Goal: Task Accomplishment & Management: Complete application form

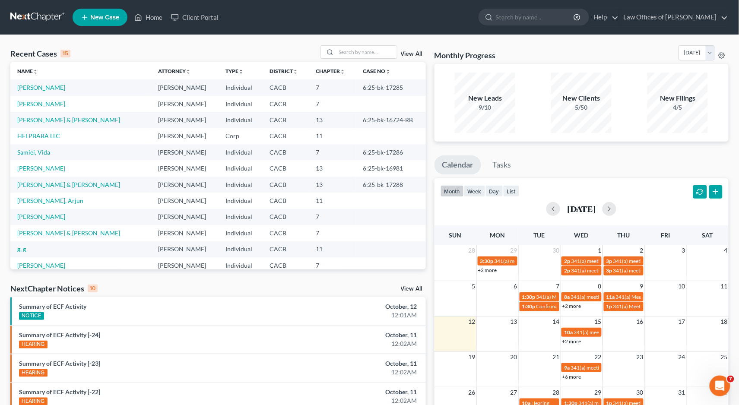
click at [111, 25] on link "New Case" at bounding box center [100, 17] width 55 height 17
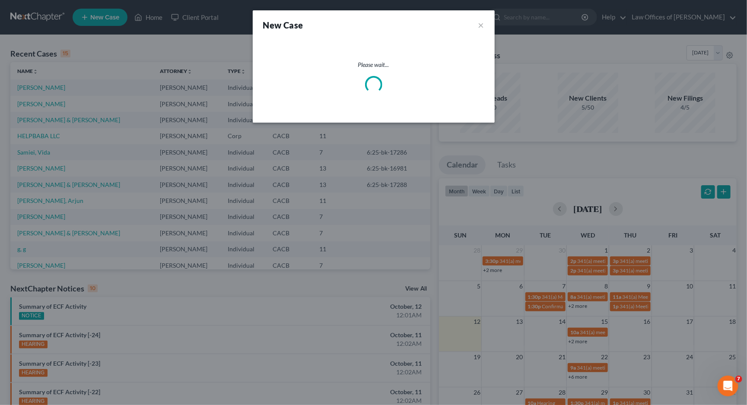
select select "7"
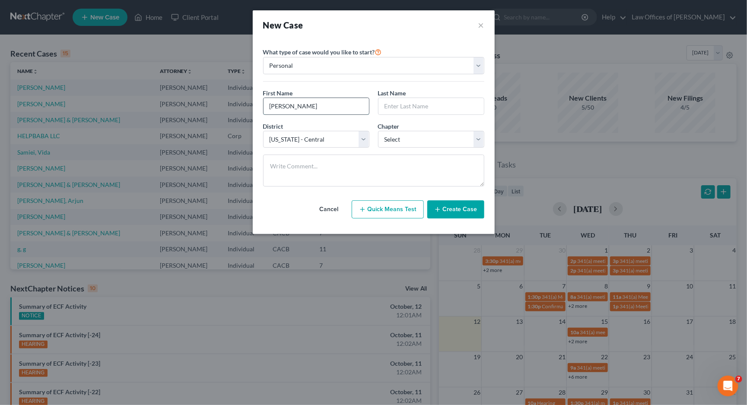
type input "[PERSON_NAME]"
type input "Pe"
click at [317, 107] on input "[PERSON_NAME]" at bounding box center [316, 106] width 105 height 16
type input "[PERSON_NAME]"
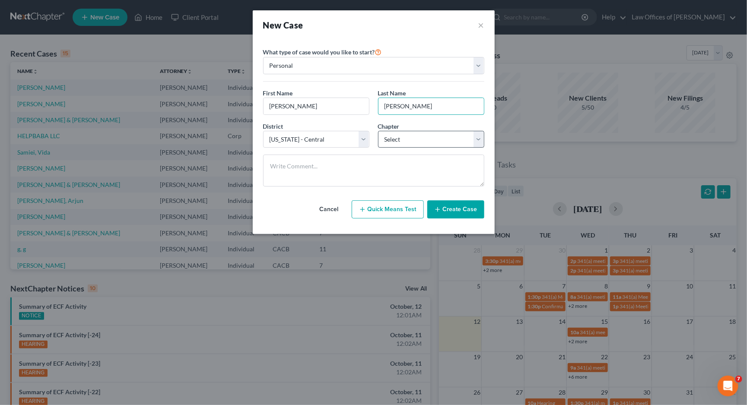
type input "[PERSON_NAME]"
select select "3"
click at [441, 208] on icon "button" at bounding box center [437, 209] width 7 height 7
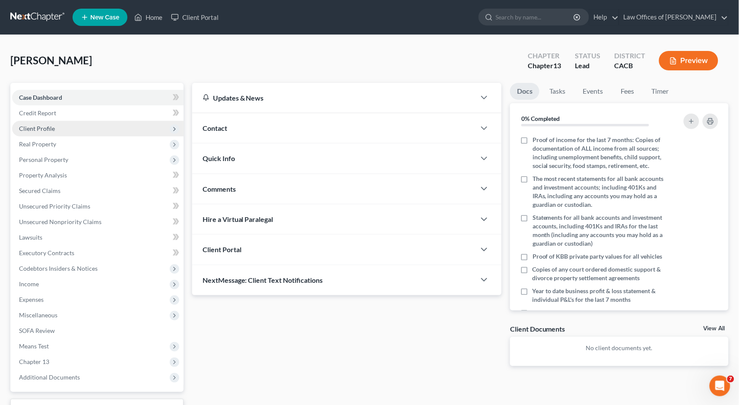
click at [39, 126] on span "Client Profile" at bounding box center [37, 128] width 36 height 7
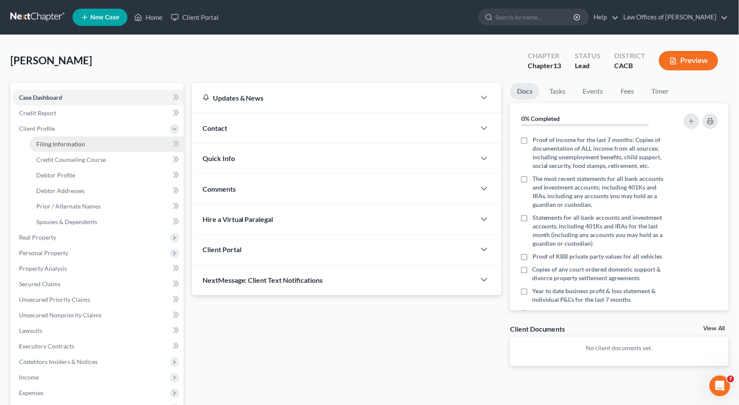
click at [57, 140] on span "Filing Information" at bounding box center [60, 143] width 49 height 7
select select "1"
select select "0"
select select "3"
select select "7"
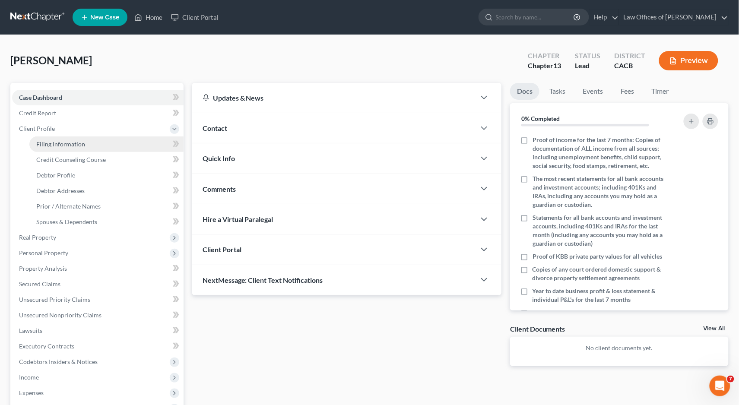
select select "4"
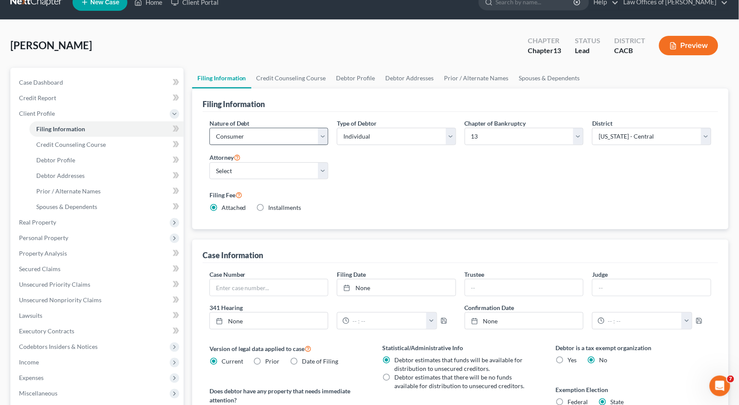
scroll to position [26, 0]
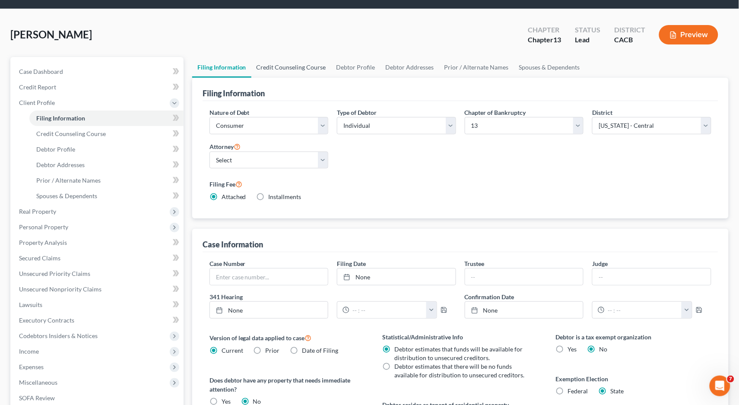
click at [271, 71] on link "Credit Counseling Course" at bounding box center [292, 67] width 80 height 21
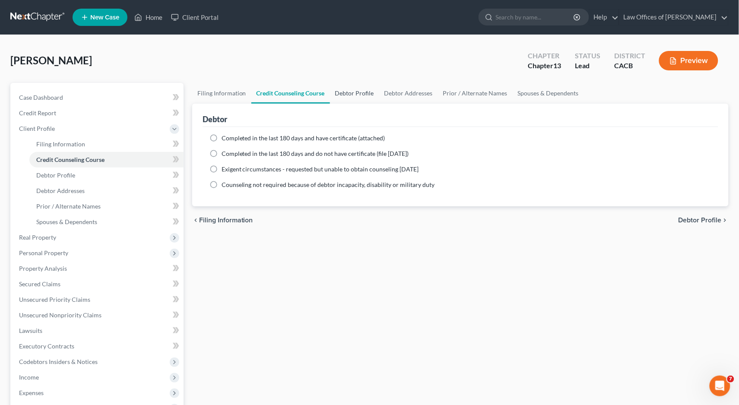
click at [359, 96] on link "Debtor Profile" at bounding box center [354, 93] width 49 height 21
select select "0"
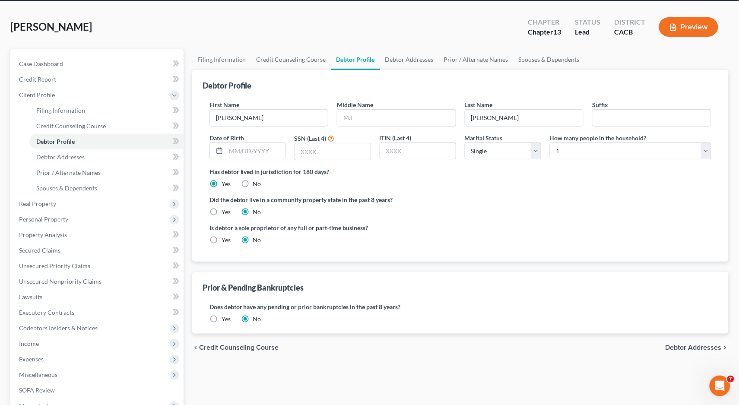
scroll to position [36, 0]
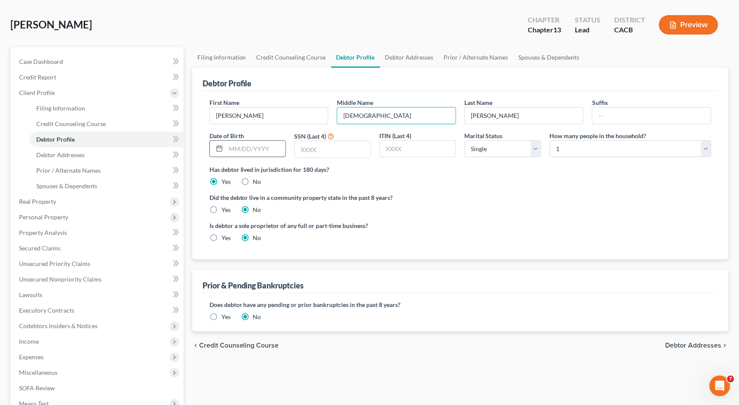
type input "[DEMOGRAPHIC_DATA]"
type input "[DATE]"
click at [394, 54] on link "Debtor Addresses" at bounding box center [409, 57] width 59 height 21
select select "0"
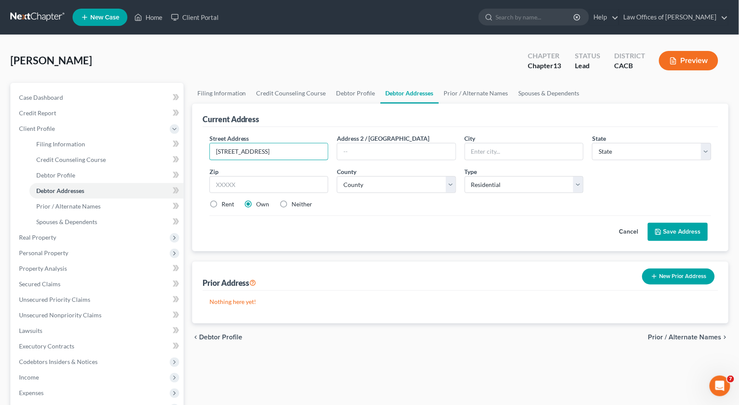
type input "[STREET_ADDRESS]"
type input "Spc 124"
click at [498, 155] on input "text" at bounding box center [524, 151] width 118 height 16
type input "Montclair"
select select "4"
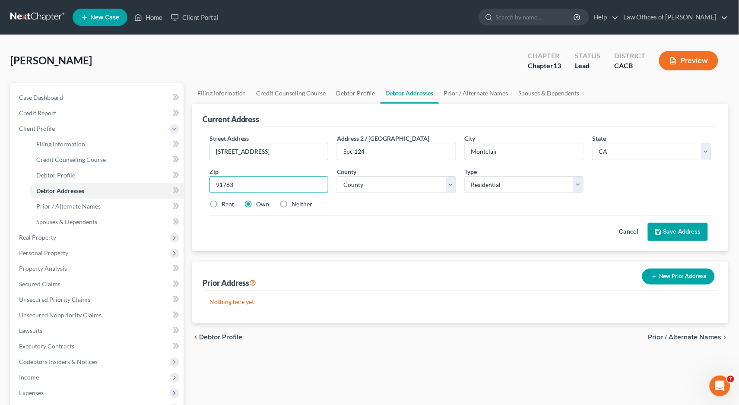
type input "91763"
select select "35"
click at [665, 233] on button "Save Address" at bounding box center [678, 232] width 60 height 18
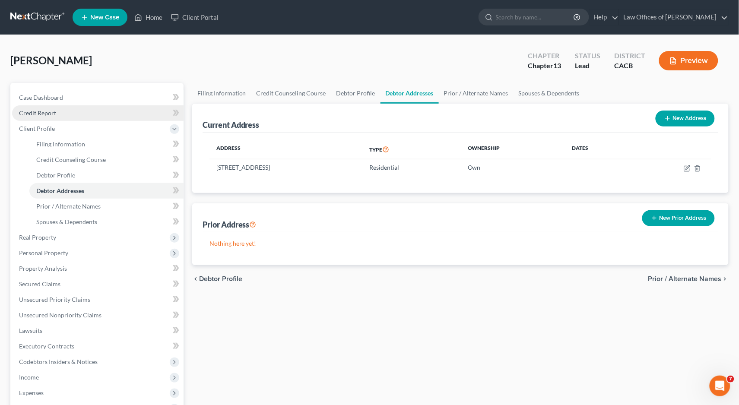
click at [42, 107] on link "Credit Report" at bounding box center [98, 113] width 172 height 16
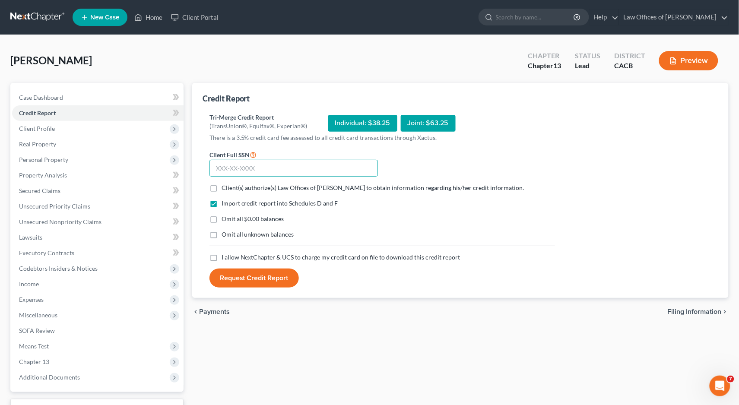
click at [243, 163] on input "text" at bounding box center [294, 168] width 169 height 17
type input "546-67-6237"
click at [222, 185] on label "Client(s) authorize(s) Law Offices of [PERSON_NAME] to obtain information regar…" at bounding box center [373, 188] width 303 height 9
click at [225, 185] on input "Client(s) authorize(s) Law Offices of [PERSON_NAME] to obtain information regar…" at bounding box center [228, 187] width 6 height 6
checkbox input "true"
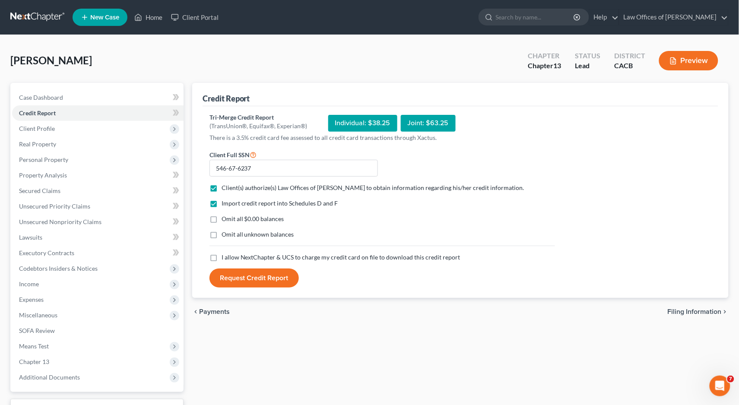
drag, startPoint x: 214, startPoint y: 215, endPoint x: 214, endPoint y: 241, distance: 26.4
click at [222, 215] on label "Omit all $0.00 balances" at bounding box center [253, 219] width 63 height 9
click at [225, 215] on input "Omit all $0.00 balances" at bounding box center [228, 218] width 6 height 6
checkbox input "true"
click at [222, 233] on label "Omit all unknown balances" at bounding box center [258, 234] width 73 height 9
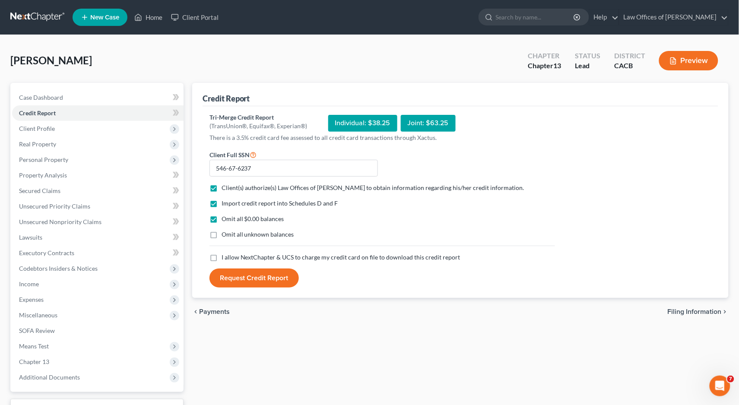
click at [225, 233] on input "Omit all unknown balances" at bounding box center [228, 233] width 6 height 6
checkbox input "true"
click at [222, 258] on label "I allow NextChapter & UCS to charge my credit card on file to download this cre…" at bounding box center [341, 257] width 239 height 9
click at [225, 258] on input "I allow NextChapter & UCS to charge my credit card on file to download this cre…" at bounding box center [228, 256] width 6 height 6
checkbox input "true"
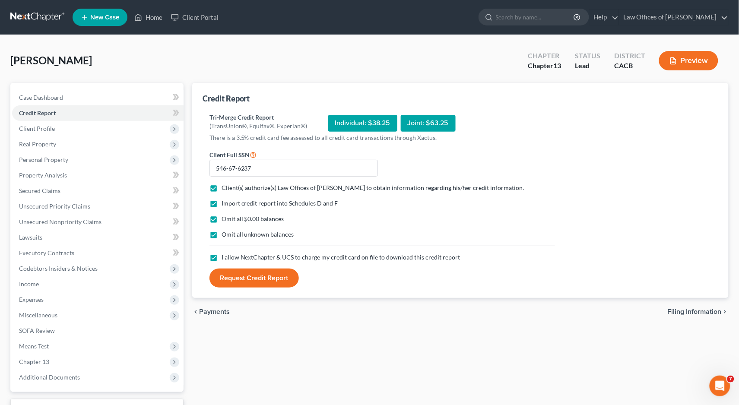
click at [249, 283] on button "Request Credit Report" at bounding box center [254, 278] width 89 height 19
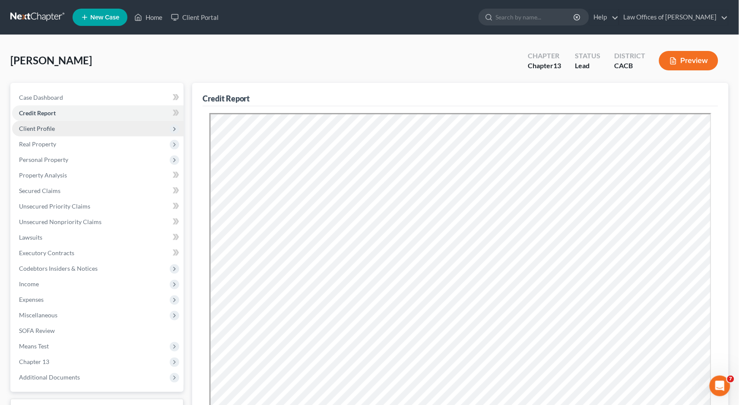
click at [48, 128] on span "Client Profile" at bounding box center [37, 128] width 36 height 7
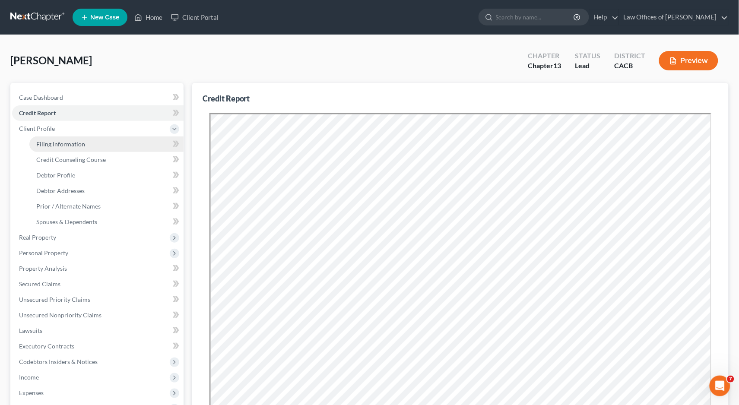
click at [67, 143] on span "Filing Information" at bounding box center [60, 143] width 49 height 7
select select "1"
select select "0"
select select "3"
select select "7"
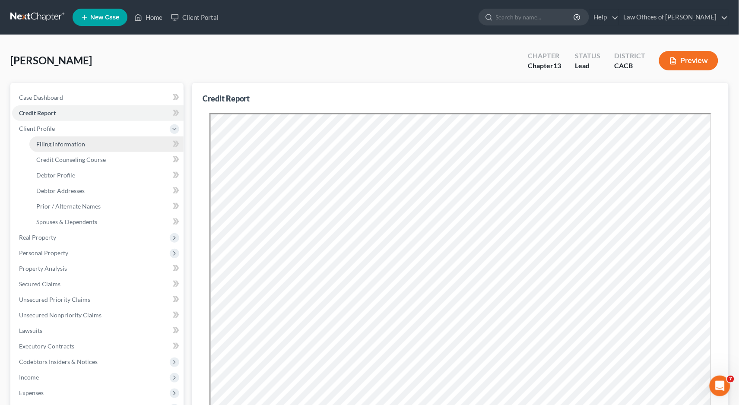
select select "0"
select select "4"
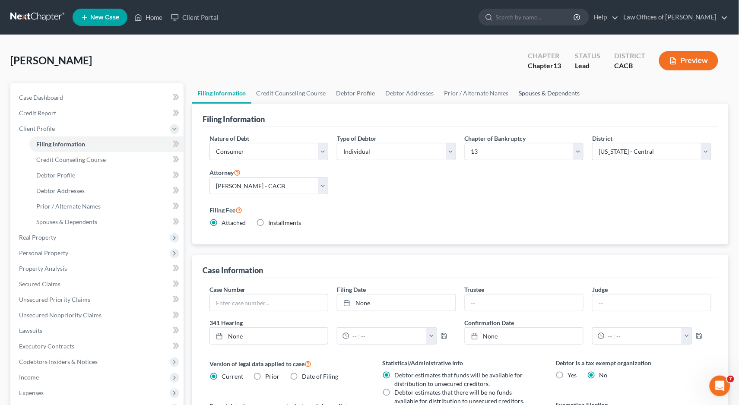
click at [553, 89] on link "Spouses & Dependents" at bounding box center [549, 93] width 71 height 21
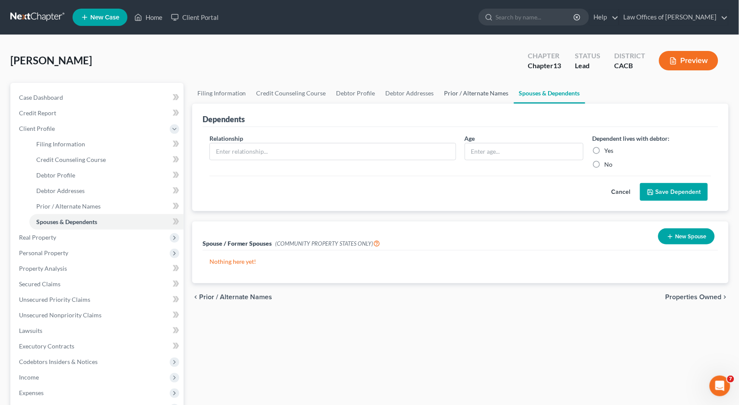
click at [475, 96] on link "Prior / Alternate Names" at bounding box center [477, 93] width 75 height 21
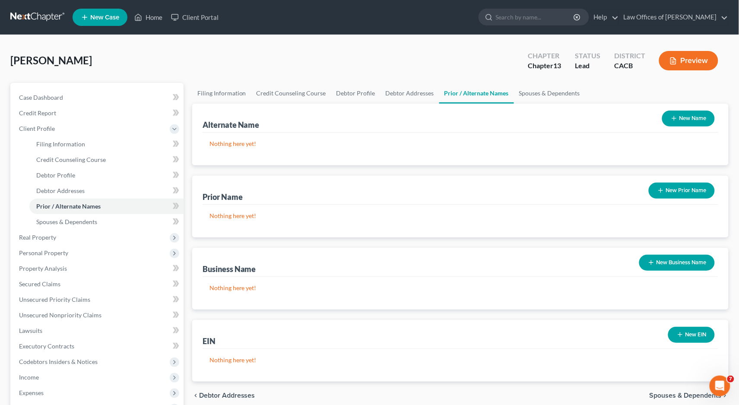
click at [684, 117] on button "New Name" at bounding box center [689, 119] width 53 height 16
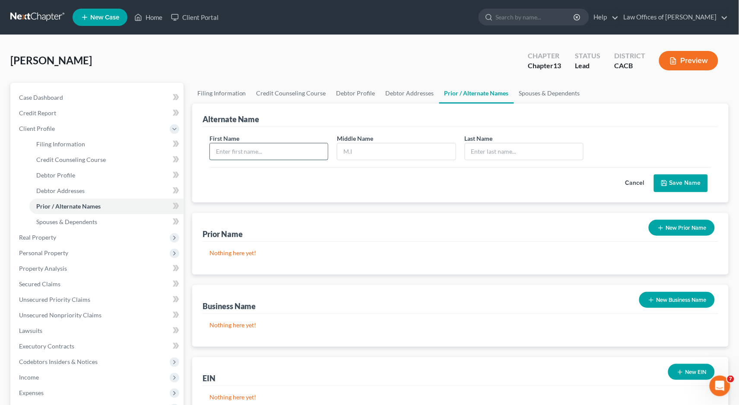
click at [284, 145] on input "text" at bounding box center [269, 151] width 118 height 16
type input "[PERSON_NAME]"
type input "J"
type input "[PERSON_NAME]"
click at [682, 177] on button "Save Name" at bounding box center [681, 184] width 54 height 18
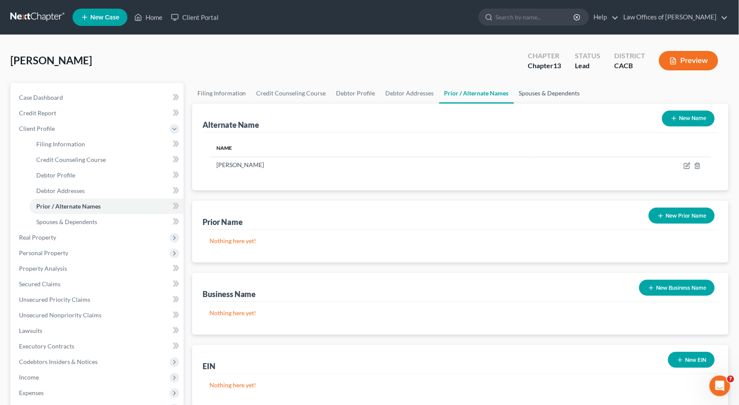
click at [527, 96] on link "Spouses & Dependents" at bounding box center [549, 93] width 71 height 21
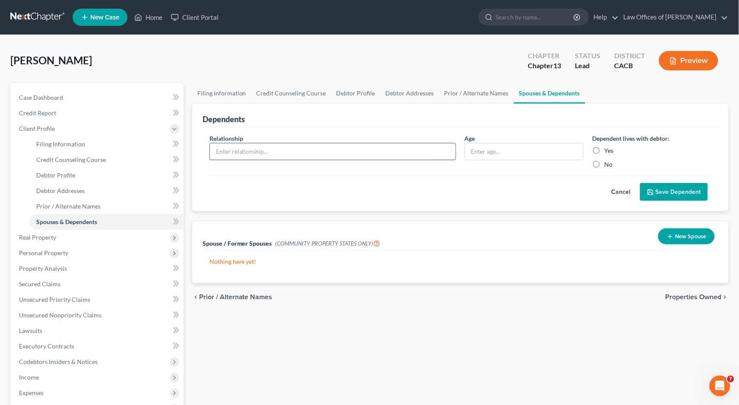
click at [233, 155] on input "text" at bounding box center [333, 151] width 246 height 16
type input "[PERSON_NAME]"
click at [605, 150] on label "Yes" at bounding box center [609, 151] width 9 height 9
click at [608, 150] on input "Yes" at bounding box center [611, 150] width 6 height 6
radio input "true"
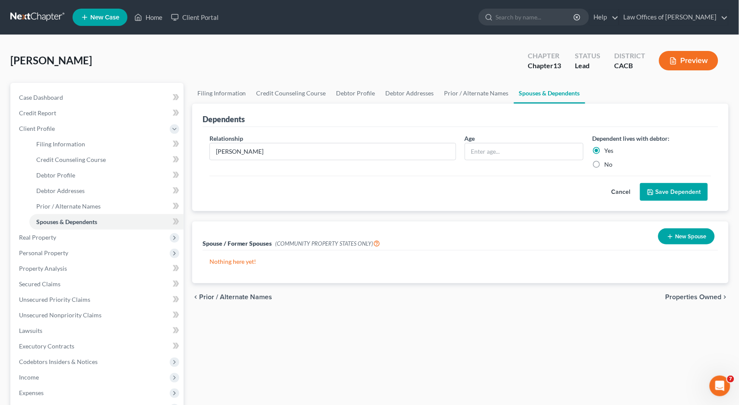
click at [656, 191] on button "Save Dependent" at bounding box center [675, 192] width 68 height 18
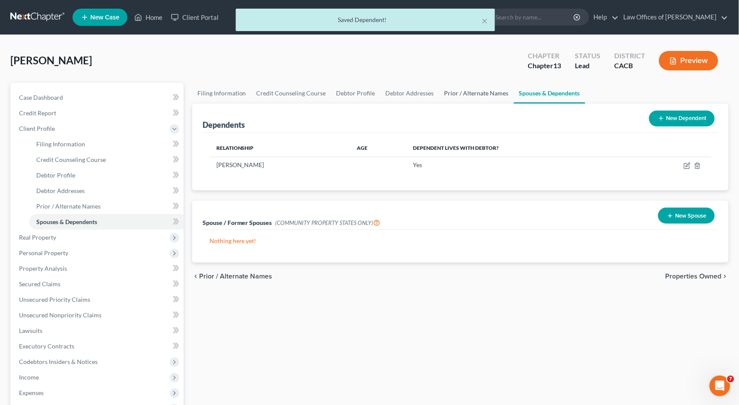
click at [466, 92] on link "Prior / Alternate Names" at bounding box center [477, 93] width 75 height 21
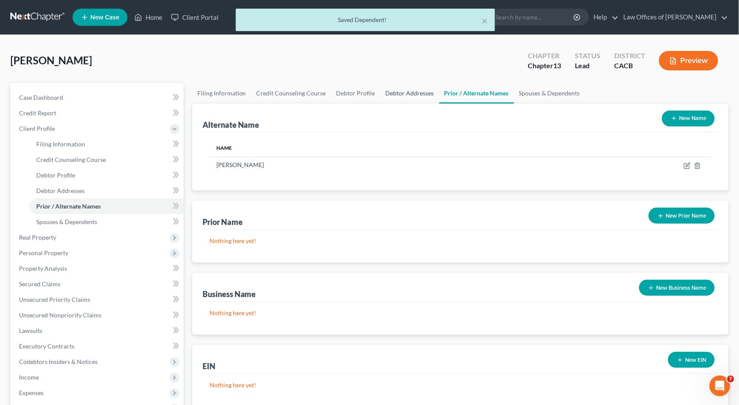
click at [381, 95] on link "Debtor Addresses" at bounding box center [410, 93] width 59 height 21
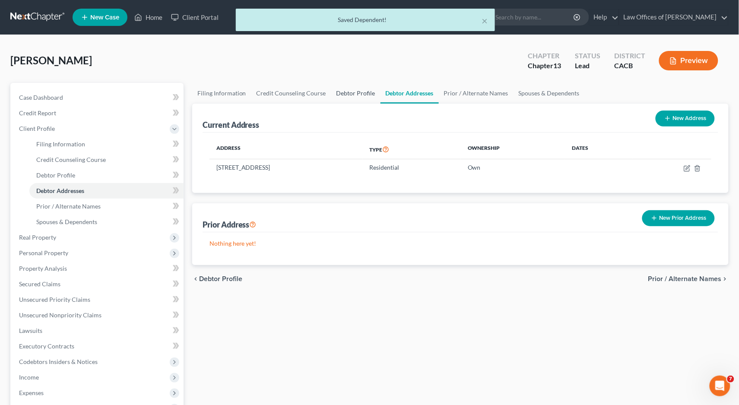
click at [331, 93] on link "Debtor Profile" at bounding box center [355, 93] width 49 height 21
select select "0"
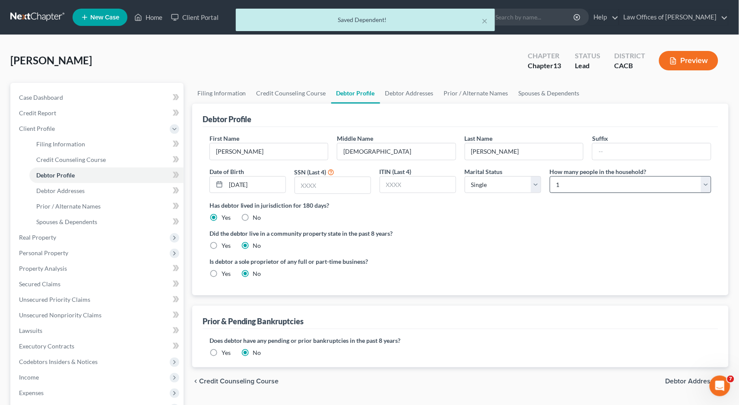
scroll to position [21, 0]
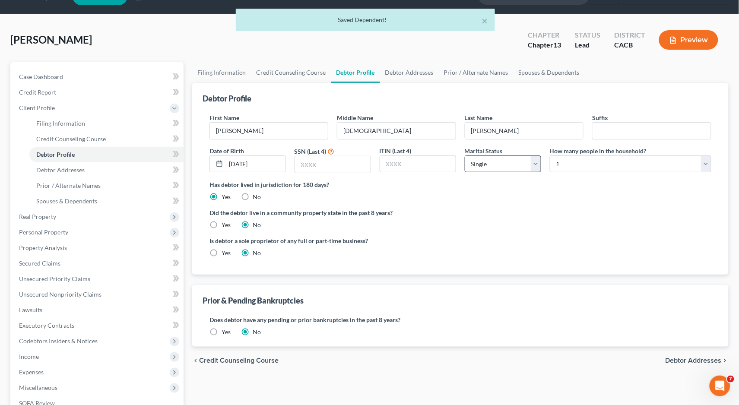
click at [511, 154] on div "Marital Status Select [DEMOGRAPHIC_DATA] Married [DEMOGRAPHIC_DATA] Divorced Wi…" at bounding box center [503, 160] width 85 height 27
select select "1"
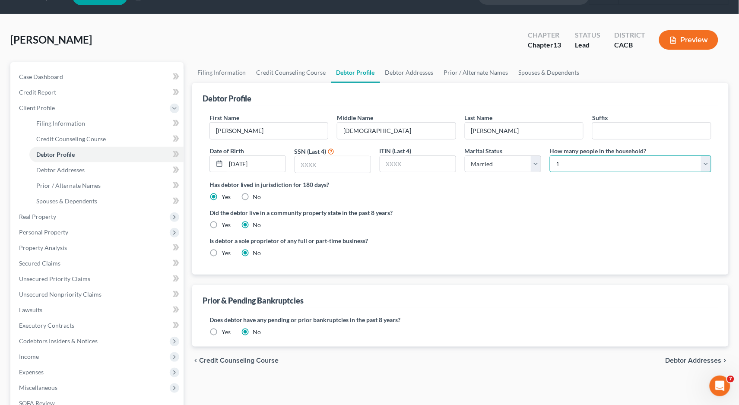
select select "1"
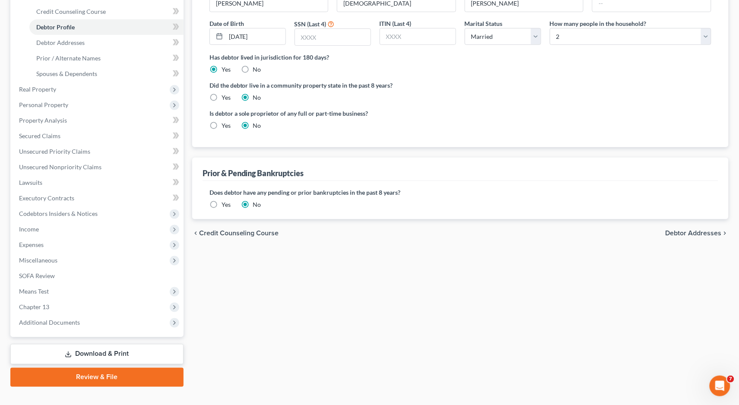
click at [222, 96] on label "Yes" at bounding box center [226, 97] width 9 height 9
click at [225, 96] on input "Yes" at bounding box center [228, 96] width 6 height 6
radio input "true"
radio input "false"
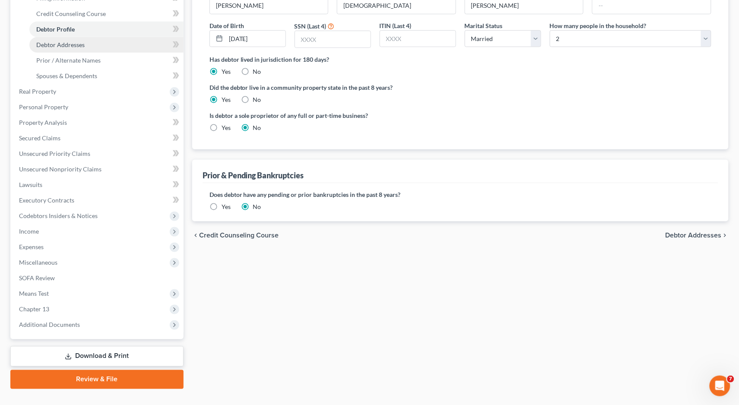
click at [64, 46] on link "Debtor Addresses" at bounding box center [106, 45] width 154 height 16
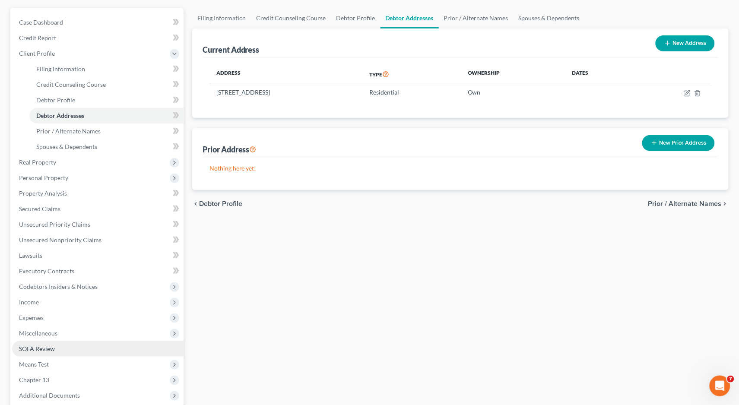
scroll to position [148, 0]
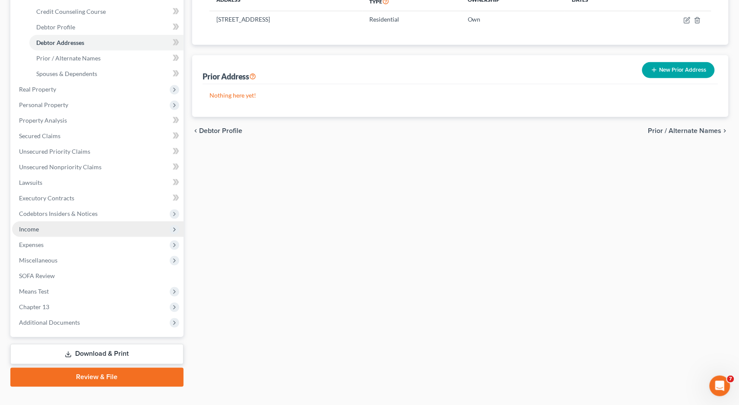
click at [37, 223] on span "Income" at bounding box center [98, 230] width 172 height 16
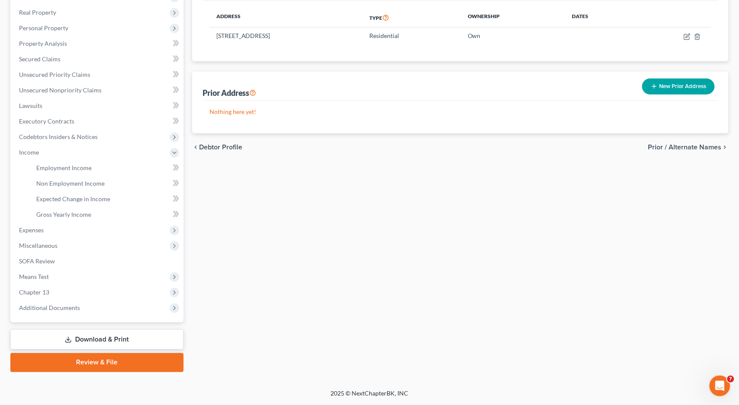
scroll to position [118, 0]
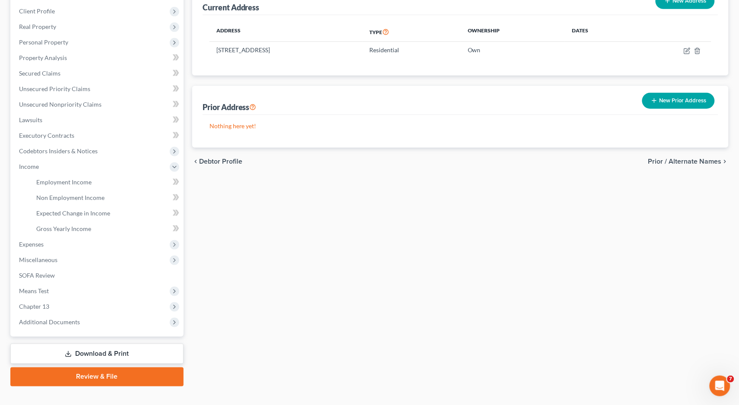
click at [669, 102] on button "New Prior Address" at bounding box center [679, 101] width 73 height 16
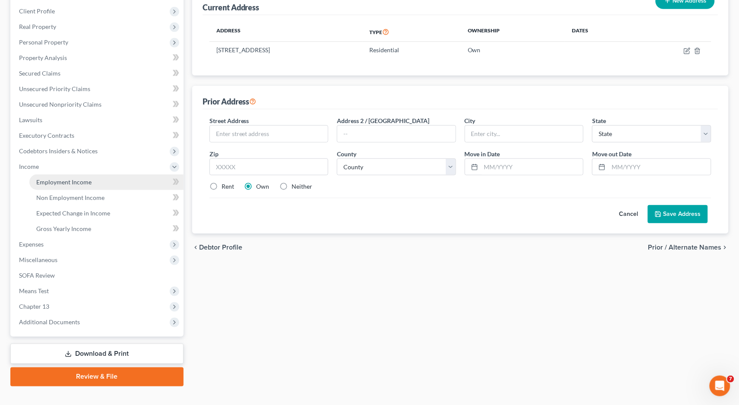
click at [62, 180] on link "Employment Income" at bounding box center [106, 183] width 154 height 16
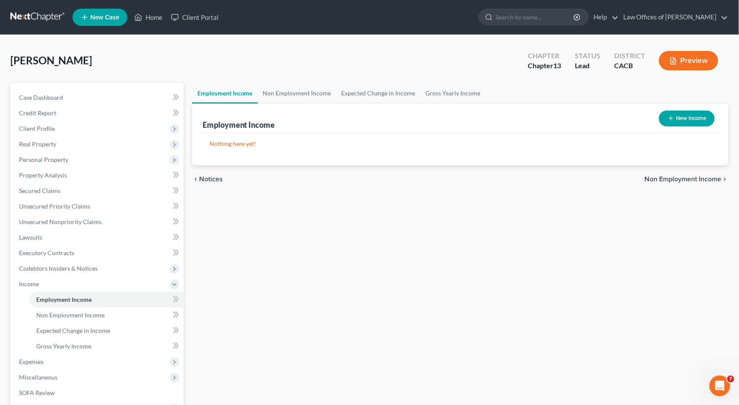
click at [682, 120] on button "New Income" at bounding box center [688, 119] width 56 height 16
select select "0"
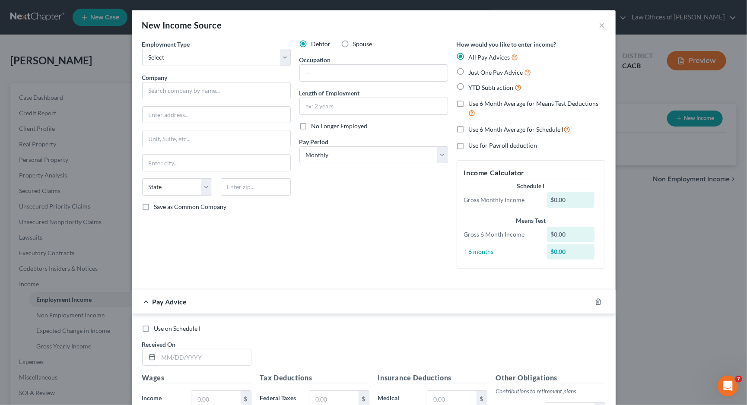
click at [189, 46] on div "Employment Type * Select Full or [DEMOGRAPHIC_DATA] Employment Self Employment" at bounding box center [216, 53] width 149 height 26
select select "0"
click at [176, 90] on input "text" at bounding box center [216, 90] width 149 height 17
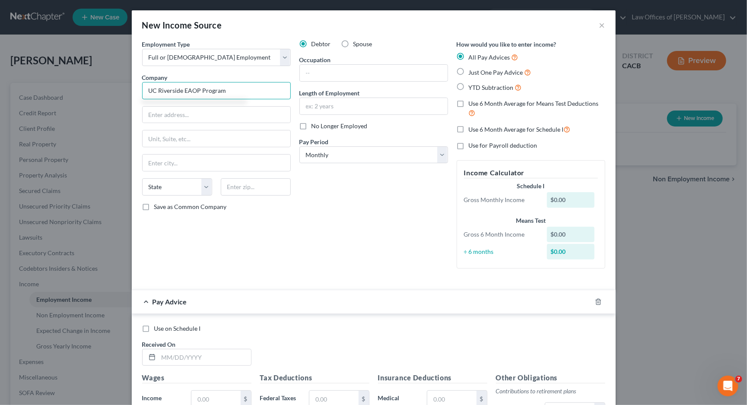
type input "UC Riverside EAOP Program"
click at [354, 42] on label "Spouse" at bounding box center [363, 44] width 19 height 9
click at [357, 42] on input "Spouse" at bounding box center [360, 43] width 6 height 6
radio input "true"
drag, startPoint x: 233, startPoint y: 89, endPoint x: 92, endPoint y: 83, distance: 140.2
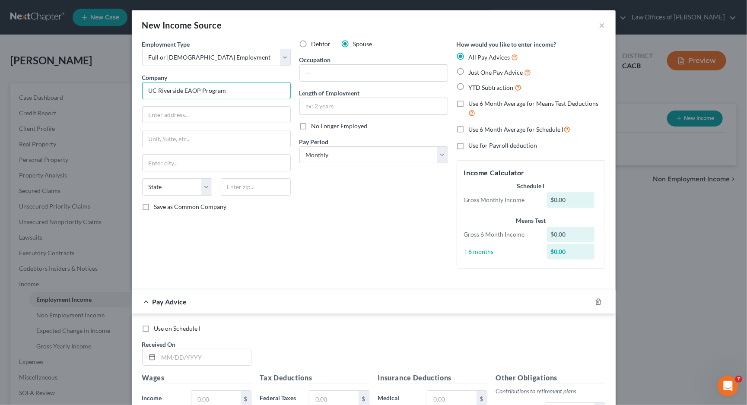
click at [92, 83] on div "New Income Source × Employment Type * Select Full or [DEMOGRAPHIC_DATA] Employm…" at bounding box center [373, 202] width 747 height 405
type input "[GEOGRAPHIC_DATA]"
type input "[STREET_ADDRESS]"
type input "91739"
type input "[GEOGRAPHIC_DATA]"
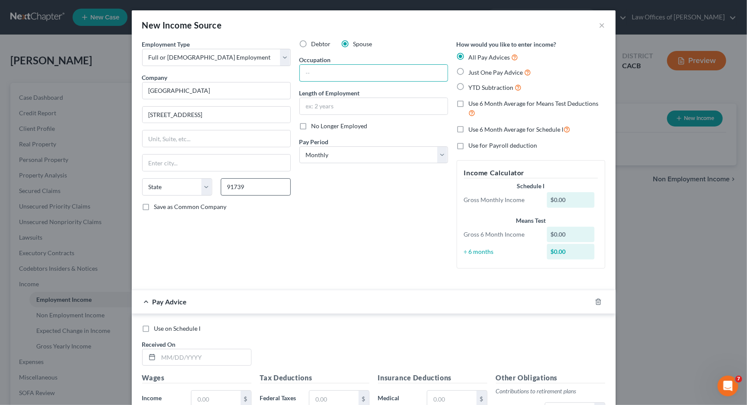
select select "4"
click at [328, 70] on input "text" at bounding box center [374, 73] width 148 height 16
type input "Instructional Aide"
type input "22 Years 8 months"
click at [380, 47] on div "Debtor Spouse" at bounding box center [374, 44] width 149 height 9
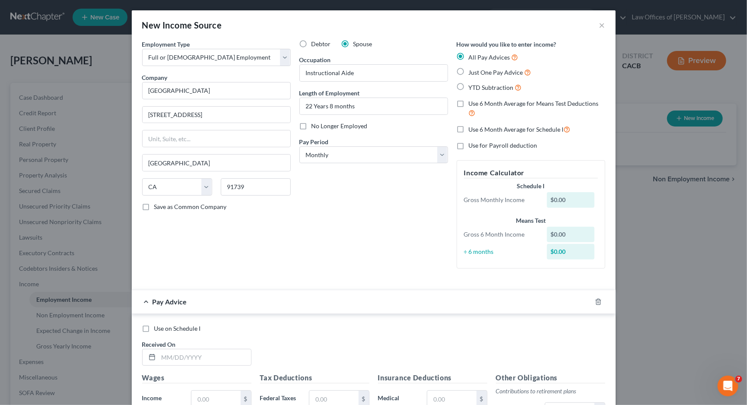
click at [341, 162] on div "Debtor Spouse Occupation Instructional Aide Length of Employment 22 Years 8 mon…" at bounding box center [373, 158] width 157 height 236
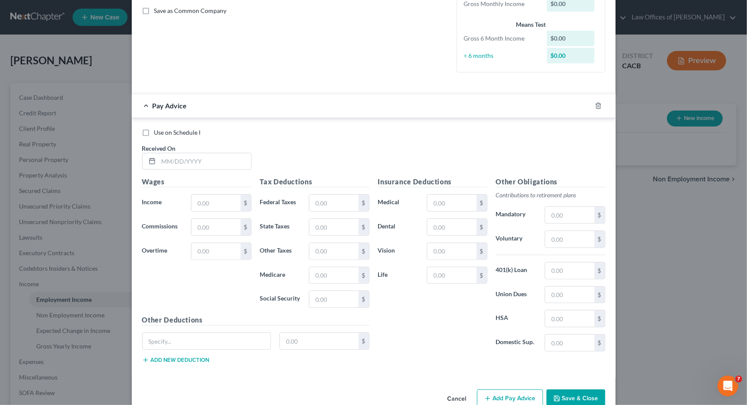
scroll to position [211, 0]
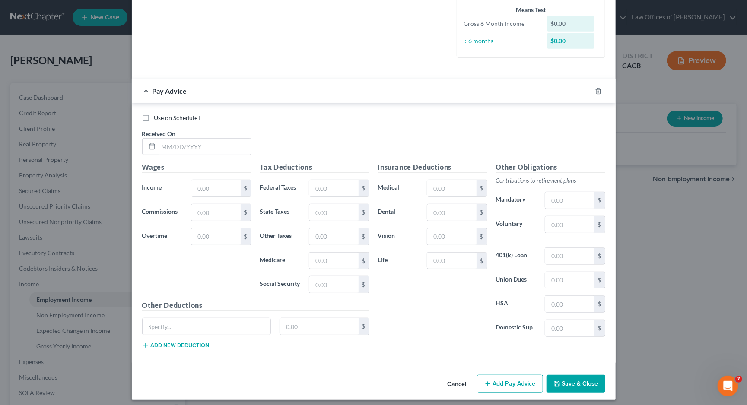
click at [567, 379] on button "Save & Close" at bounding box center [576, 384] width 59 height 18
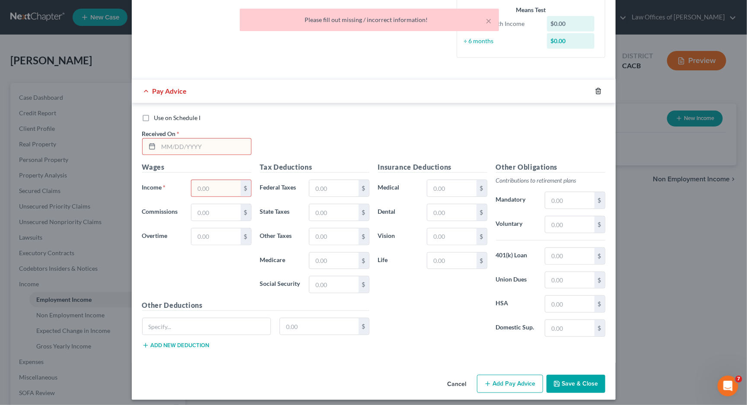
click at [598, 88] on icon "button" at bounding box center [598, 91] width 7 height 7
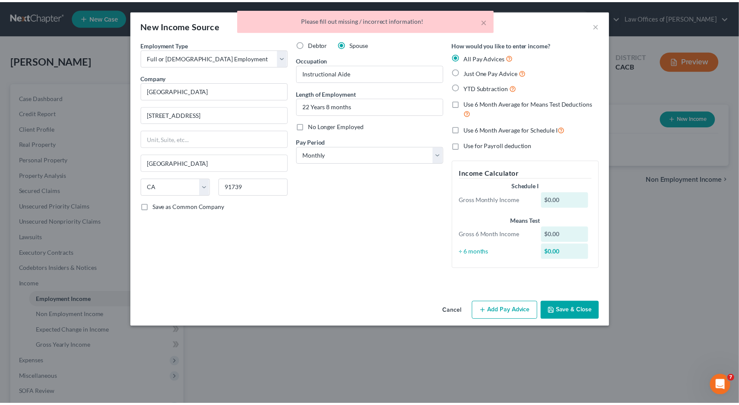
scroll to position [0, 0]
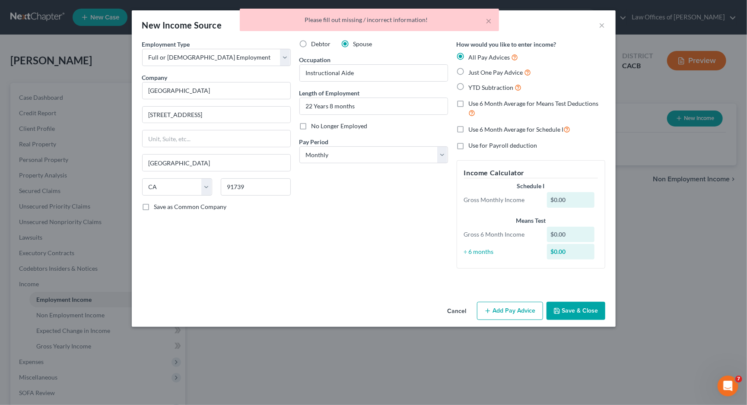
click at [580, 309] on button "Save & Close" at bounding box center [576, 311] width 59 height 18
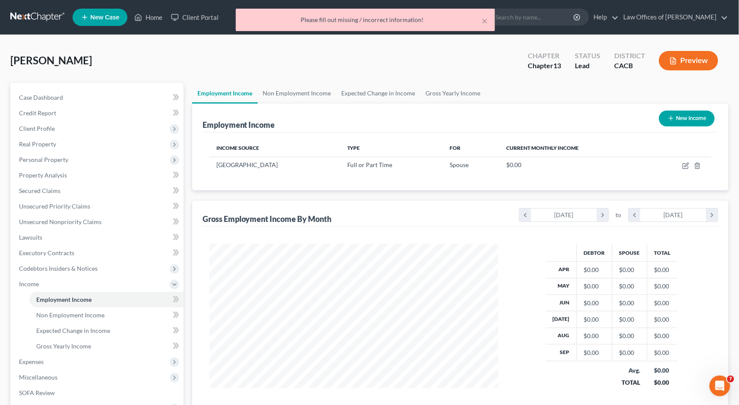
scroll to position [432042, 431889]
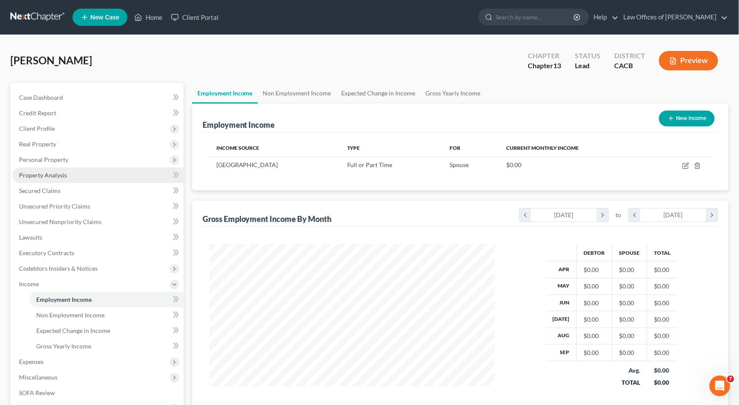
click at [32, 176] on link "Property Analysis" at bounding box center [98, 176] width 172 height 16
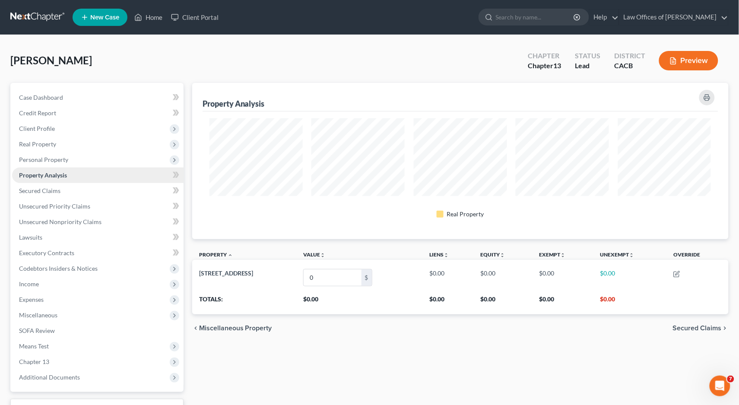
scroll to position [156, 537]
click at [44, 142] on span "Real Property" at bounding box center [37, 143] width 37 height 7
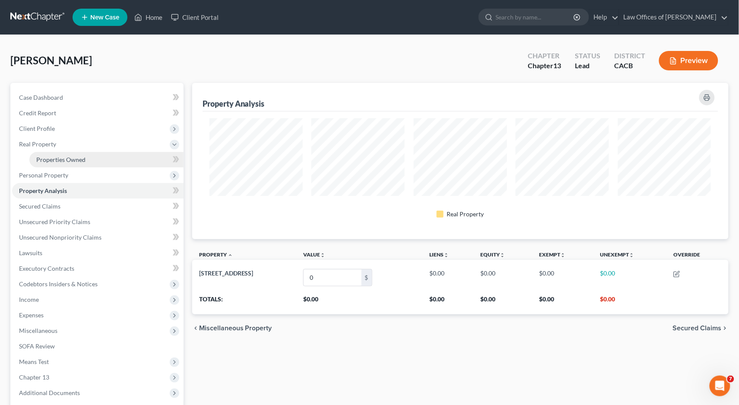
click at [66, 156] on span "Properties Owned" at bounding box center [60, 159] width 49 height 7
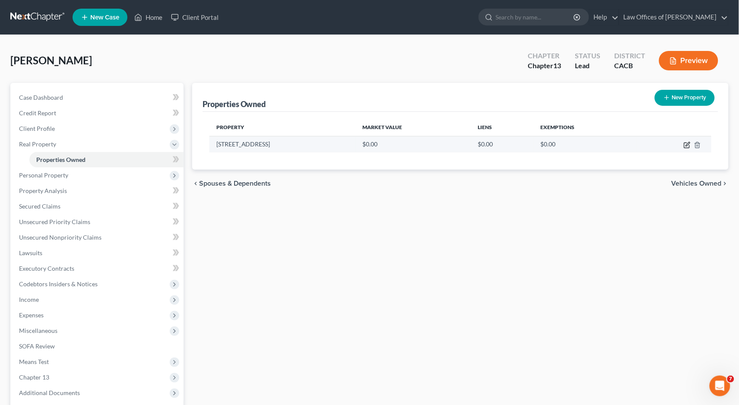
click at [687, 147] on icon "button" at bounding box center [687, 145] width 7 height 7
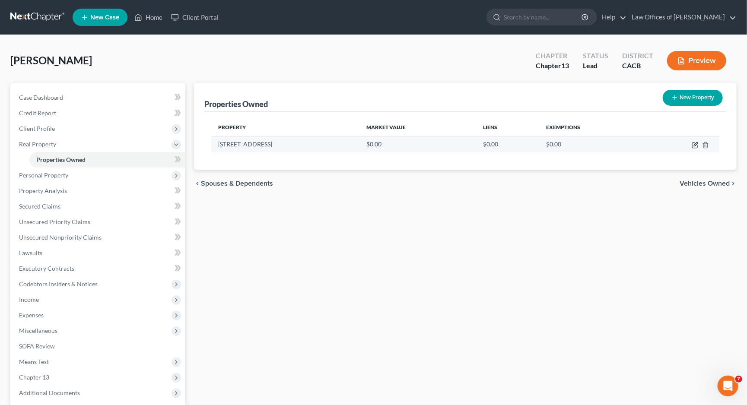
select select "4"
select select "35"
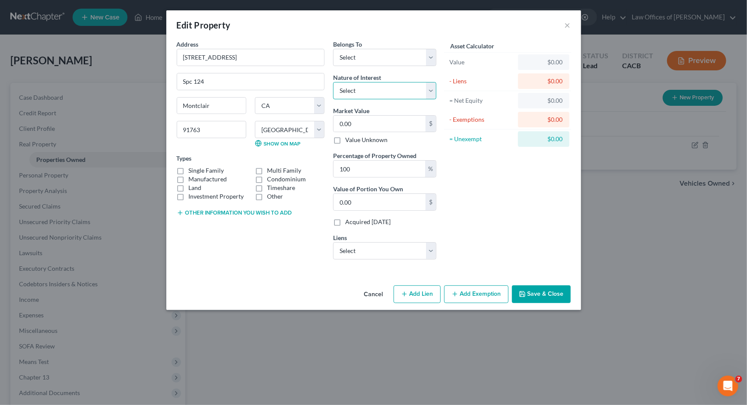
select select "0"
click at [201, 177] on label "Manufactured" at bounding box center [208, 179] width 38 height 9
click at [198, 177] on input "Manufactured" at bounding box center [195, 178] width 6 height 6
checkbox input "true"
click at [552, 297] on button "Save & Close" at bounding box center [541, 295] width 59 height 18
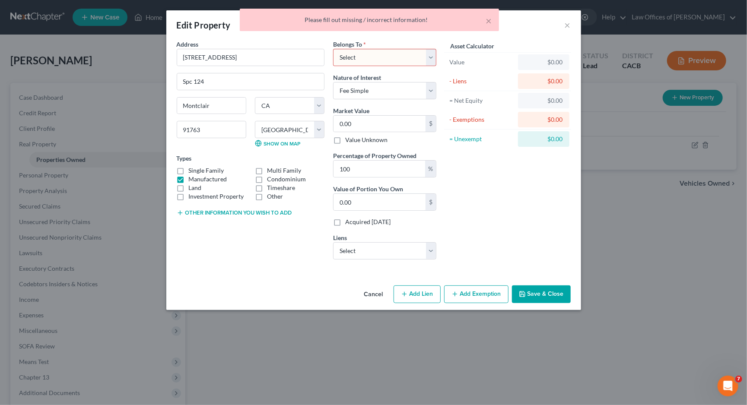
select select "0"
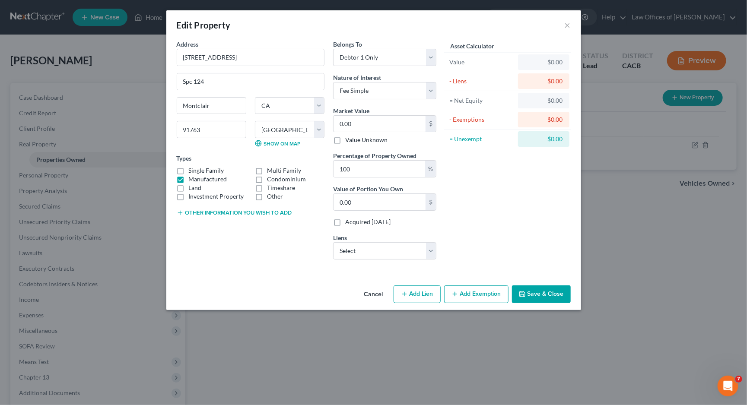
click at [551, 294] on button "Save & Close" at bounding box center [541, 295] width 59 height 18
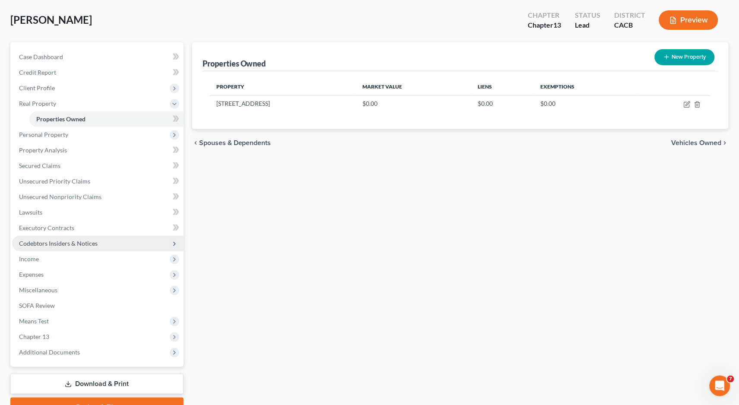
scroll to position [60, 0]
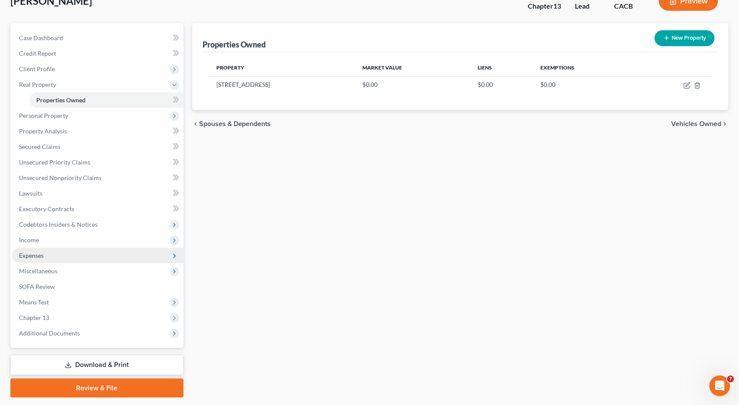
click at [44, 252] on span "Expenses" at bounding box center [31, 255] width 25 height 7
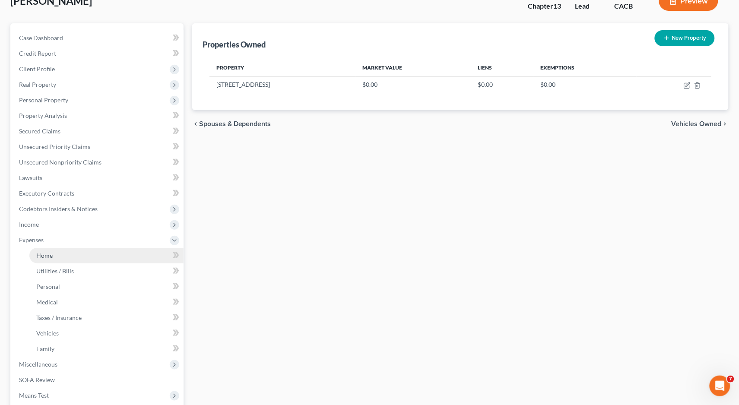
click at [59, 251] on link "Home" at bounding box center [106, 256] width 154 height 16
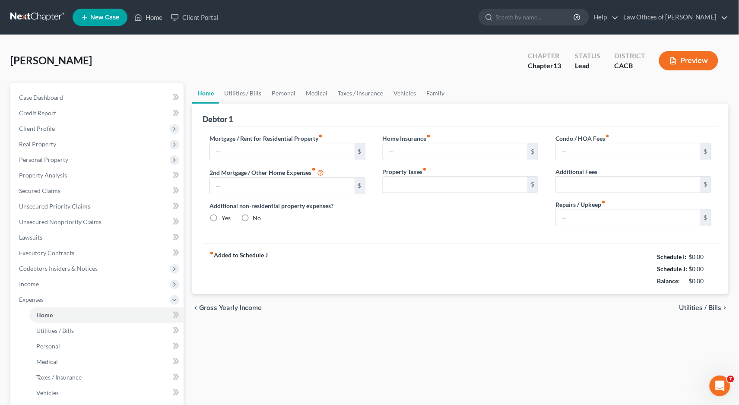
type input "0.00"
radio input "true"
type input "0.00"
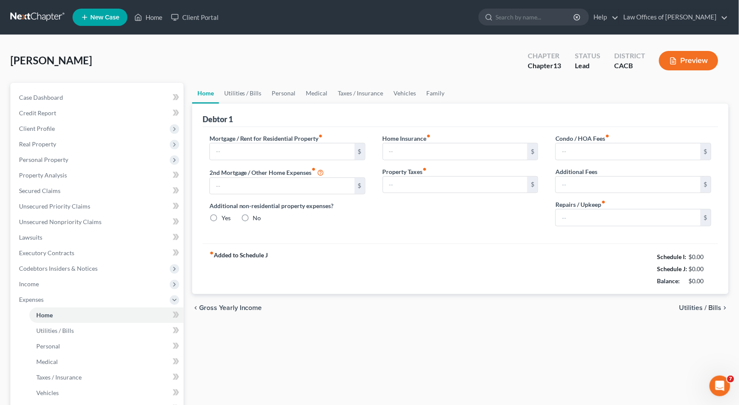
type input "0.00"
click at [269, 151] on input "text" at bounding box center [282, 151] width 145 height 16
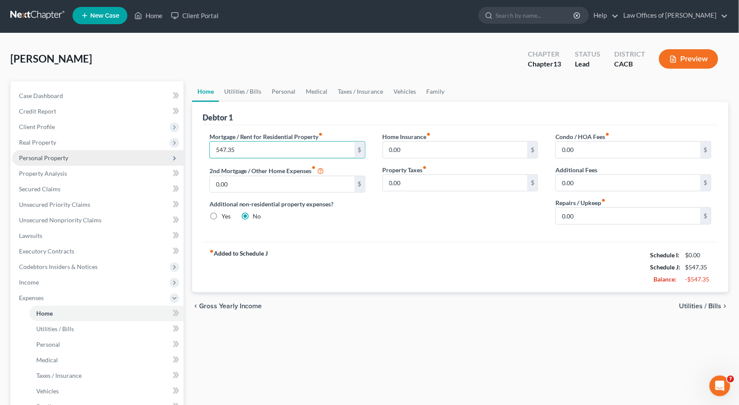
type input "547.35"
click at [41, 158] on span "Personal Property" at bounding box center [43, 157] width 49 height 7
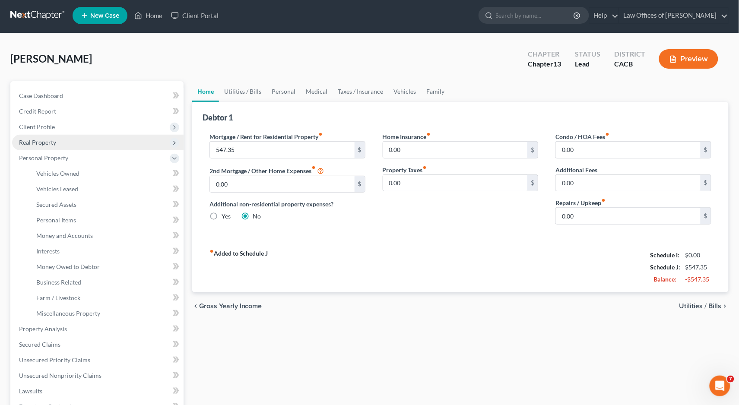
click at [45, 143] on span "Real Property" at bounding box center [37, 142] width 37 height 7
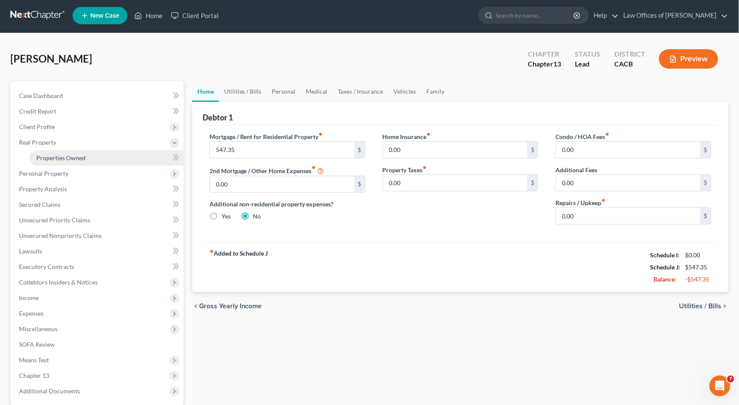
click at [67, 159] on span "Properties Owned" at bounding box center [60, 157] width 49 height 7
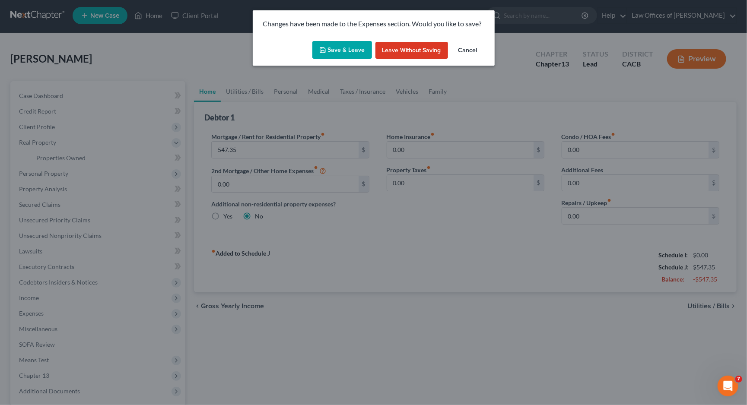
click at [315, 50] on button "Save & Leave" at bounding box center [342, 50] width 60 height 18
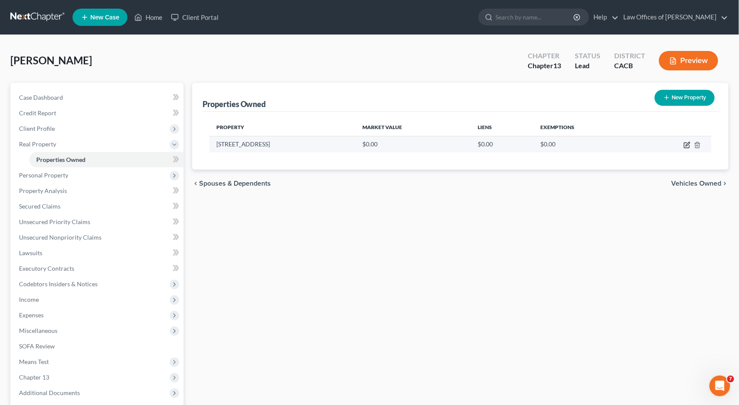
click at [686, 145] on icon "button" at bounding box center [687, 145] width 7 height 7
select select "4"
select select "35"
select select "0"
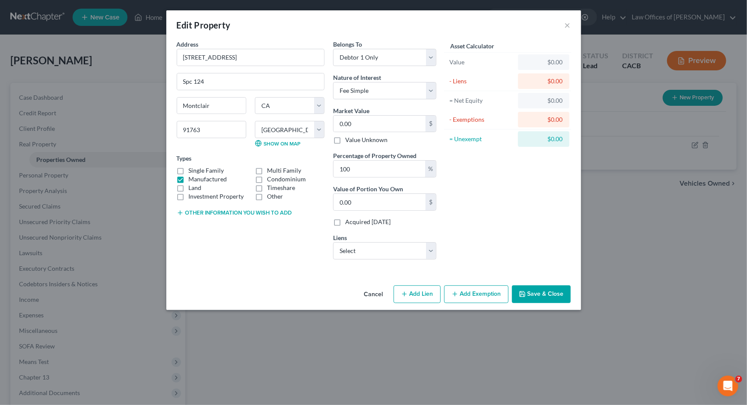
click at [227, 214] on button "Other information you wish to add" at bounding box center [234, 213] width 115 height 7
click at [217, 224] on textarea at bounding box center [251, 233] width 148 height 32
paste textarea "shed"
click at [143, 218] on div "Edit Property × Address * 4361 E [GEOGRAPHIC_DATA] Spc [GEOGRAPHIC_DATA] [US_ST…" at bounding box center [373, 202] width 747 height 405
drag, startPoint x: 224, startPoint y: 235, endPoint x: 166, endPoint y: 204, distance: 66.7
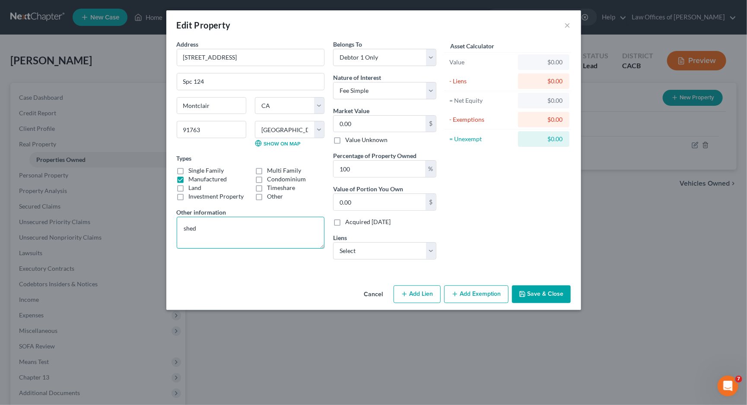
click at [148, 223] on div "Edit Property × Address * 4361 E [GEOGRAPHIC_DATA] Spc [GEOGRAPHIC_DATA] [US_ST…" at bounding box center [373, 202] width 747 height 405
drag, startPoint x: 214, startPoint y: 237, endPoint x: 145, endPoint y: 210, distance: 74.0
click at [145, 210] on div "Edit Property × Address * 4361 E [GEOGRAPHIC_DATA] Spc [GEOGRAPHIC_DATA] [US_ST…" at bounding box center [373, 202] width 747 height 405
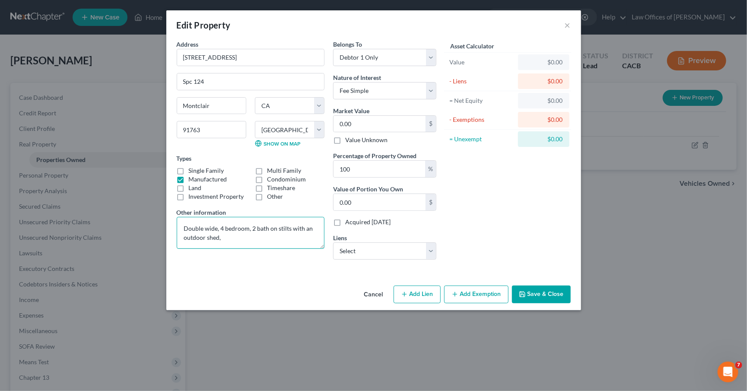
paste textarea "uble-wide mobile home featuring four bedrooms and two bathrooms, elevated on st…"
click at [185, 226] on textarea "uble-wide mobile home featuring four bedrooms and two bathrooms, elevated on st…" at bounding box center [251, 233] width 148 height 32
type textarea "Double-wide mobile home featuring four bedrooms and two bathrooms, elevated on …"
click at [551, 286] on button "Save & Close" at bounding box center [541, 295] width 59 height 18
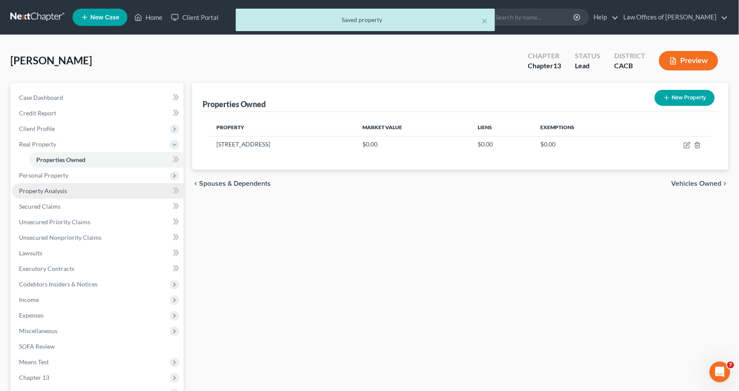
scroll to position [2, 0]
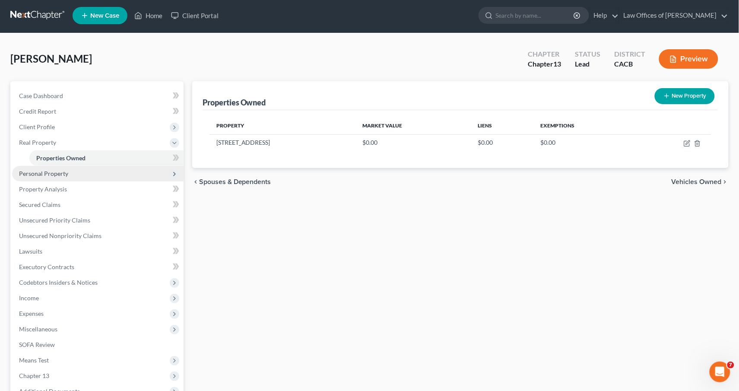
click at [51, 170] on span "Personal Property" at bounding box center [43, 173] width 49 height 7
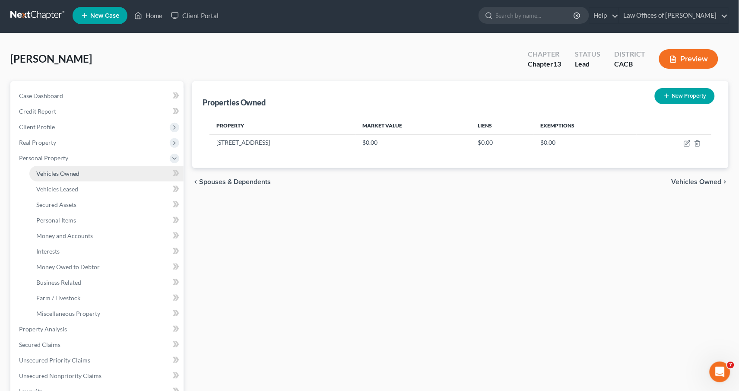
click at [72, 170] on span "Vehicles Owned" at bounding box center [57, 173] width 43 height 7
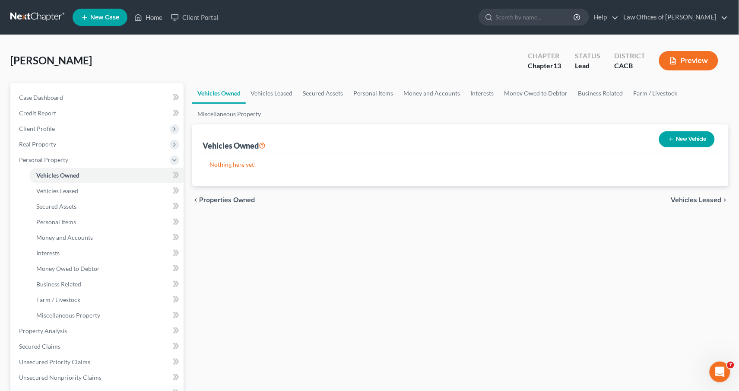
click at [705, 139] on button "New Vehicle" at bounding box center [688, 139] width 56 height 16
select select "0"
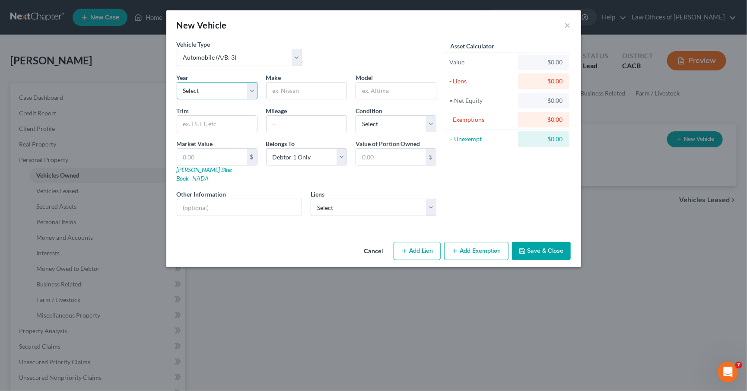
select select "5"
click at [307, 91] on input "text" at bounding box center [307, 91] width 80 height 16
type input "Chev"
type input "B"
type input "Bolt EV LT"
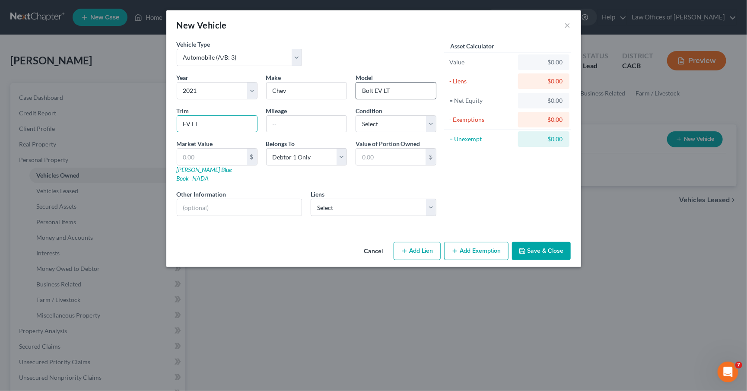
type input "EV LT"
drag, startPoint x: 376, startPoint y: 90, endPoint x: 427, endPoint y: 89, distance: 51.4
click at [427, 89] on input "Bolt EV LT" at bounding box center [396, 91] width 80 height 16
type input "Bolt"
click at [295, 124] on input "text" at bounding box center [307, 124] width 80 height 16
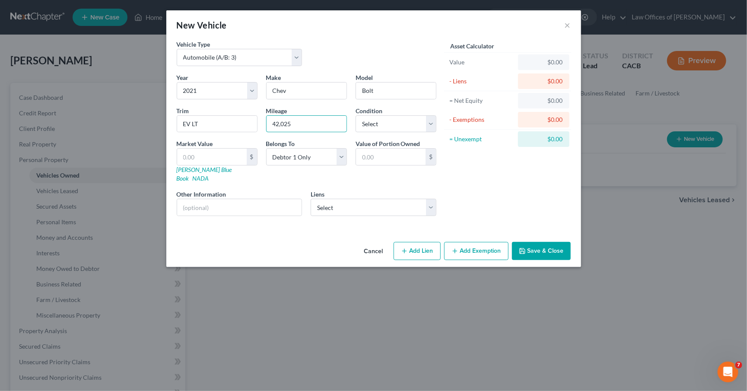
type input "42,025"
click at [376, 111] on label "Condition" at bounding box center [369, 110] width 27 height 9
select select "2"
click at [538, 244] on button "Save & Close" at bounding box center [541, 251] width 59 height 18
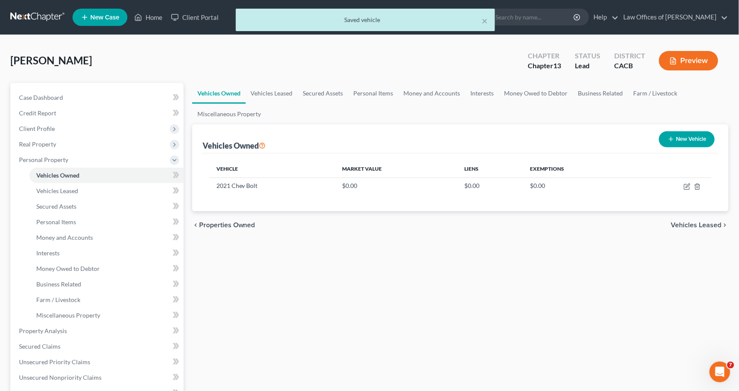
click at [699, 137] on button "New Vehicle" at bounding box center [688, 139] width 56 height 16
select select "0"
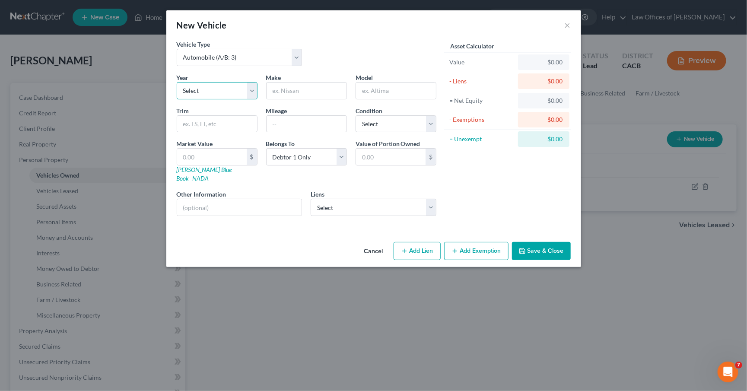
select select "1"
click at [305, 93] on input "text" at bounding box center [307, 91] width 80 height 16
type input "Chevy"
type input "Trax"
select select "2"
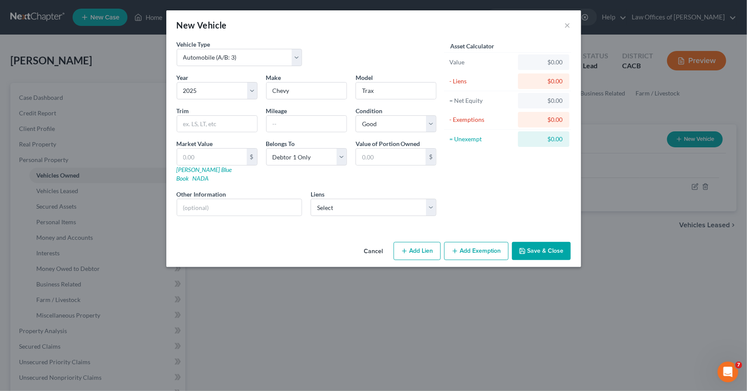
click at [546, 243] on button "Save & Close" at bounding box center [541, 251] width 59 height 18
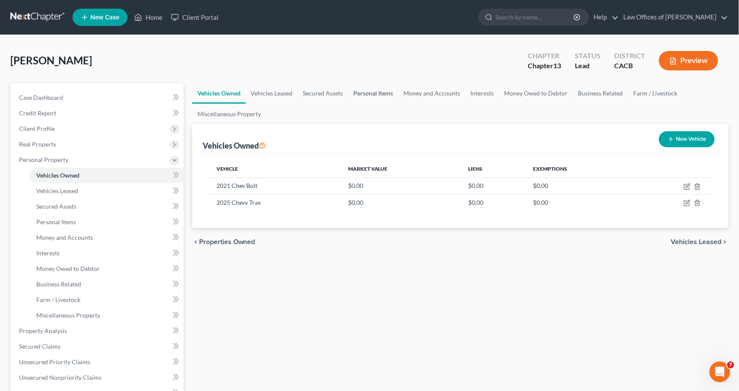
click at [366, 92] on link "Personal Items" at bounding box center [374, 93] width 50 height 21
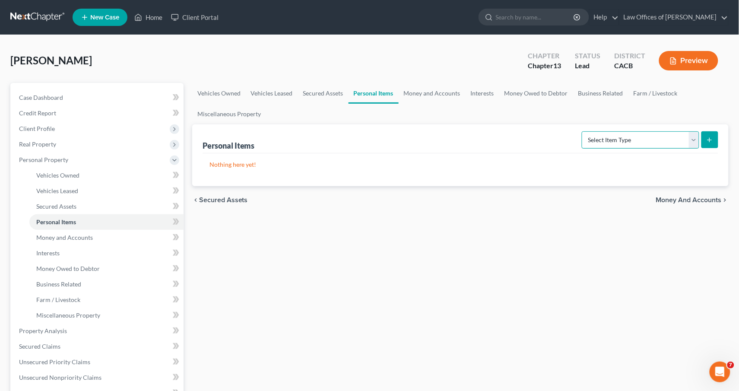
select select "household_goods"
click at [709, 142] on icon "submit" at bounding box center [710, 140] width 7 height 7
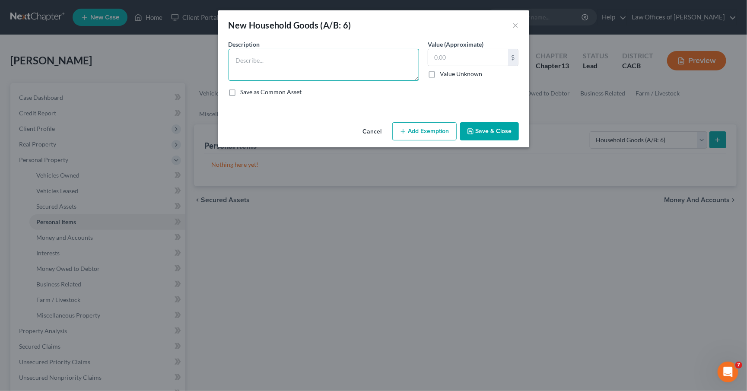
click at [282, 73] on textarea at bounding box center [324, 65] width 191 height 32
type textarea "Misc household goods and furnishings"
type input "600"
click at [497, 115] on div "An exemption set must first be selected from the Filing Information section. Co…" at bounding box center [373, 79] width 311 height 79
click at [493, 125] on button "Save & Close" at bounding box center [489, 131] width 59 height 18
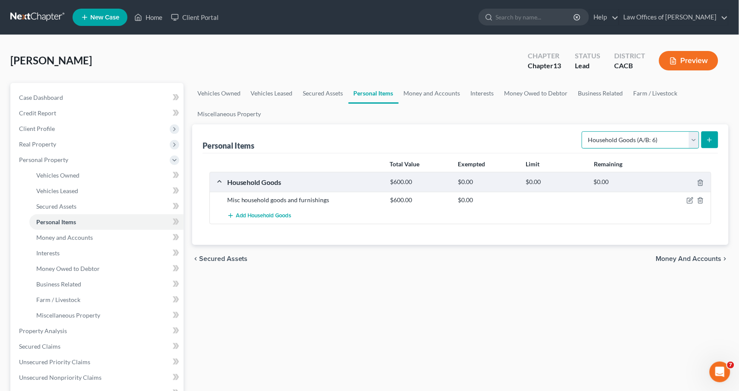
select select "electronics"
click at [709, 133] on button "submit" at bounding box center [710, 139] width 17 height 17
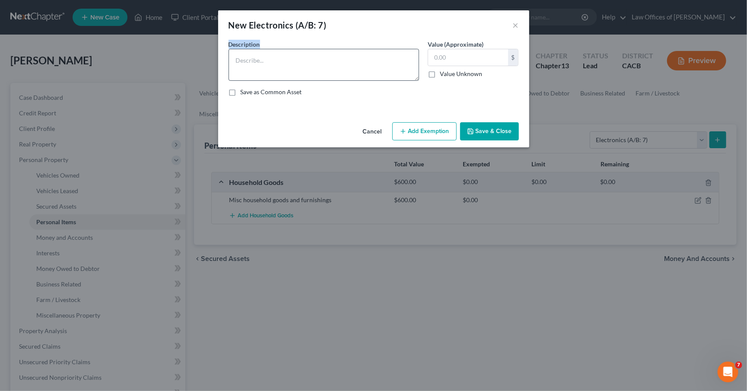
click at [309, 48] on div "Description *" at bounding box center [323, 60] width 199 height 41
click at [302, 67] on textarea at bounding box center [324, 65] width 191 height 32
type textarea "Misc electronics"
type input "1,000"
click at [508, 131] on button "Save & Close" at bounding box center [489, 131] width 59 height 18
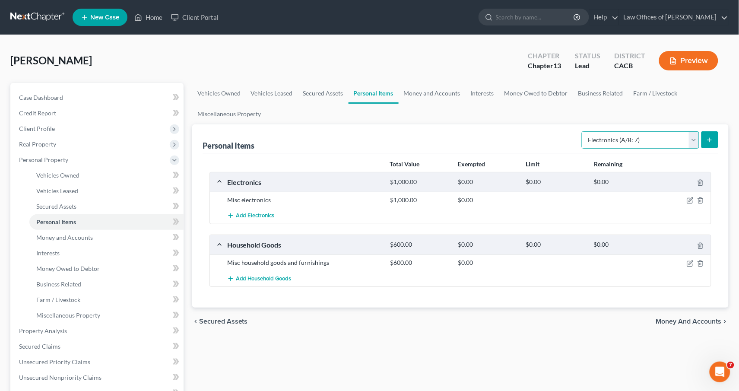
select select "jewelry"
click at [711, 137] on icon "submit" at bounding box center [710, 140] width 7 height 7
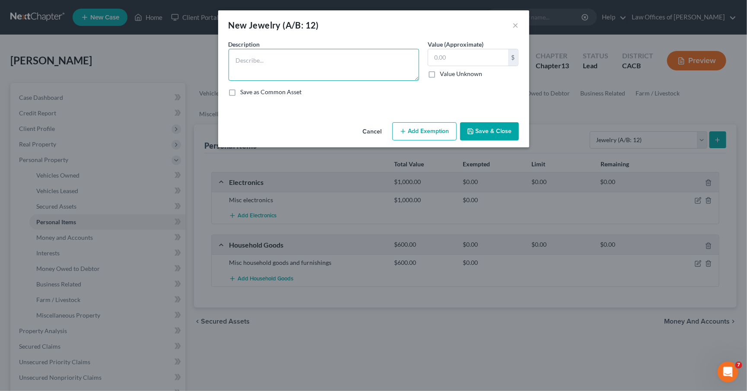
click at [312, 70] on textarea at bounding box center [324, 65] width 191 height 32
type textarea "Wedding Rings"
type input "1,000"
click at [485, 128] on button "Save & Close" at bounding box center [489, 131] width 59 height 18
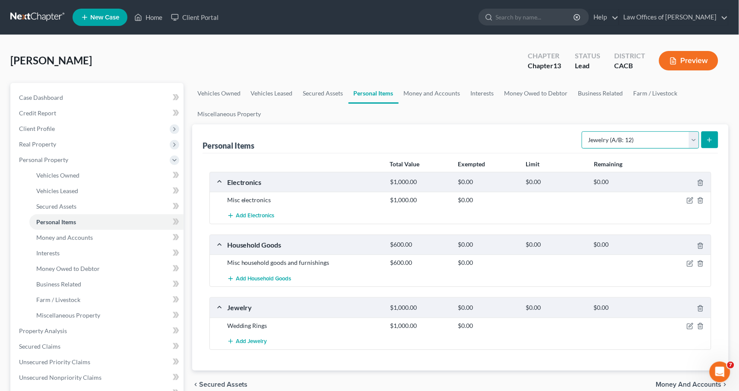
select select "clothing"
click at [710, 137] on icon "submit" at bounding box center [710, 140] width 7 height 7
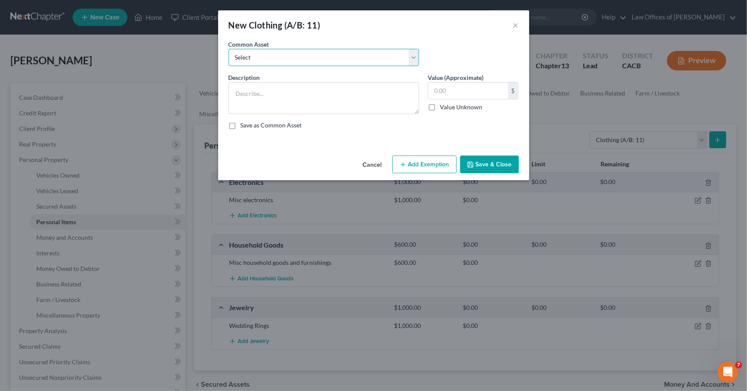
select select "0"
type textarea "Misc clothing"
drag, startPoint x: 298, startPoint y: 59, endPoint x: 386, endPoint y: 118, distance: 105.2
click at [285, 106] on div "Common Asset Select Misc clothing Description * Misc clothing Value (Approximat…" at bounding box center [374, 88] width 290 height 97
click at [465, 99] on div "300.00 $ Value Unknown" at bounding box center [473, 96] width 91 height 29
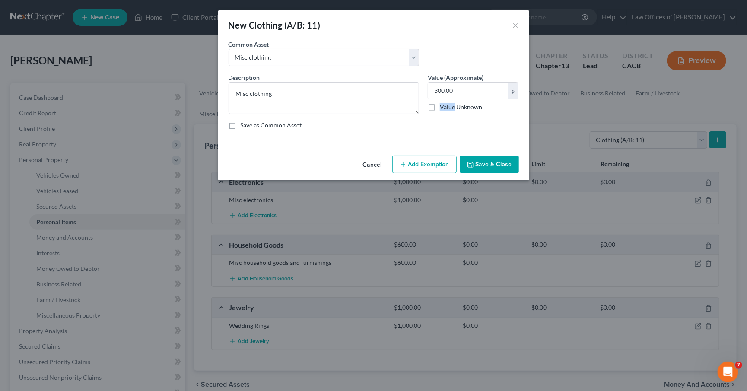
click at [465, 99] on div "300.00 $ Value Unknown" at bounding box center [473, 96] width 91 height 29
click at [456, 91] on input "300.00" at bounding box center [468, 91] width 80 height 16
type input "500"
click at [494, 157] on button "Save & Close" at bounding box center [489, 165] width 59 height 18
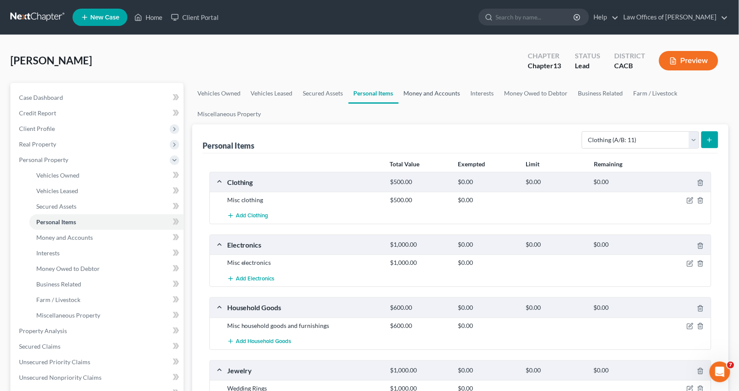
click at [425, 92] on link "Money and Accounts" at bounding box center [432, 93] width 67 height 21
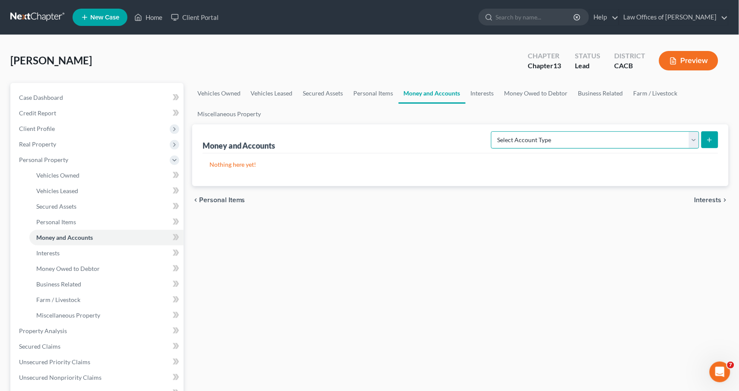
select select "checking"
click at [703, 143] on button "submit" at bounding box center [710, 139] width 17 height 17
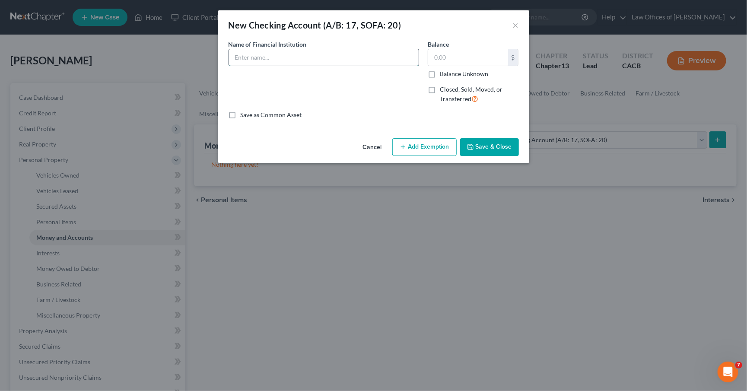
click at [289, 61] on input "text" at bounding box center [324, 57] width 190 height 16
type input "K"
click at [357, 61] on input "[PERSON_NAME] [PERSON_NAME]" at bounding box center [324, 57] width 190 height 16
type input "[PERSON_NAME] [PERSON_NAME] account ending in #1419"
click at [471, 59] on input "text" at bounding box center [468, 57] width 80 height 16
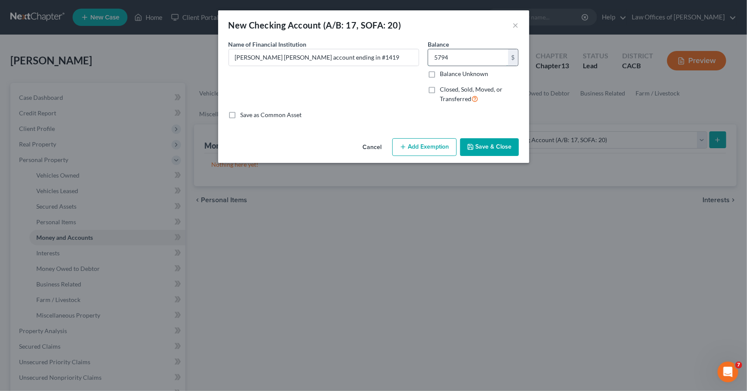
type input "5,794"
click at [508, 150] on button "Save & Close" at bounding box center [489, 147] width 59 height 18
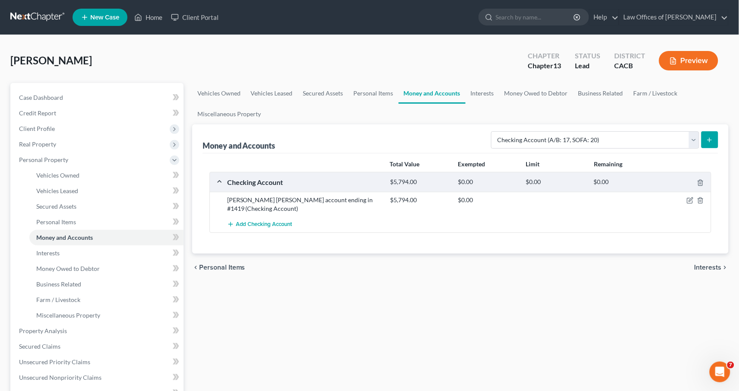
click at [710, 140] on icon "submit" at bounding box center [710, 140] width 7 height 7
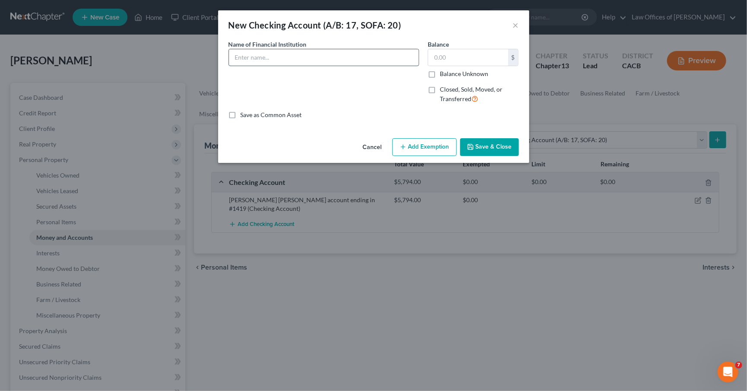
click at [274, 51] on input "text" at bounding box center [324, 57] width 190 height 16
click at [274, 55] on input "text" at bounding box center [324, 57] width 190 height 16
click at [342, 60] on input "[PERSON_NAME] [PERSON_NAME] account ending in #0760" at bounding box center [324, 57] width 190 height 16
drag, startPoint x: 355, startPoint y: 60, endPoint x: 212, endPoint y: 59, distance: 143.1
click at [212, 59] on div "New Checking Account (A/B: 17, SOFA: 20) × An exemption set must first be selec…" at bounding box center [373, 195] width 747 height 391
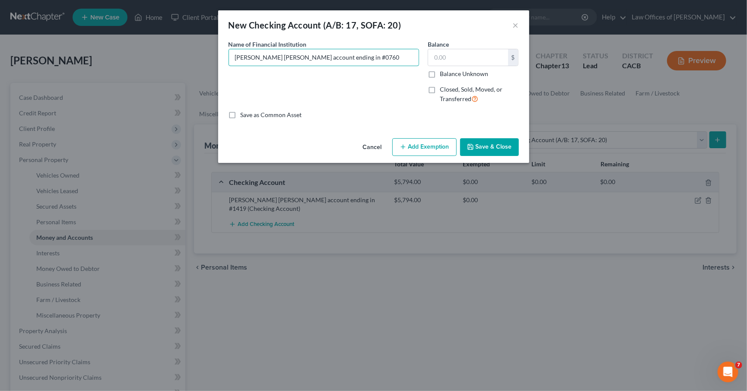
type input "[PERSON_NAME] [PERSON_NAME] account ending in #0760"
drag, startPoint x: 495, startPoint y: 149, endPoint x: 508, endPoint y: 147, distance: 13.5
click at [495, 149] on button "Save & Close" at bounding box center [489, 147] width 59 height 18
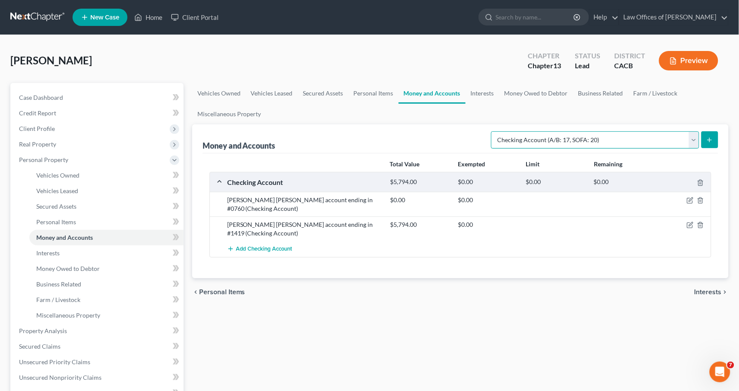
select select "savings"
click at [711, 142] on icon "submit" at bounding box center [710, 140] width 7 height 7
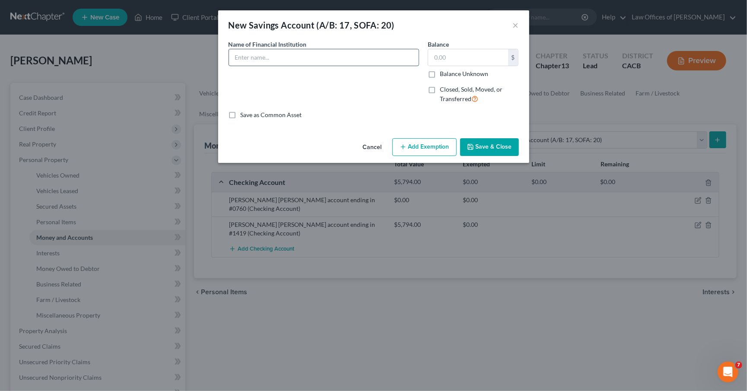
click at [359, 61] on input "text" at bounding box center [324, 57] width 190 height 16
paste input "[PERSON_NAME] [PERSON_NAME] account ending in #0760"
type input "[PERSON_NAME] [PERSON_NAME] account ending in #0760"
click at [487, 145] on button "Save & Close" at bounding box center [489, 147] width 59 height 18
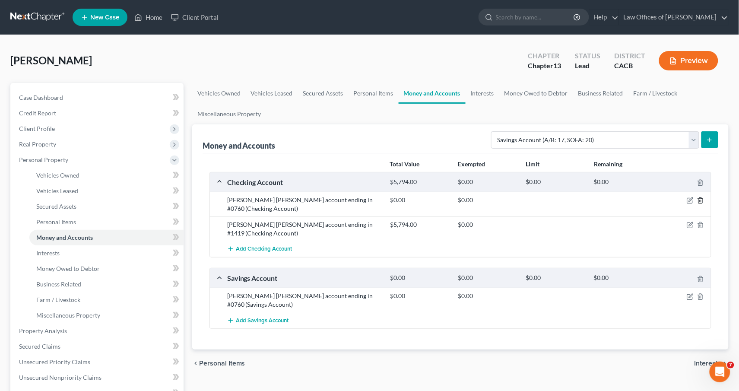
click at [704, 200] on icon "button" at bounding box center [701, 200] width 7 height 7
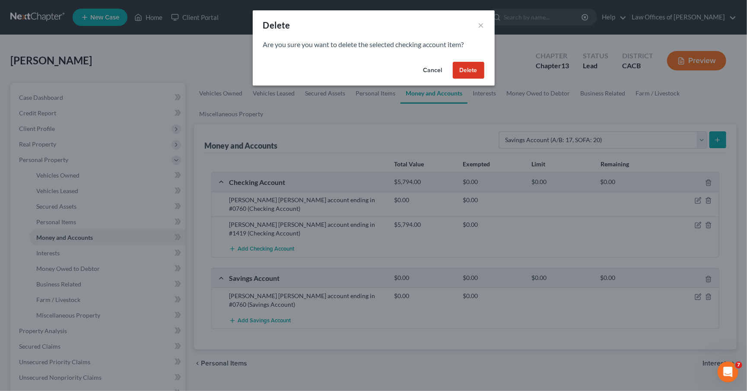
click at [475, 69] on button "Delete" at bounding box center [469, 70] width 32 height 17
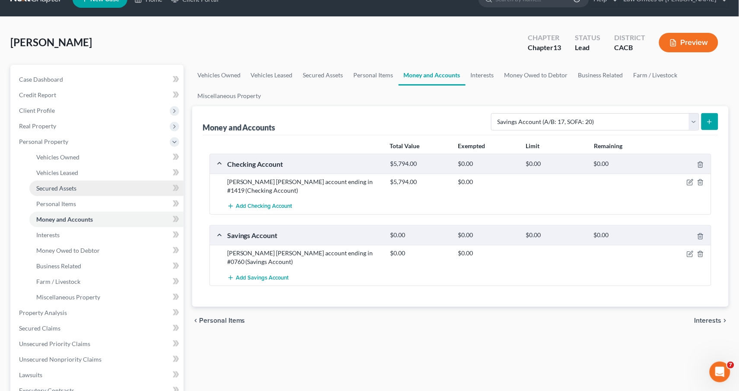
scroll to position [38, 0]
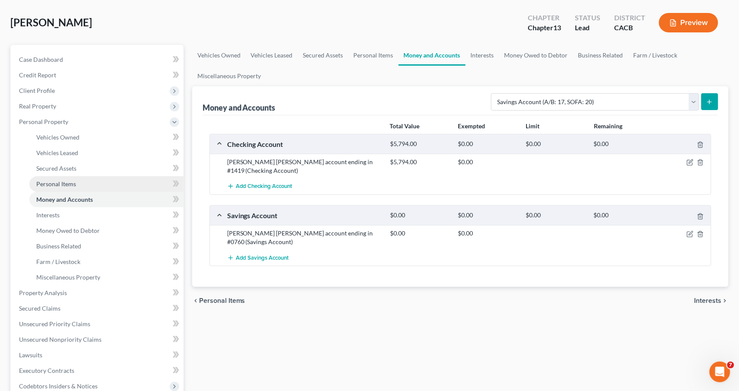
click at [68, 176] on link "Personal Items" at bounding box center [106, 184] width 154 height 16
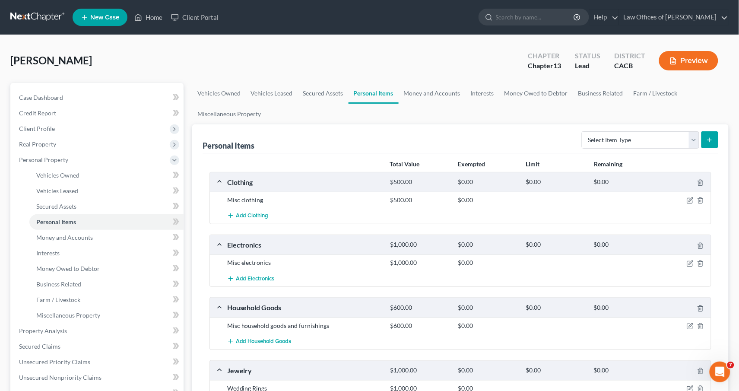
scroll to position [2, 0]
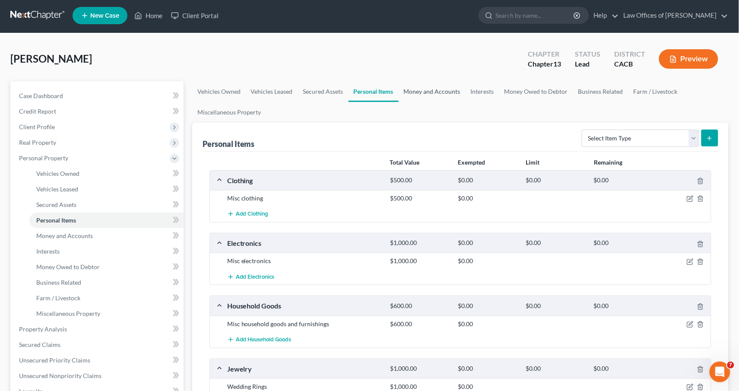
click at [433, 89] on link "Money and Accounts" at bounding box center [432, 91] width 67 height 21
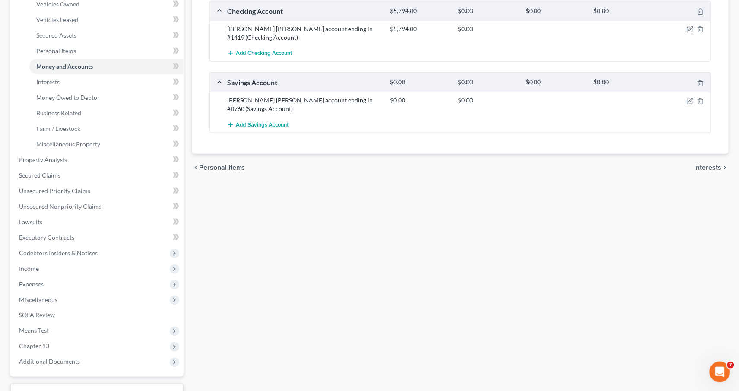
scroll to position [79, 0]
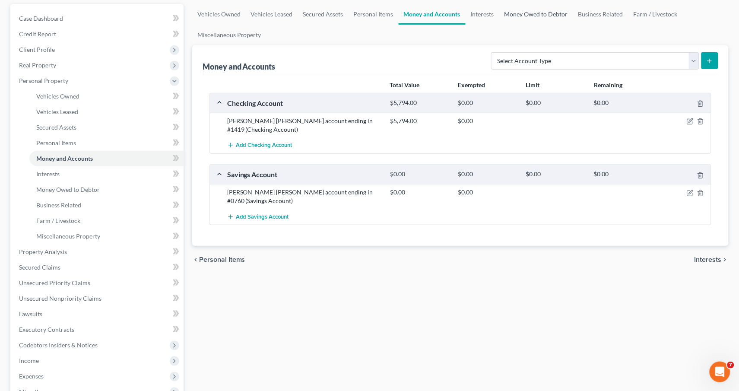
click at [535, 14] on link "Money Owed to Debtor" at bounding box center [537, 14] width 74 height 21
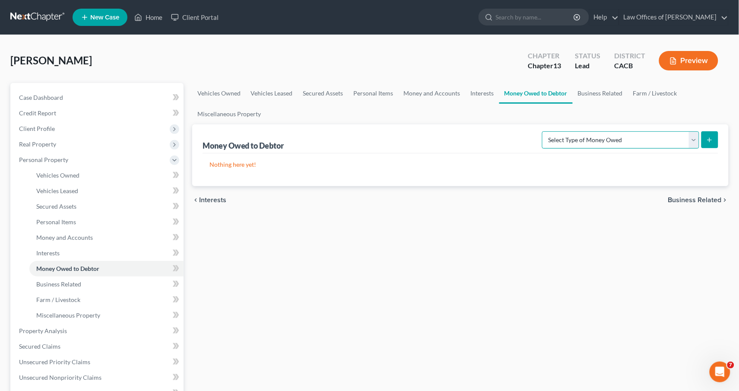
select select "expected_tax_refund"
click at [711, 137] on icon "submit" at bounding box center [710, 140] width 7 height 7
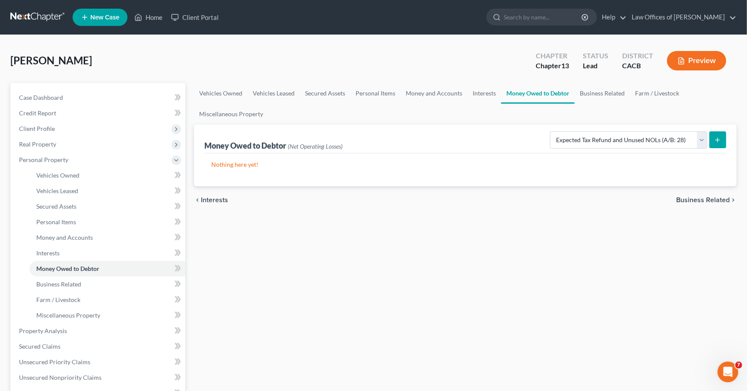
select select "0"
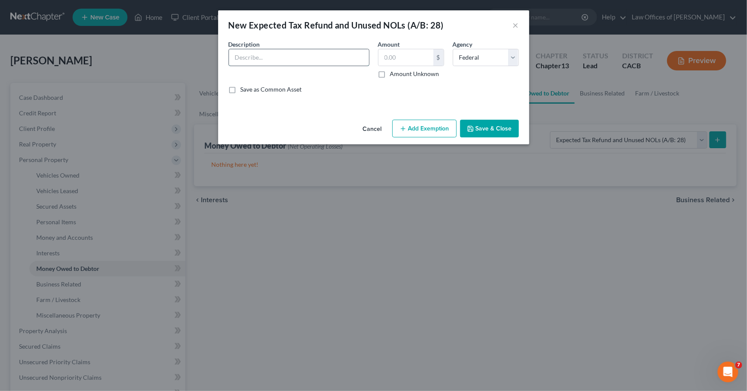
click at [337, 58] on input "text" at bounding box center [299, 57] width 140 height 16
type input "2026 anticipated tax refund"
type input "5,000"
click at [491, 128] on button "Save & Close" at bounding box center [489, 129] width 59 height 18
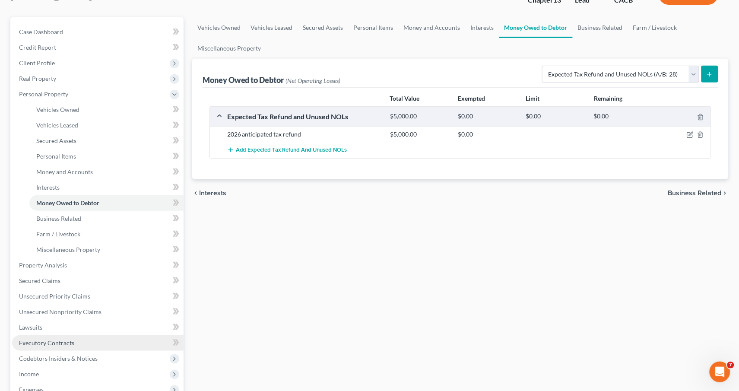
scroll to position [84, 0]
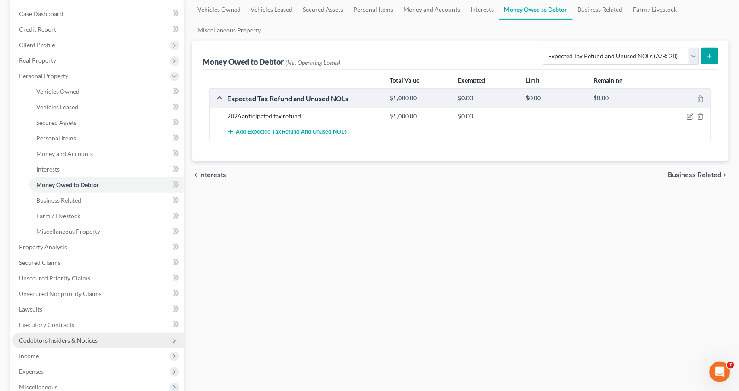
click at [73, 337] on span "Codebtors Insiders & Notices" at bounding box center [58, 340] width 79 height 7
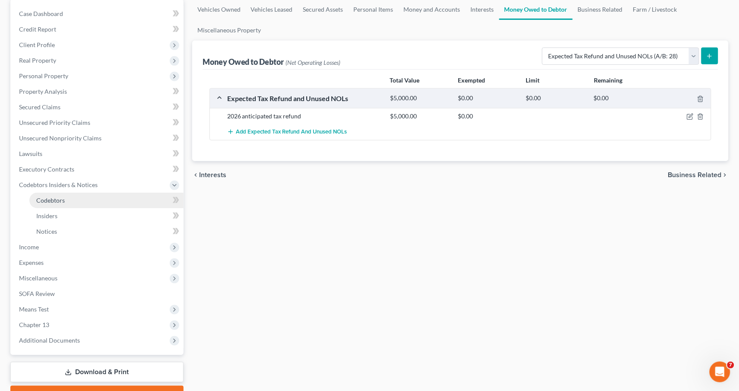
click at [45, 197] on span "Codebtors" at bounding box center [50, 200] width 29 height 7
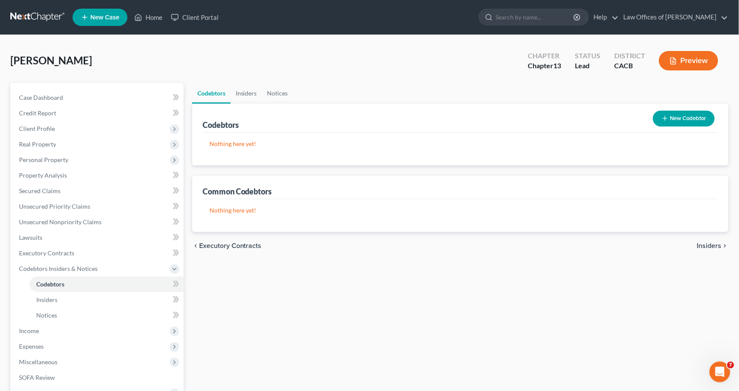
click at [680, 120] on button "New Codebtor" at bounding box center [684, 119] width 62 height 16
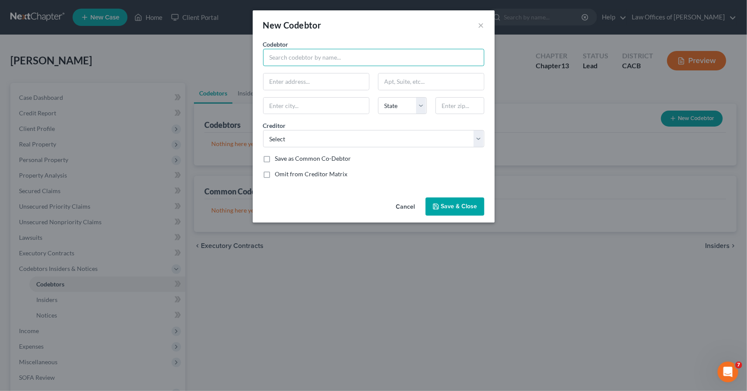
click at [307, 56] on input "text" at bounding box center [373, 57] width 221 height 17
type input "[PERSON_NAME]"
type input "[STREET_ADDRESS]"
type input "Spc 124"
type input "72565"
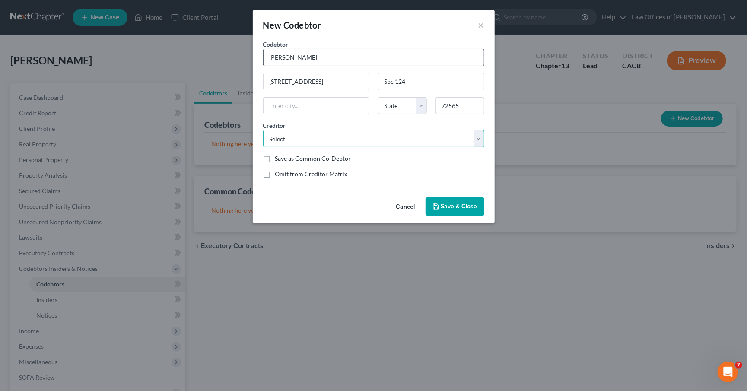
type input "[GEOGRAPHIC_DATA]"
select select "2"
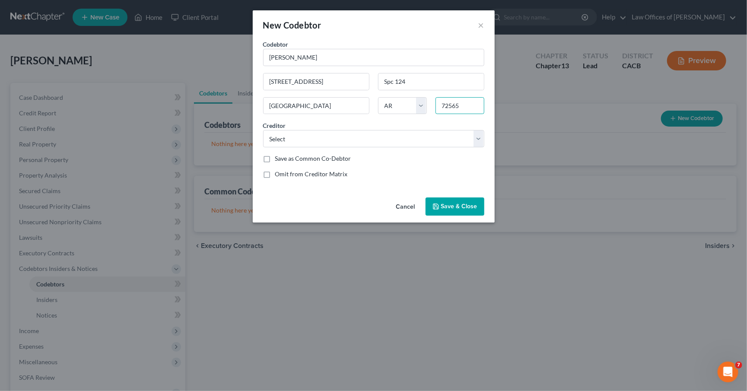
click at [449, 108] on input "72565" at bounding box center [460, 105] width 49 height 17
type input "72565"
click at [315, 107] on input "[GEOGRAPHIC_DATA]" at bounding box center [316, 106] width 105 height 16
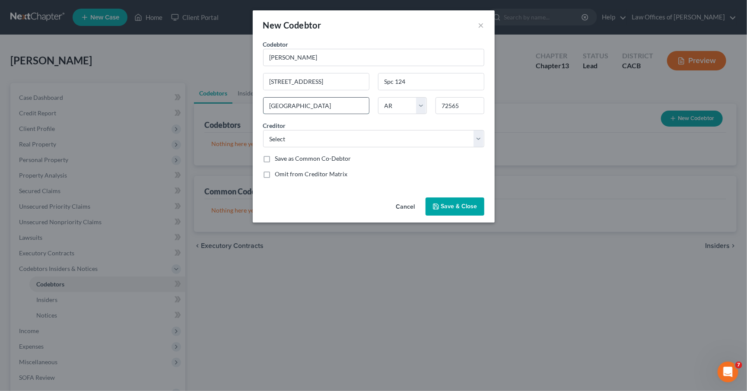
click at [315, 107] on input "[GEOGRAPHIC_DATA]" at bounding box center [316, 106] width 105 height 16
click at [345, 108] on input "Dalls" at bounding box center [316, 106] width 105 height 16
type input "D"
type input "91763"
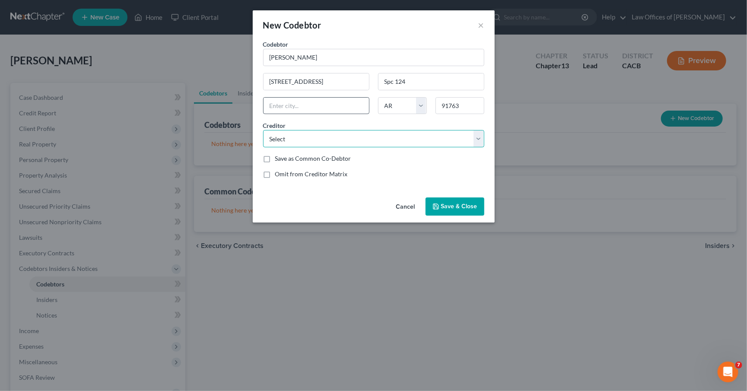
type input "Montclair"
select select "4"
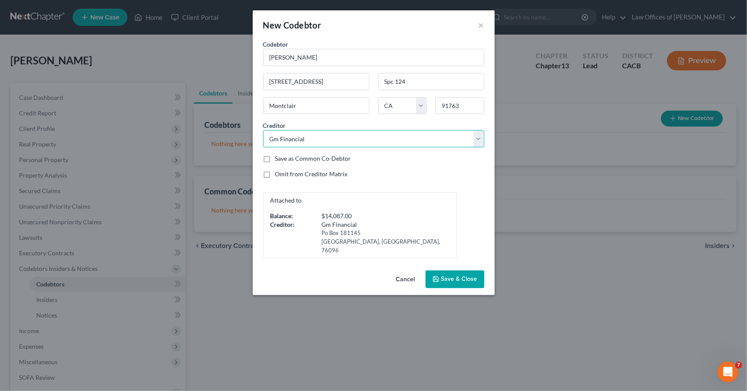
select select "13"
click at [466, 276] on span "Save & Close" at bounding box center [459, 279] width 36 height 7
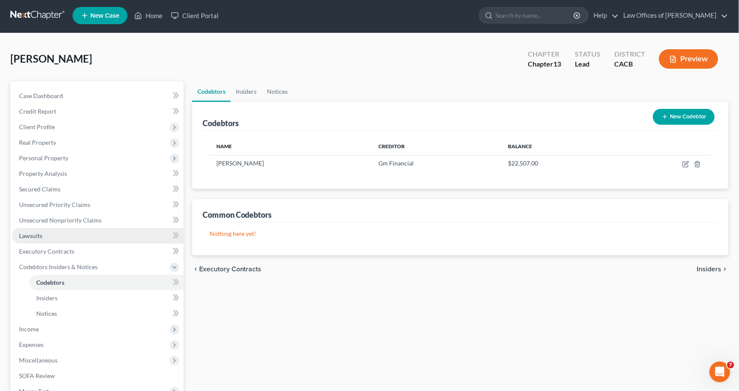
scroll to position [117, 0]
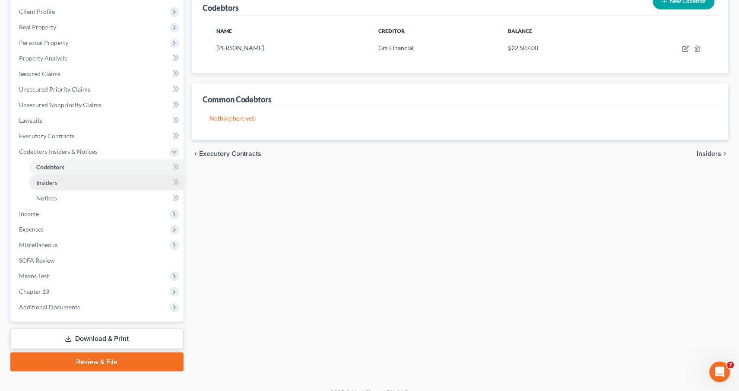
click at [47, 171] on ul "Codebtors Insiders Notices" at bounding box center [98, 182] width 172 height 47
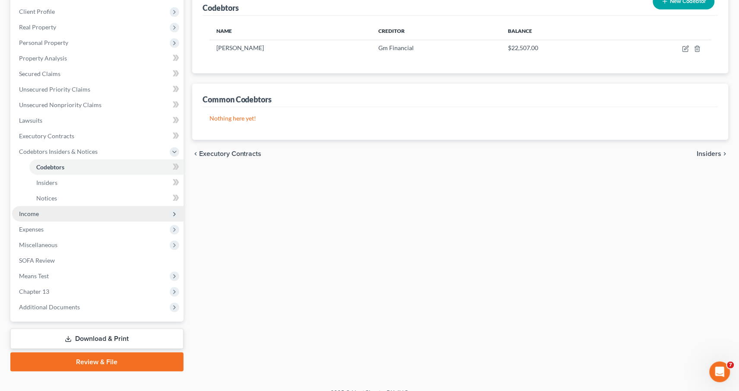
click at [28, 210] on span "Income" at bounding box center [29, 213] width 20 height 7
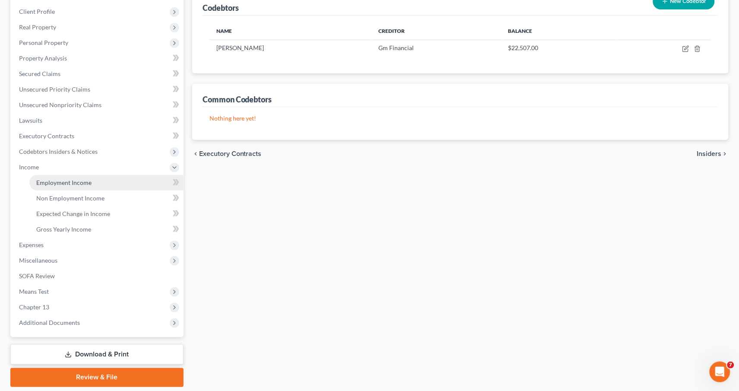
click at [51, 179] on span "Employment Income" at bounding box center [63, 182] width 55 height 7
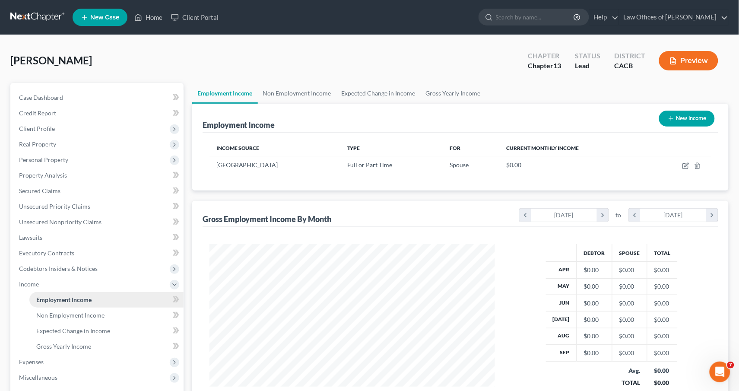
scroll to position [132, 0]
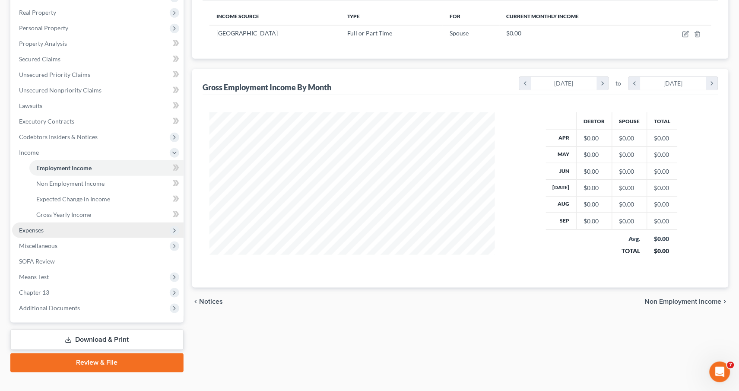
click at [41, 226] on span "Expenses" at bounding box center [31, 229] width 25 height 7
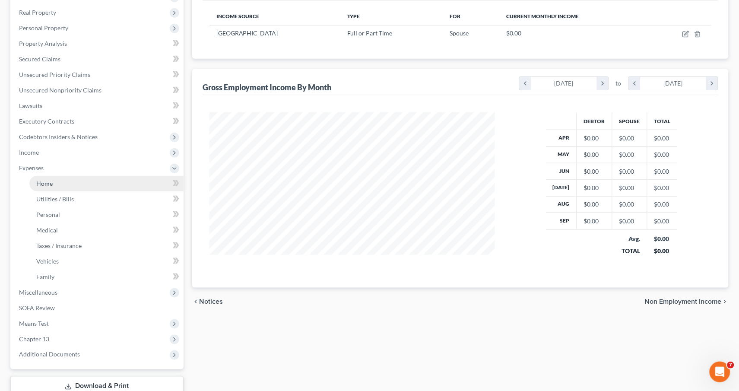
click at [34, 176] on link "Home" at bounding box center [106, 184] width 154 height 16
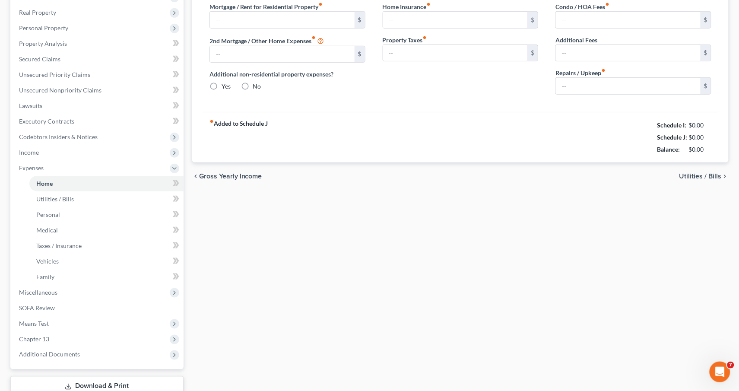
scroll to position [19, 0]
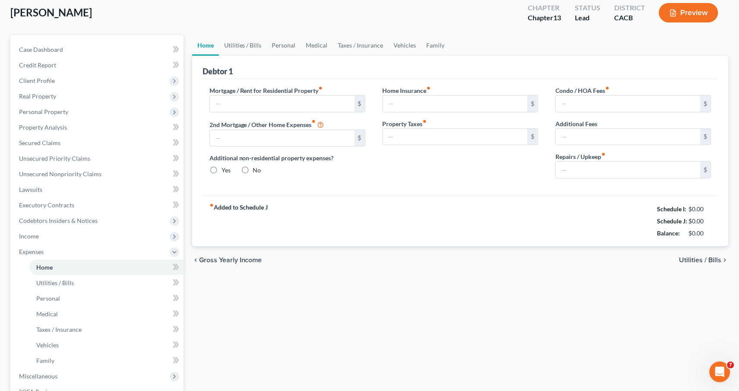
type input "547.35"
type input "0.00"
radio input "true"
type input "0.00"
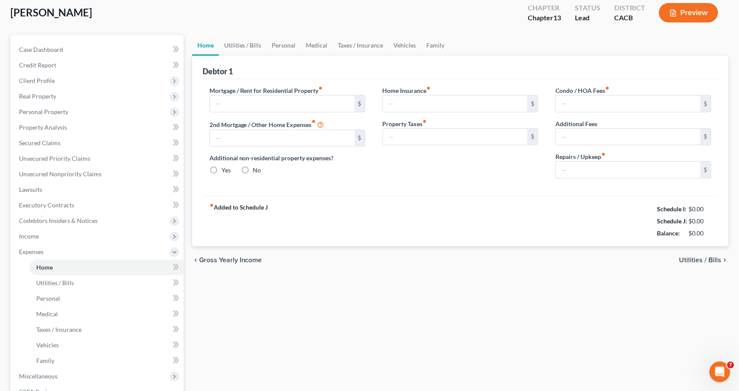
type input "0.00"
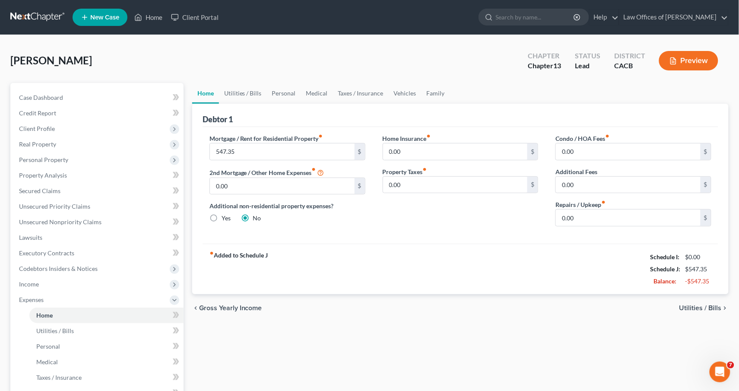
scroll to position [16, 0]
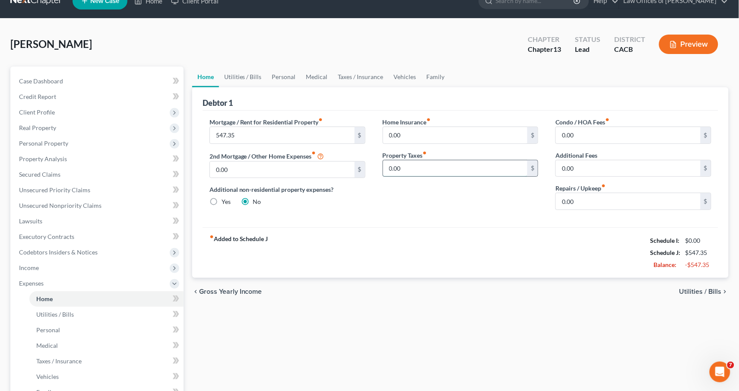
click at [446, 169] on input "0.00" at bounding box center [455, 168] width 145 height 16
type input "200"
click at [607, 198] on input "0.00" at bounding box center [628, 201] width 145 height 16
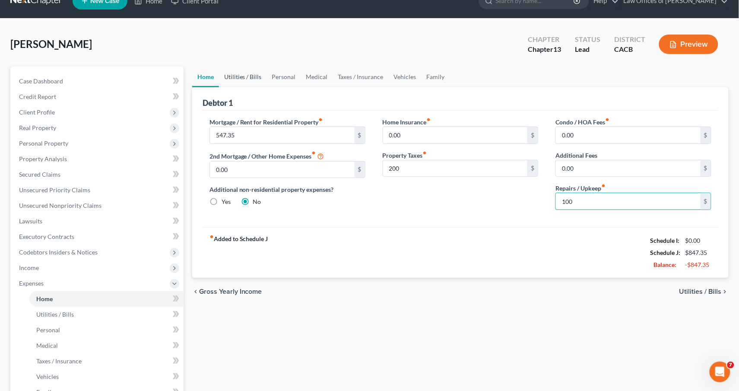
type input "100"
click at [251, 68] on link "Utilities / Bills" at bounding box center [243, 77] width 48 height 21
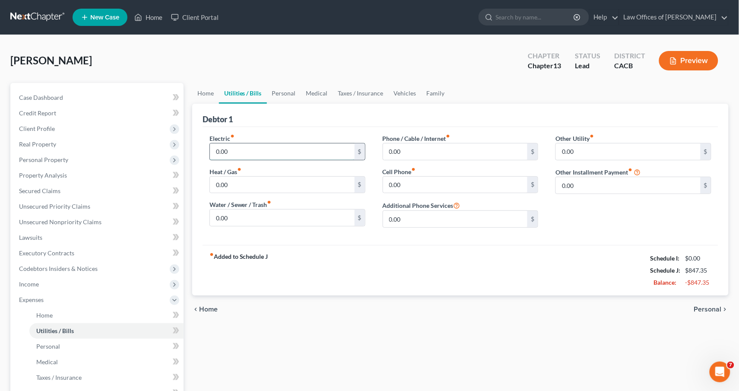
click at [247, 147] on input "0.00" at bounding box center [282, 151] width 145 height 16
type input "200"
click at [269, 215] on input "0.00" at bounding box center [282, 218] width 145 height 16
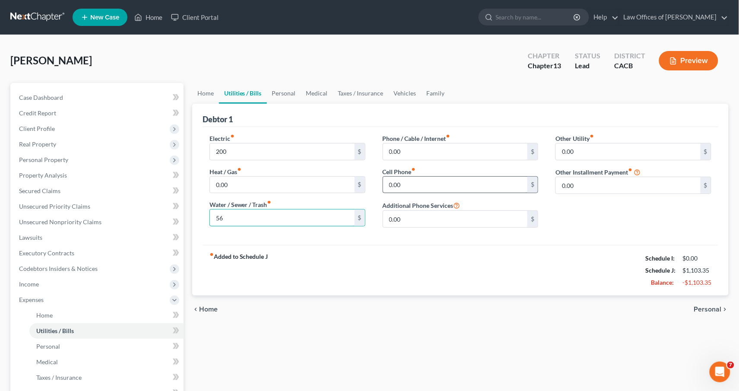
type input "56"
click at [443, 185] on input "0.00" at bounding box center [455, 185] width 145 height 16
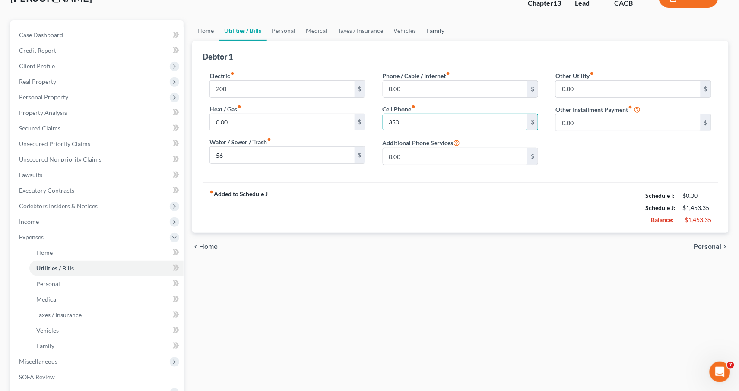
type input "350"
click at [441, 34] on link "Family" at bounding box center [436, 30] width 29 height 21
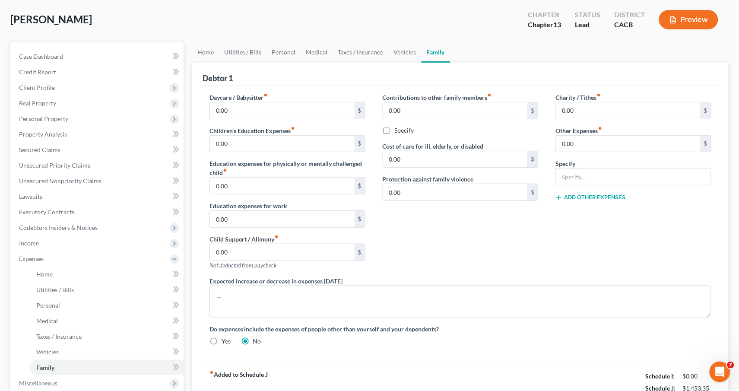
scroll to position [149, 0]
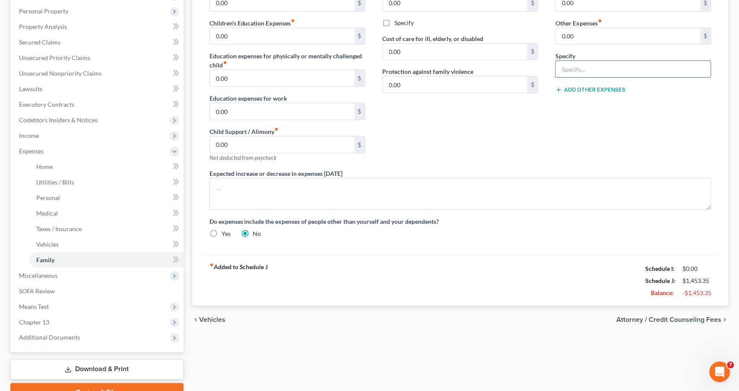
click at [587, 67] on input "text" at bounding box center [633, 69] width 155 height 16
type input "Streaming Services ( Netflix, amazon)"
click at [590, 31] on input "0.00" at bounding box center [628, 36] width 145 height 16
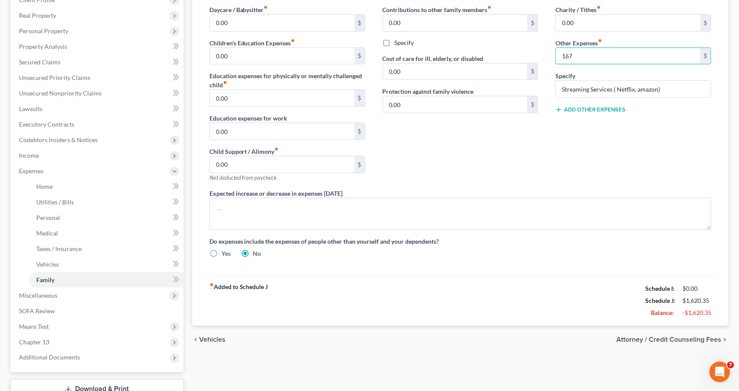
scroll to position [0, 0]
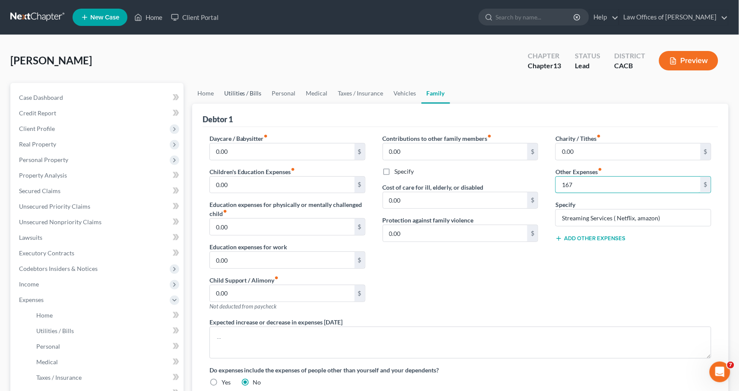
type input "167"
click at [243, 94] on link "Utilities / Bills" at bounding box center [243, 93] width 48 height 21
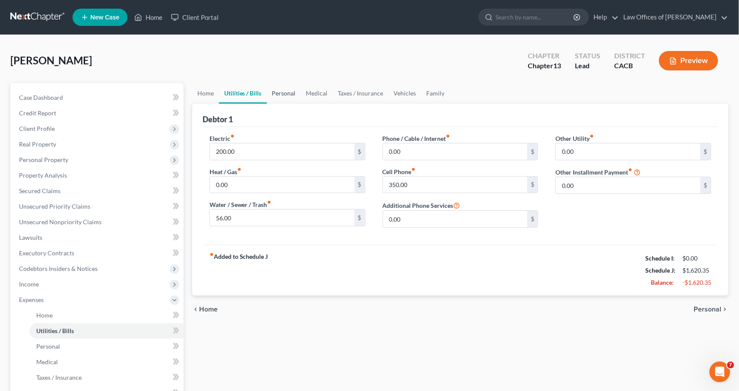
click at [279, 94] on link "Personal" at bounding box center [284, 93] width 34 height 21
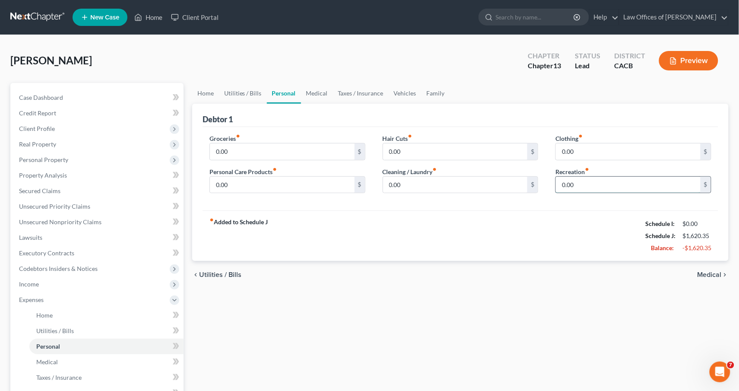
click at [636, 180] on input "0.00" at bounding box center [628, 185] width 145 height 16
type input "100"
click at [402, 89] on link "Vehicles" at bounding box center [405, 93] width 33 height 21
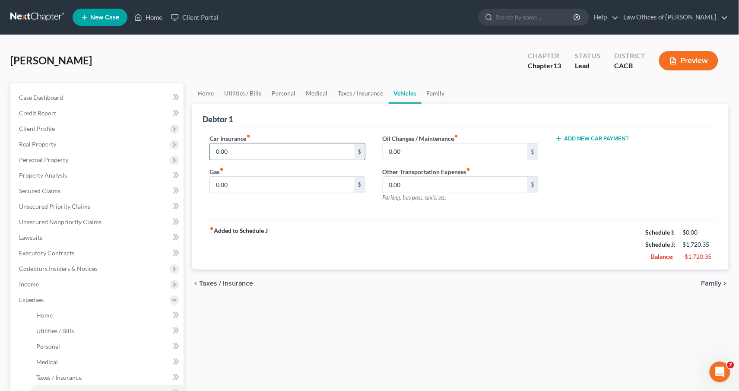
click at [309, 147] on input "0.00" at bounding box center [282, 151] width 145 height 16
type input "248"
click at [438, 94] on link "Family" at bounding box center [436, 93] width 29 height 21
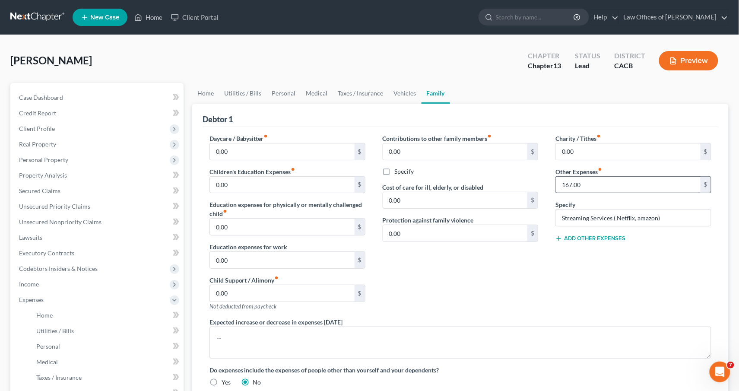
scroll to position [85, 0]
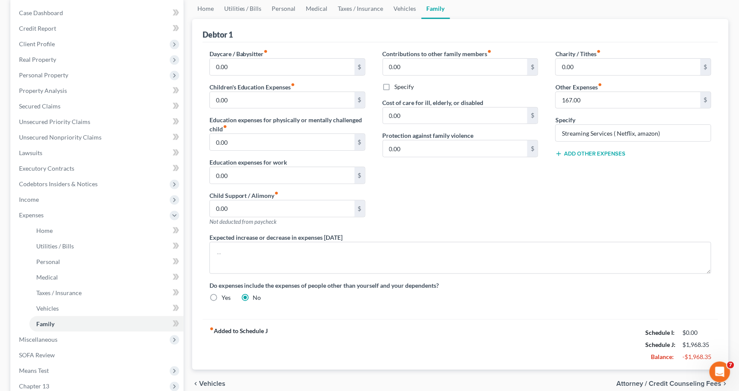
click at [580, 151] on button "Add Other Expenses" at bounding box center [591, 153] width 70 height 7
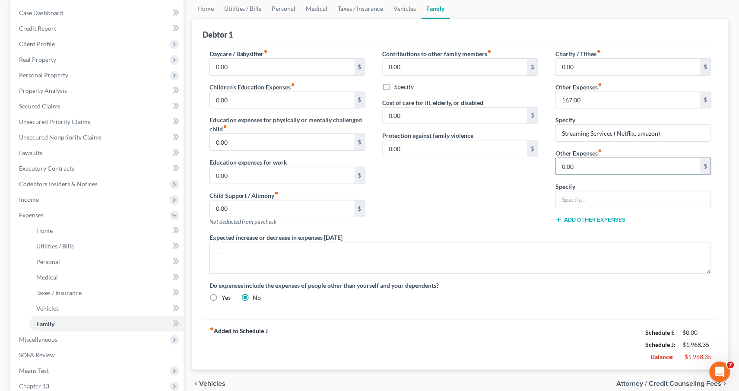
click at [574, 166] on input "0.00" at bounding box center [628, 166] width 145 height 16
click at [586, 197] on input "text" at bounding box center [633, 199] width 155 height 16
type input "AAA"
click at [598, 220] on button "Add Other Expenses" at bounding box center [591, 220] width 70 height 7
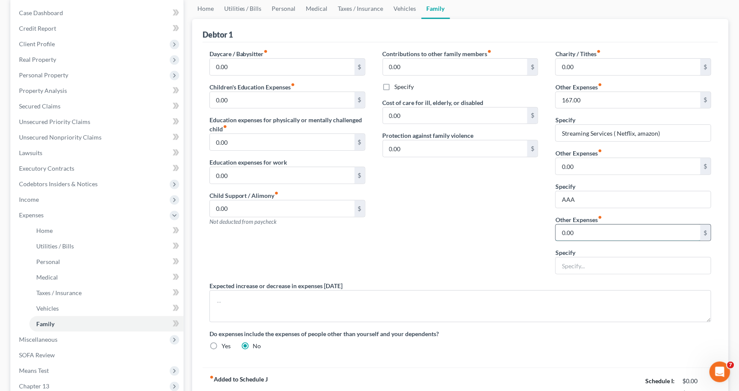
click at [583, 230] on input "0.00" at bounding box center [628, 233] width 145 height 16
click at [582, 258] on input "text" at bounding box center [633, 266] width 155 height 16
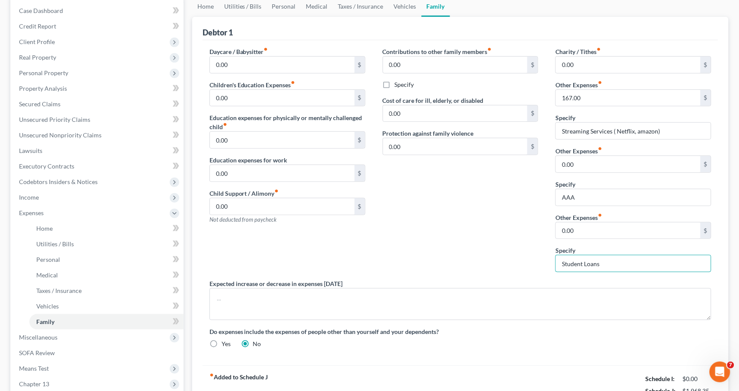
scroll to position [177, 0]
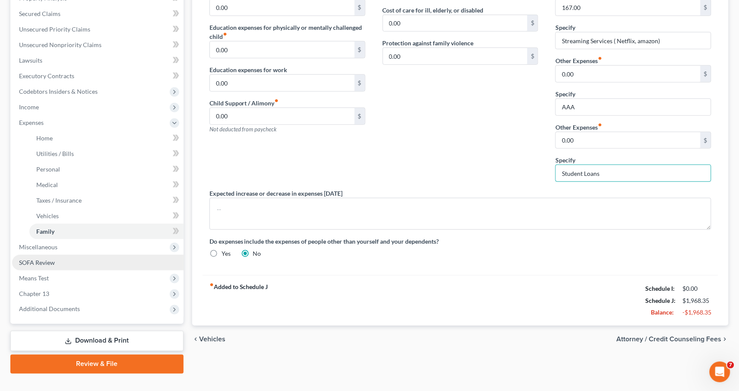
type input "Student Loans"
click at [36, 259] on span "SOFA Review" at bounding box center [37, 262] width 36 height 7
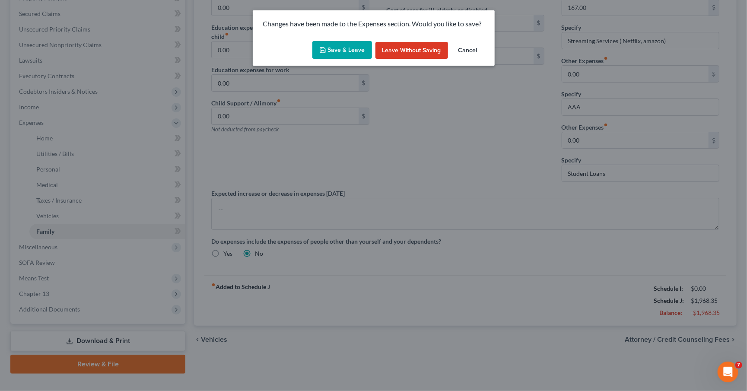
drag, startPoint x: 341, startPoint y: 50, endPoint x: 306, endPoint y: 53, distance: 35.1
click at [341, 50] on button "Save & Leave" at bounding box center [342, 50] width 60 height 18
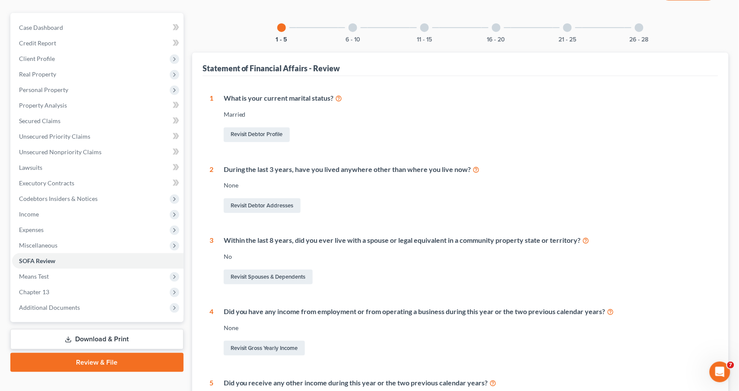
scroll to position [68, 0]
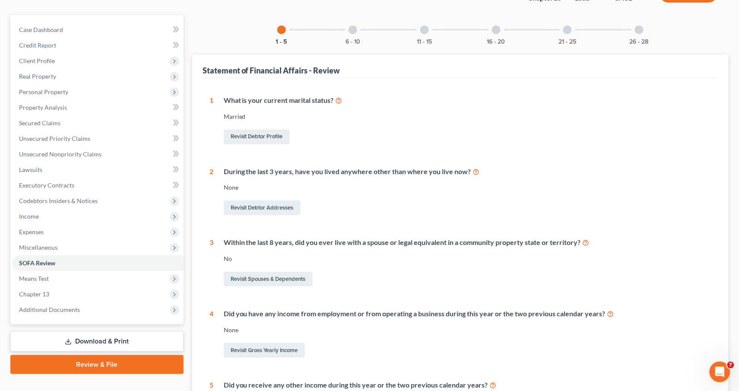
click at [430, 25] on div "11 - 15" at bounding box center [424, 29] width 29 height 29
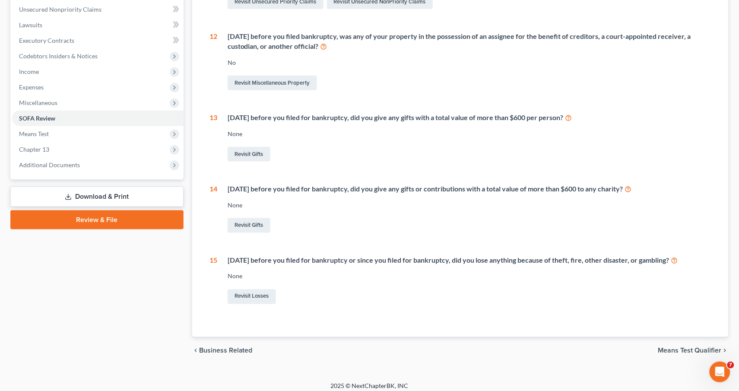
scroll to position [27, 0]
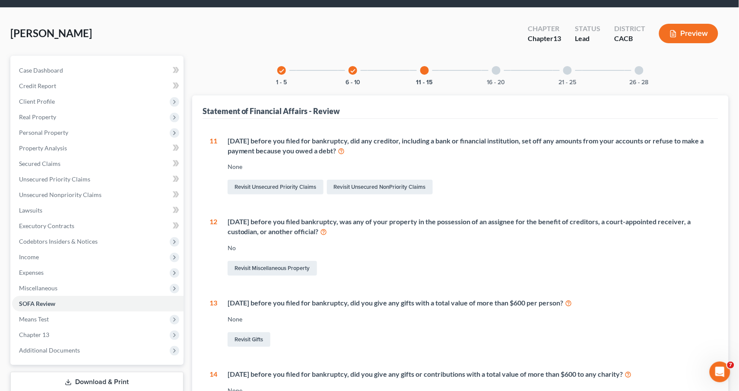
click at [347, 67] on div "check 6 - 10" at bounding box center [352, 70] width 29 height 29
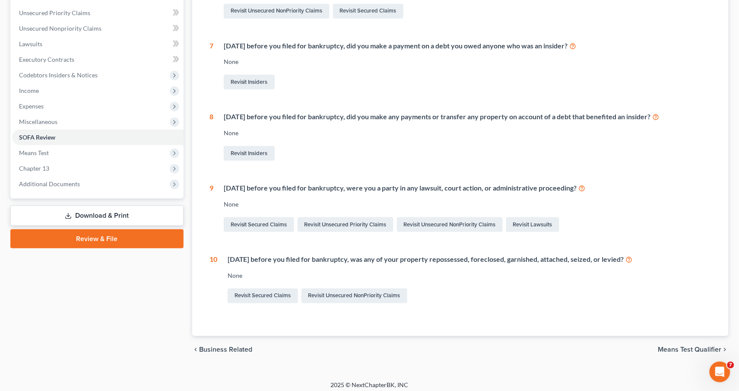
scroll to position [0, 0]
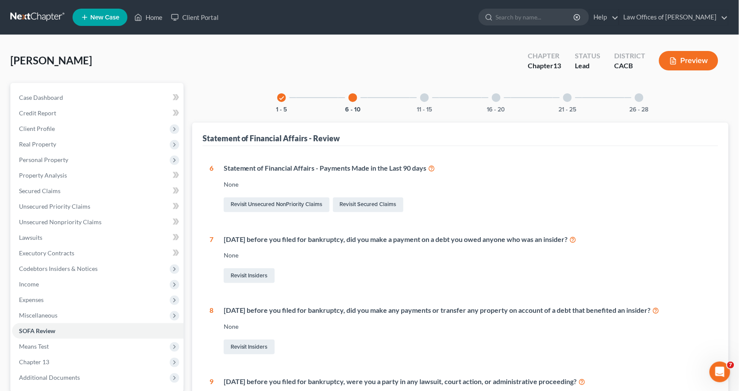
click at [429, 97] on div at bounding box center [425, 97] width 9 height 9
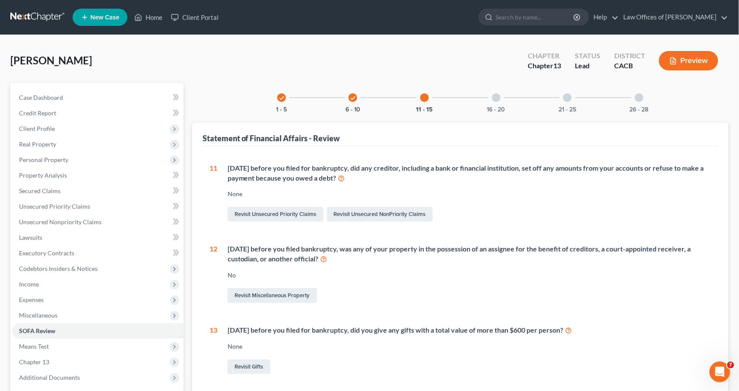
scroll to position [213, 0]
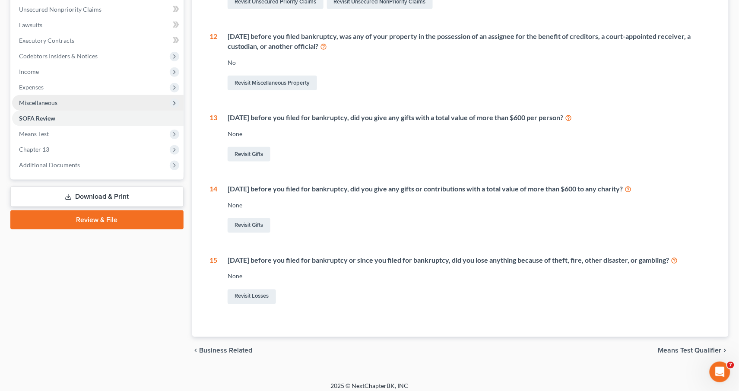
click at [41, 99] on span "Miscellaneous" at bounding box center [38, 102] width 38 height 7
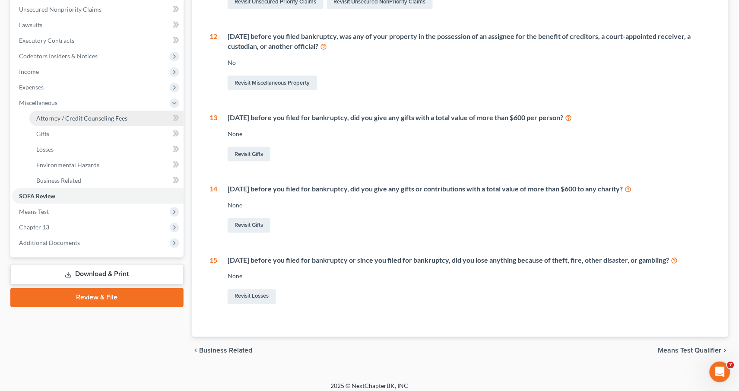
click at [61, 115] on span "Attorney / Credit Counseling Fees" at bounding box center [81, 118] width 91 height 7
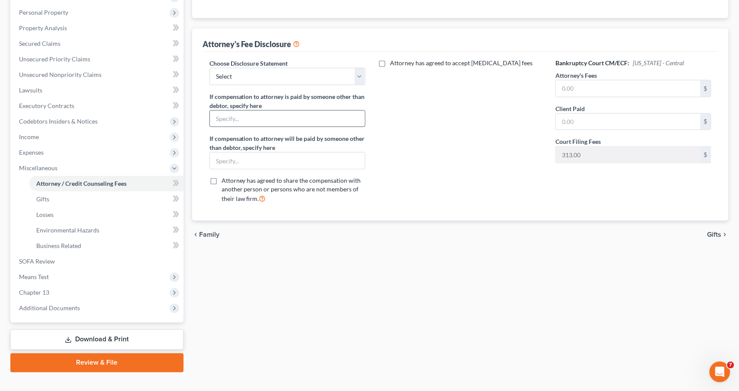
scroll to position [57, 0]
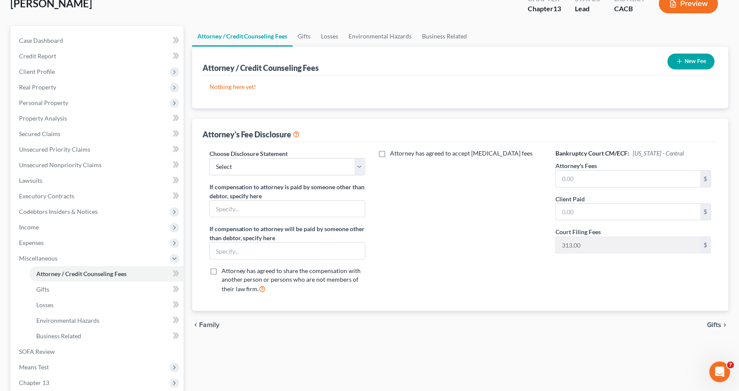
click at [684, 60] on button "New Fee" at bounding box center [691, 62] width 47 height 16
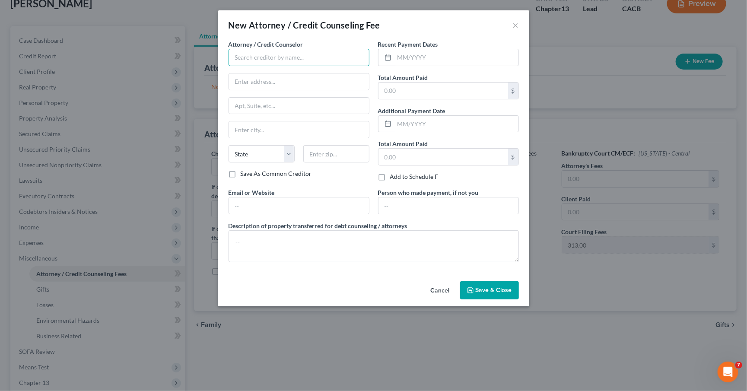
click at [304, 59] on input "text" at bounding box center [299, 57] width 141 height 17
type input "Cambridge Credit Counseling"
type input "[STREET_ADDRESS][PERSON_NAME]"
type input "01001"
type input "Agawam"
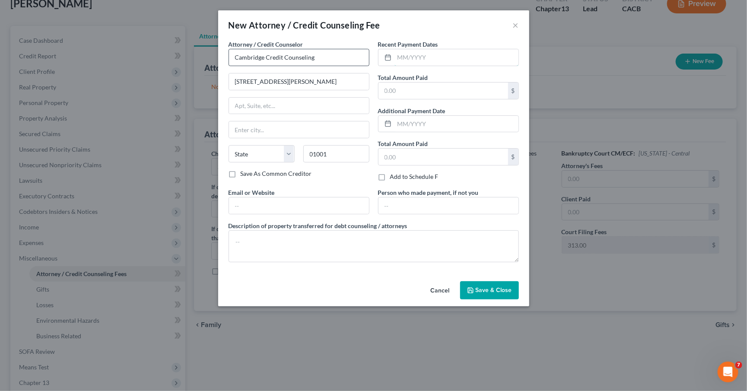
select select "22"
type input "[DATE]"
click at [414, 94] on input "text" at bounding box center [444, 91] width 130 height 16
type input "806"
click at [421, 124] on input "text" at bounding box center [457, 124] width 124 height 16
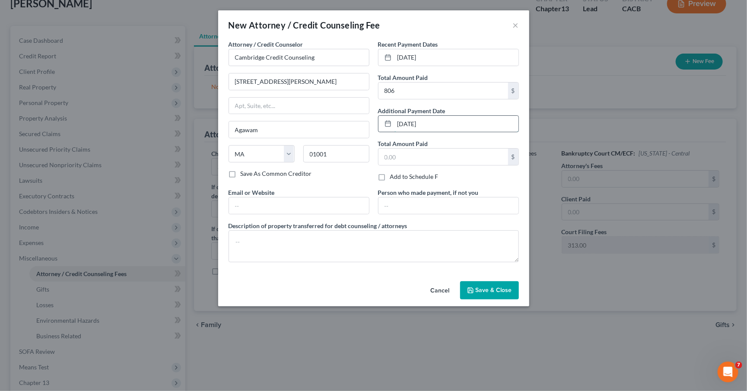
type input "[DATE]"
type input "806.00"
click at [399, 87] on input "806" at bounding box center [444, 91] width 130 height 16
type input "806.00"
click at [327, 178] on div "Attorney / Credit Counselor * Cambridge Credit Counseling 67 [PERSON_NAME] [GEO…" at bounding box center [299, 114] width 150 height 148
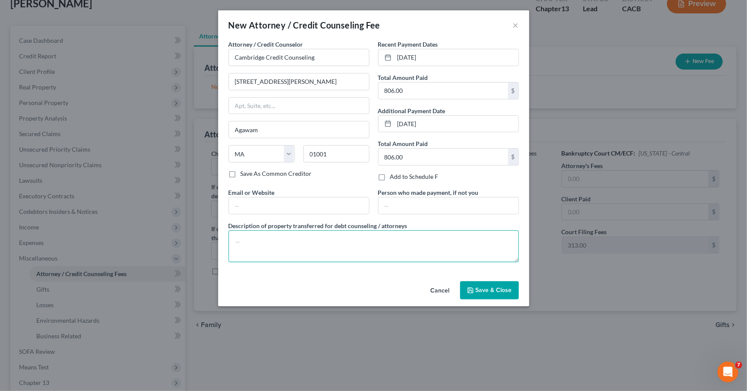
click at [335, 245] on textarea at bounding box center [374, 246] width 290 height 32
type textarea "Credit Counseling"
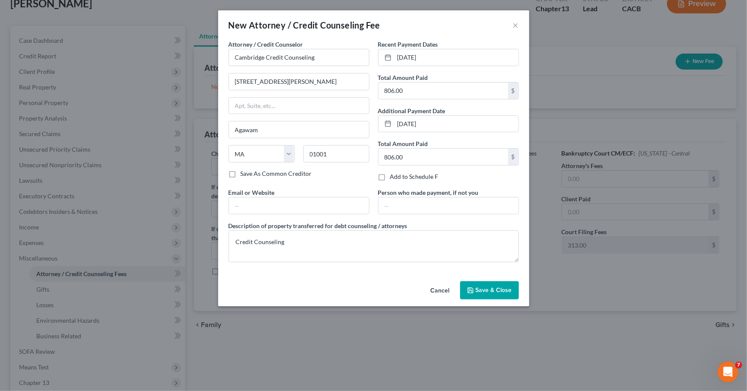
click at [501, 287] on span "Save & Close" at bounding box center [494, 290] width 36 height 7
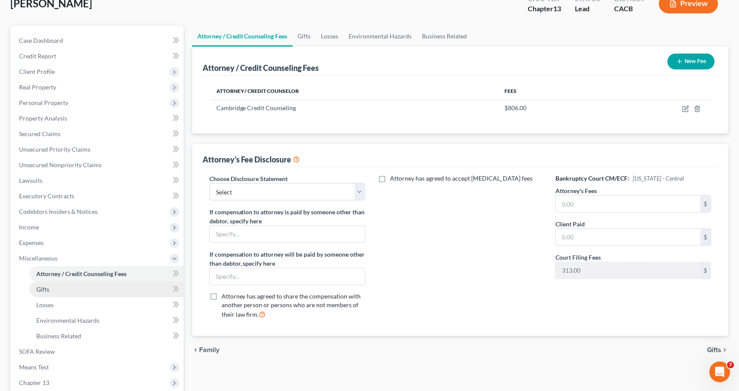
scroll to position [147, 0]
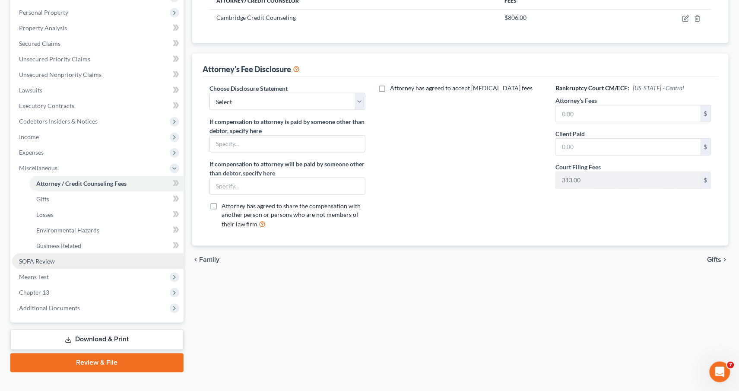
click at [41, 258] on span "SOFA Review" at bounding box center [37, 261] width 36 height 7
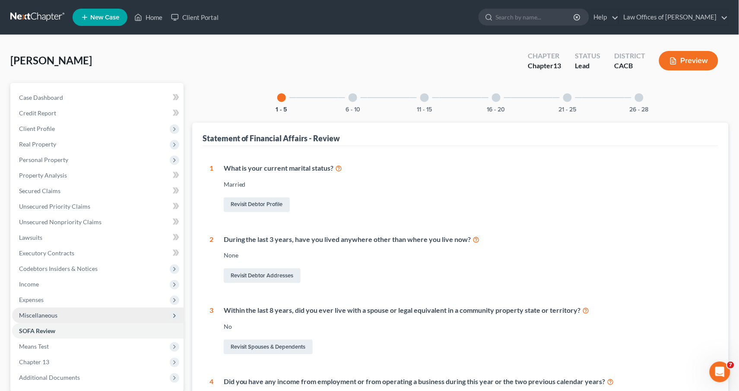
click at [54, 312] on span "Miscellaneous" at bounding box center [38, 315] width 38 height 7
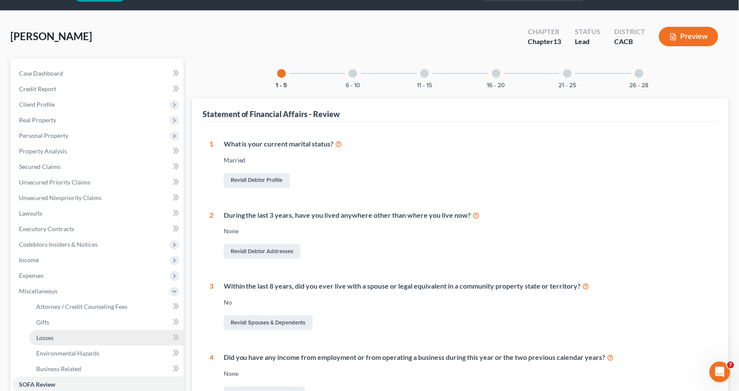
scroll to position [26, 0]
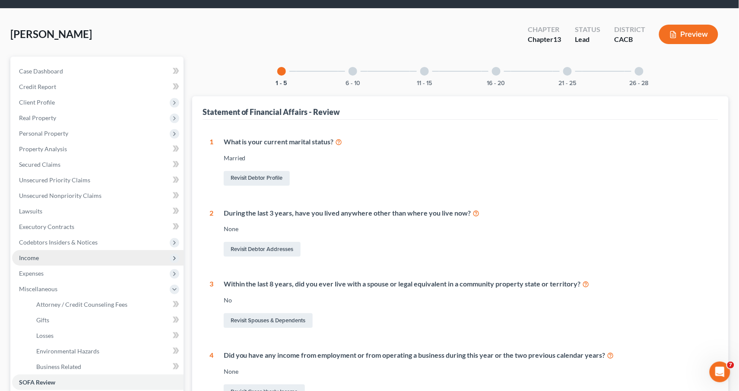
click at [48, 255] on span "Income" at bounding box center [98, 258] width 172 height 16
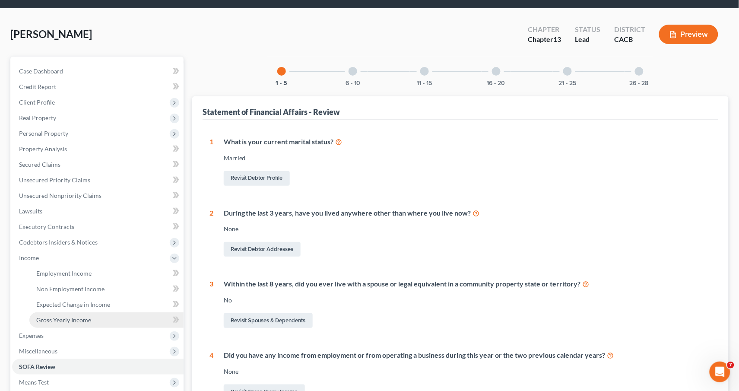
click at [54, 316] on span "Gross Yearly Income" at bounding box center [63, 319] width 55 height 7
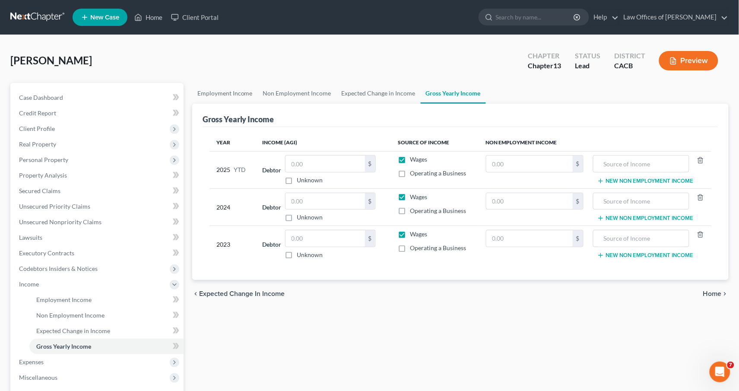
scroll to position [18, 0]
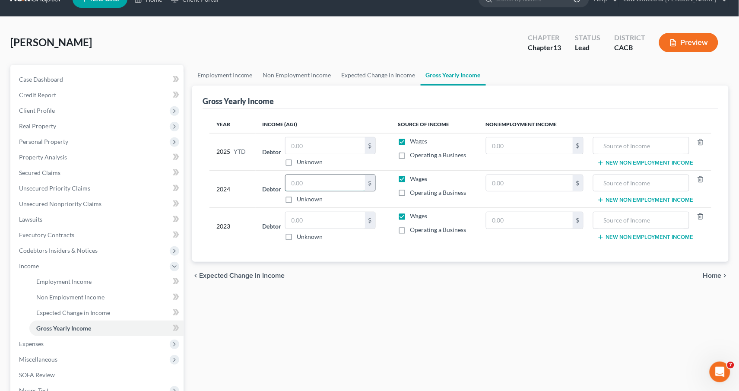
click at [306, 180] on input "text" at bounding box center [326, 183] width 80 height 16
type input "104,760"
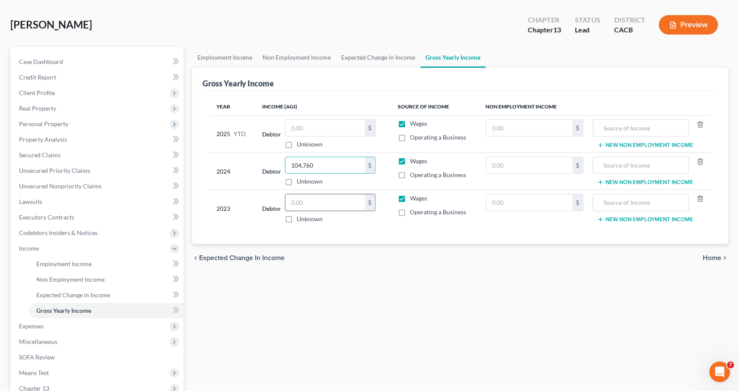
click at [335, 205] on input "text" at bounding box center [326, 202] width 80 height 16
type input "97,406"
click at [716, 256] on span "Home" at bounding box center [713, 258] width 19 height 7
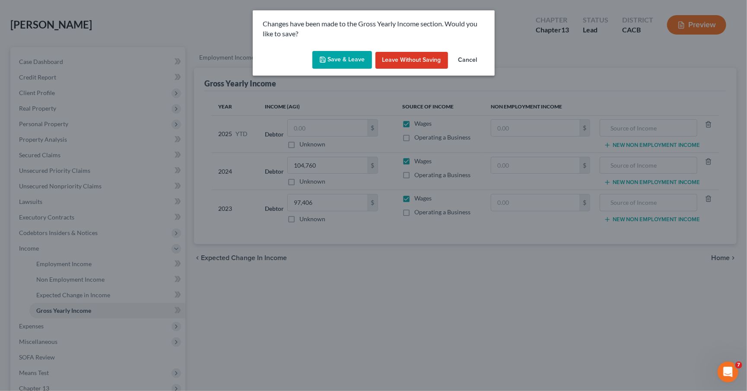
click at [338, 55] on button "Save & Leave" at bounding box center [342, 60] width 60 height 18
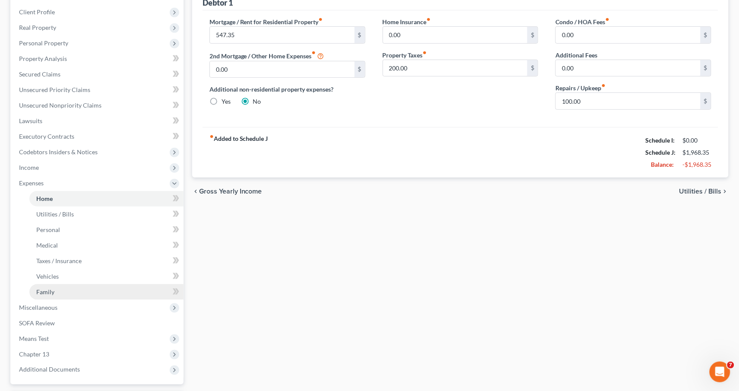
scroll to position [136, 0]
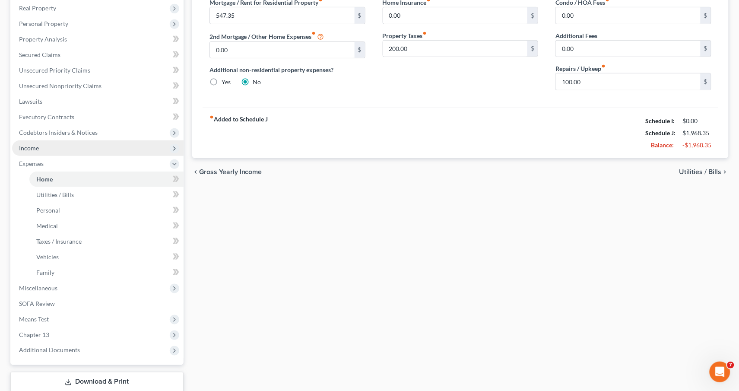
click at [56, 143] on span "Income" at bounding box center [98, 148] width 172 height 16
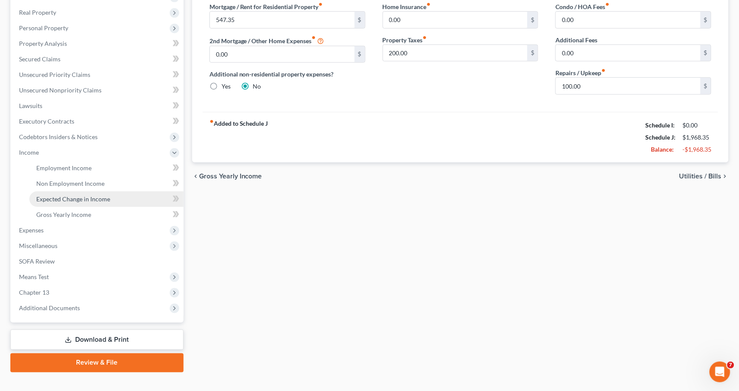
scroll to position [0, 0]
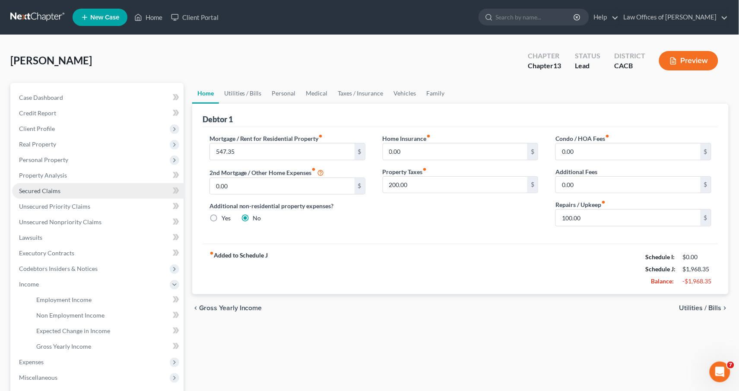
click at [48, 189] on span "Secured Claims" at bounding box center [39, 190] width 41 height 7
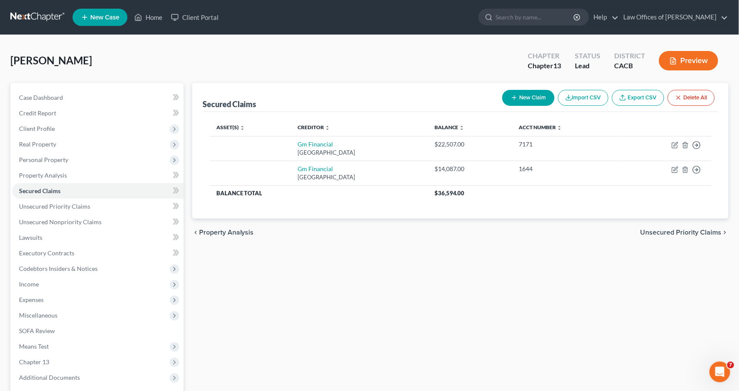
click at [511, 94] on icon "button" at bounding box center [514, 97] width 7 height 7
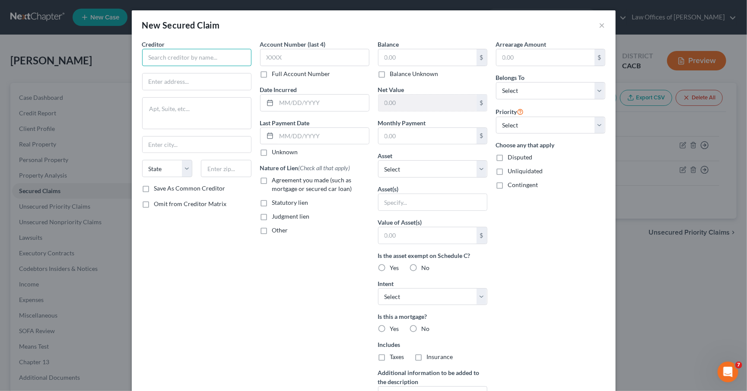
click at [188, 58] on input "text" at bounding box center [196, 57] width 109 height 17
type input "t"
click at [592, 24] on div "New Secured Claim ×" at bounding box center [374, 24] width 484 height 29
click at [595, 25] on div "New Secured Claim ×" at bounding box center [374, 24] width 484 height 29
click at [594, 23] on div "New Secured Claim ×" at bounding box center [374, 24] width 484 height 29
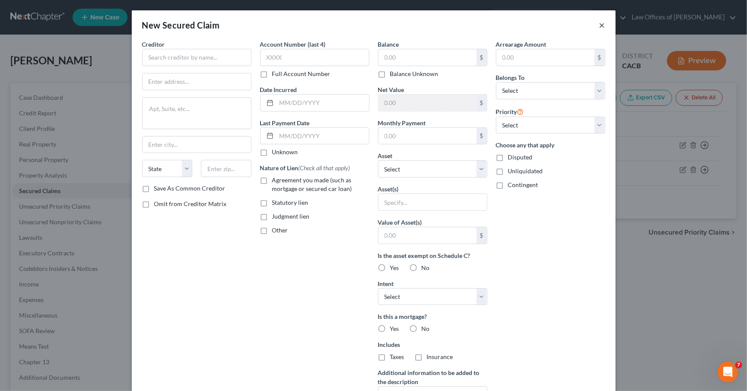
click at [595, 25] on div "New Secured Claim ×" at bounding box center [374, 24] width 484 height 29
click at [594, 27] on div "New Secured Claim ×" at bounding box center [374, 24] width 484 height 29
click at [599, 25] on button "×" at bounding box center [602, 25] width 6 height 10
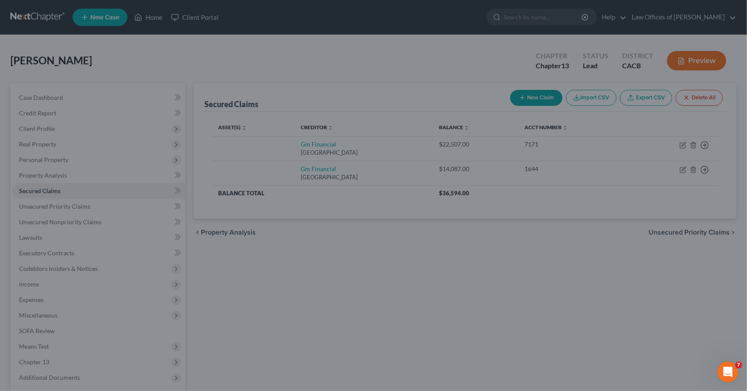
click at [595, 25] on div "New Secured Claim × Creditor * State [US_STATE] AK AR AZ CA CO [GEOGRAPHIC_DATA…" at bounding box center [373, 195] width 747 height 391
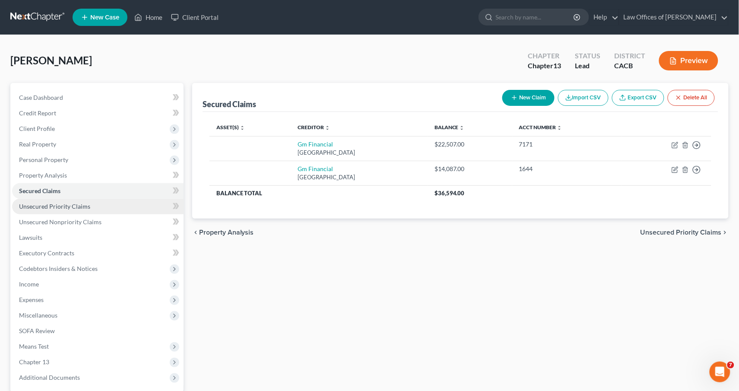
click at [54, 203] on span "Unsecured Priority Claims" at bounding box center [54, 206] width 71 height 7
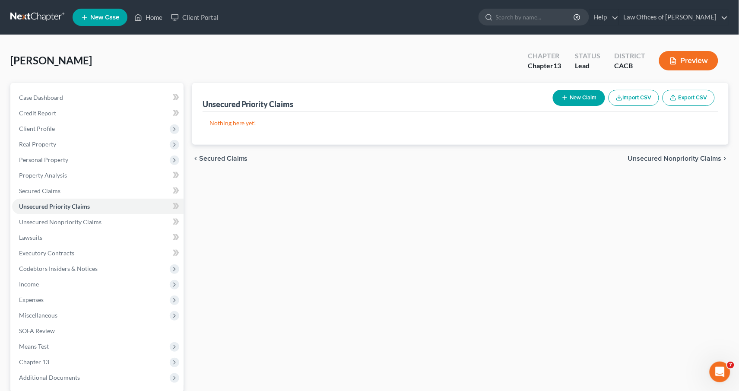
click at [569, 92] on button "New Claim" at bounding box center [579, 98] width 52 height 16
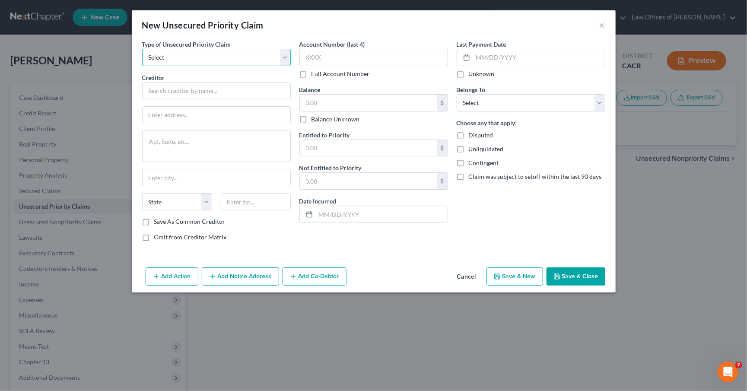
select select "0"
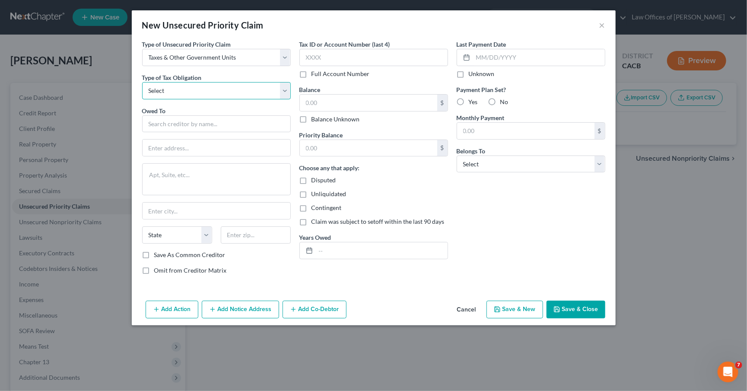
select select "0"
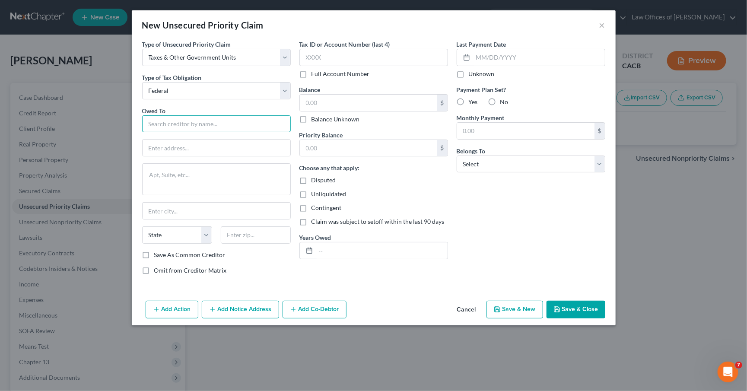
click at [213, 115] on input "text" at bounding box center [216, 123] width 149 height 17
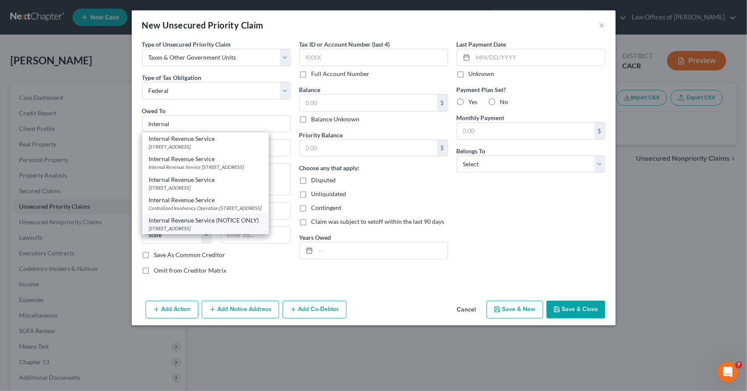
click at [214, 225] on div "Internal Revenue Service (NOTICE ONLY) [STREET_ADDRESS]" at bounding box center [205, 224] width 127 height 20
type input "Internal Revenue Service (NOTICE ONLY)"
type input "PO Box 7346"
type input "[GEOGRAPHIC_DATA]"
select select "39"
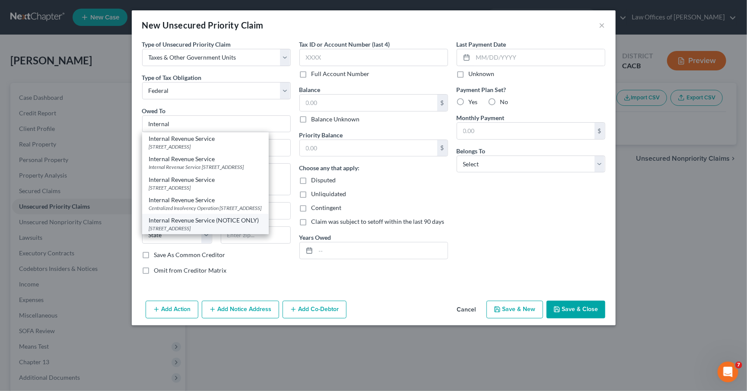
type input "19101"
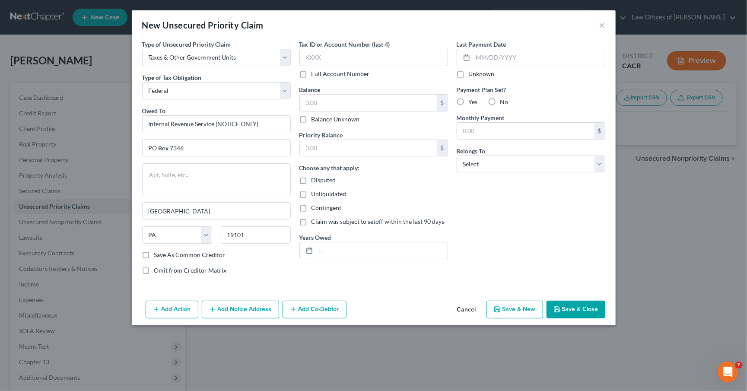
click at [508, 149] on div "Belongs To * Select Debtor 1 Only Debtor 2 Only Debtor 1 And Debtor 2 Only At L…" at bounding box center [531, 160] width 149 height 26
select select "0"
click at [571, 306] on button "Save & Close" at bounding box center [576, 310] width 59 height 18
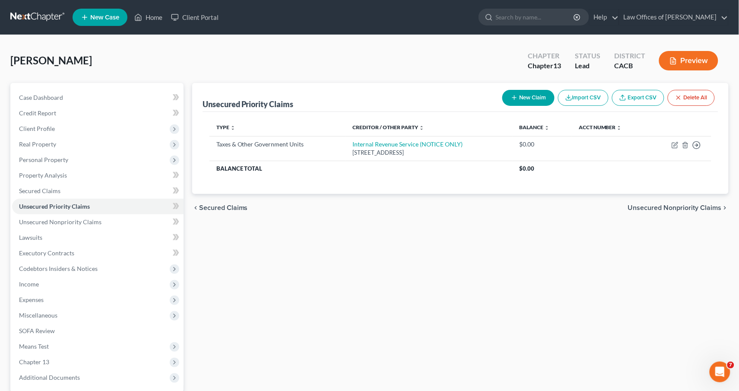
click at [529, 94] on button "New Claim" at bounding box center [529, 98] width 52 height 16
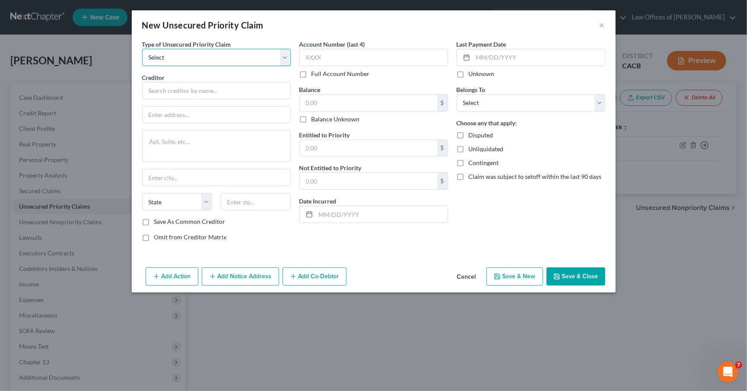
select select "0"
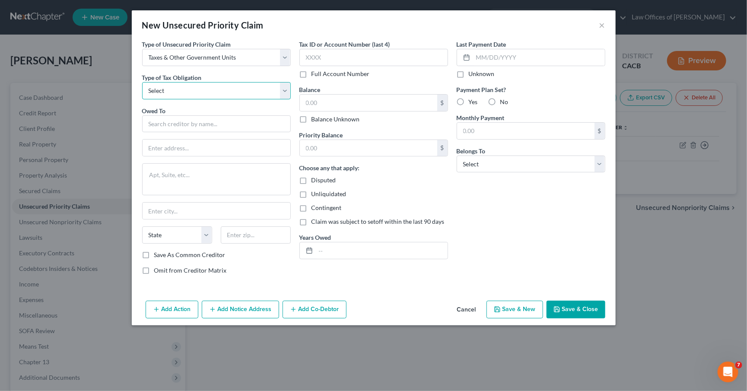
select select "2"
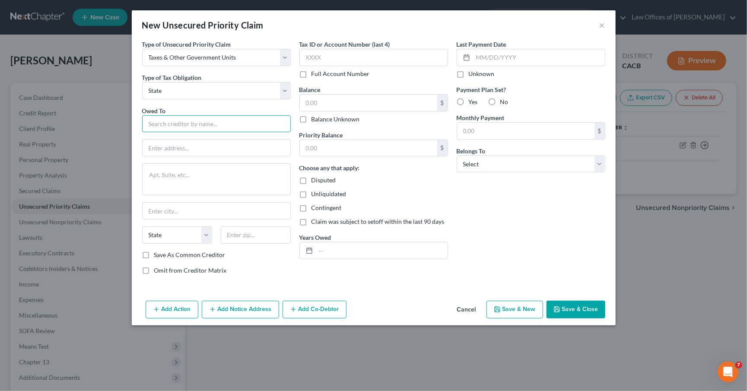
click at [183, 118] on input "text" at bounding box center [216, 123] width 149 height 17
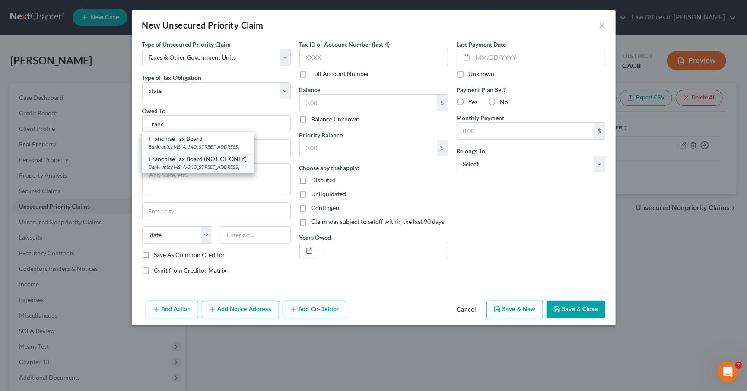
click at [223, 159] on div "Franchise Tax Board (NOTICE ONLY)" at bounding box center [198, 159] width 98 height 9
type input "Franchise Tax Board (NOTICE ONLY)"
type input "Bankruptcy MS: A-340"
type textarea "PO Box 2952"
type input "[GEOGRAPHIC_DATA]"
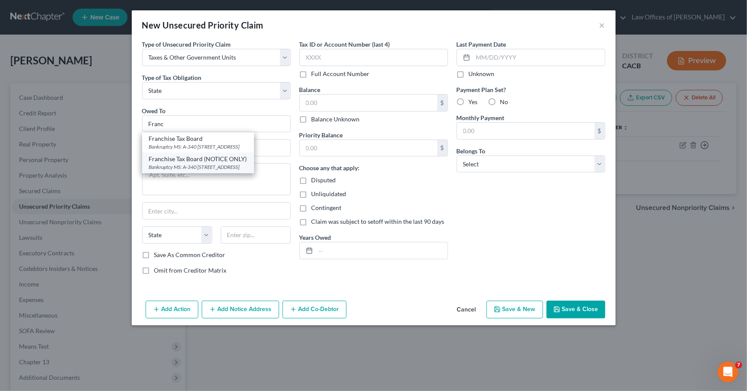
select select "4"
type input "95812"
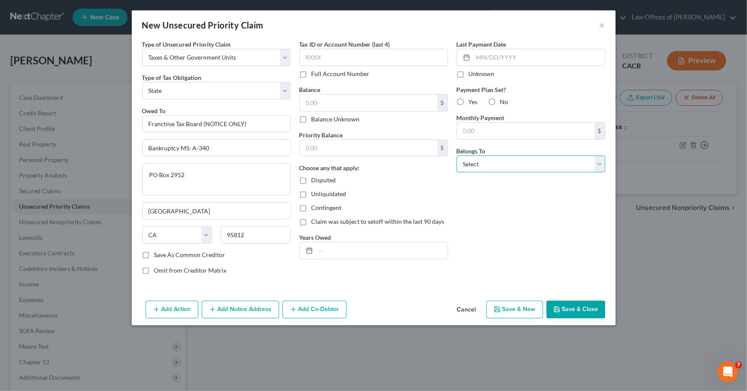
select select "0"
click at [570, 304] on button "Save & Close" at bounding box center [576, 310] width 59 height 18
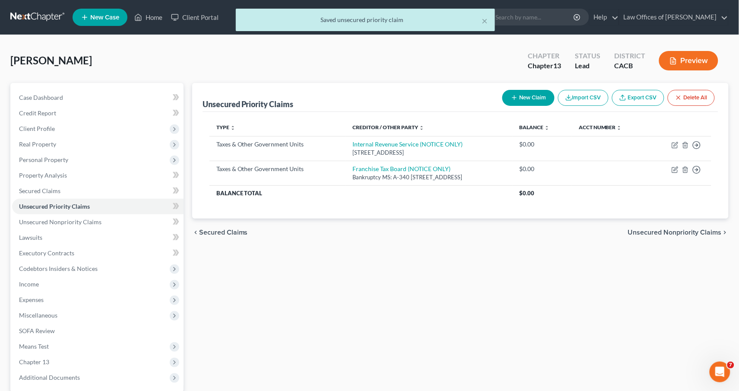
click at [532, 92] on button "New Claim" at bounding box center [529, 98] width 52 height 16
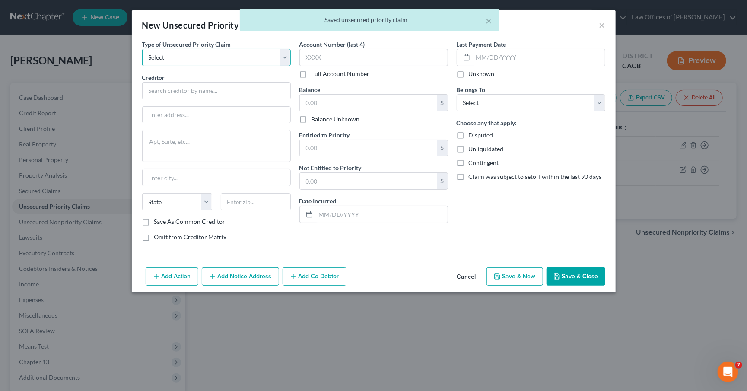
select select "0"
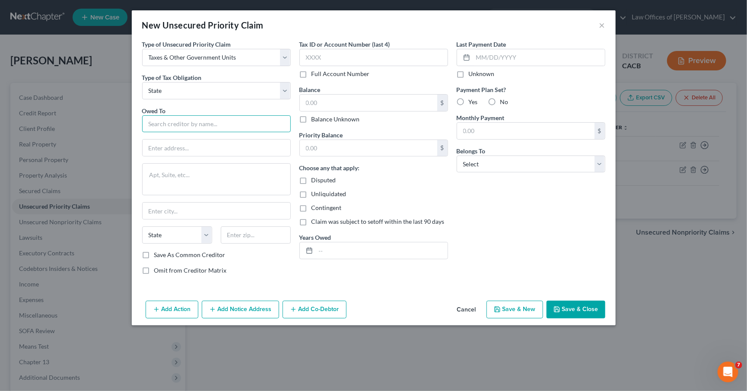
click at [168, 119] on input "text" at bounding box center [216, 123] width 149 height 17
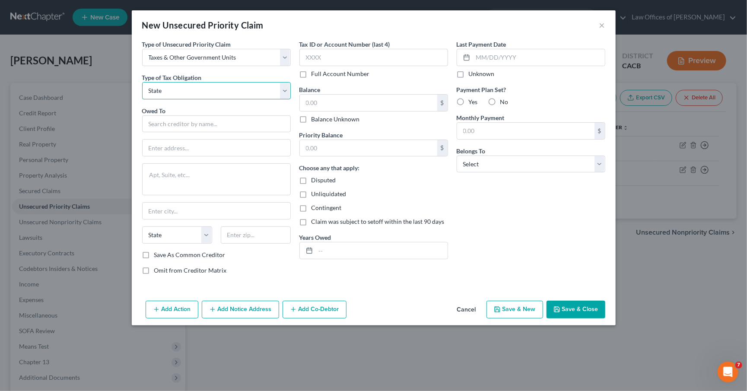
select select "1"
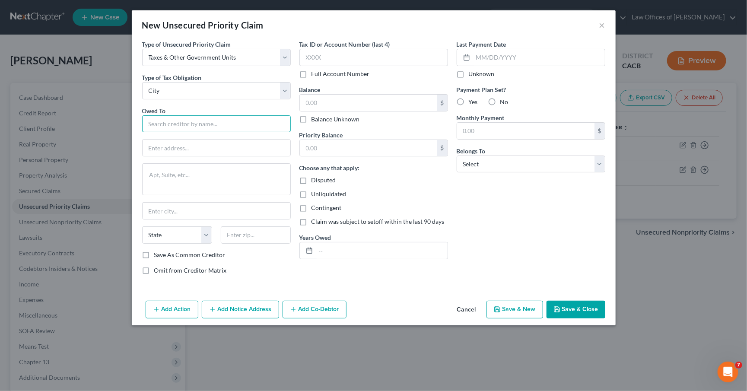
click at [177, 124] on input "text" at bounding box center [216, 123] width 149 height 17
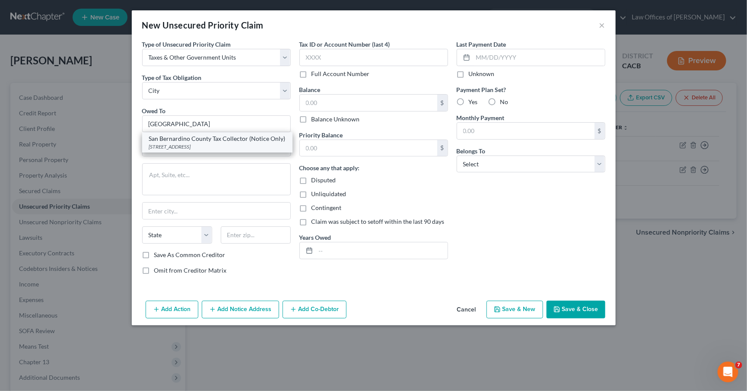
click at [219, 141] on div "San Bernardino County Tax Collector (Notice Only)" at bounding box center [217, 138] width 137 height 9
type input "San Bernardino County Tax Collector (Notice Only)"
type input "[STREET_ADDRESS]"
type textarea "First Floor"
type input "[GEOGRAPHIC_DATA]"
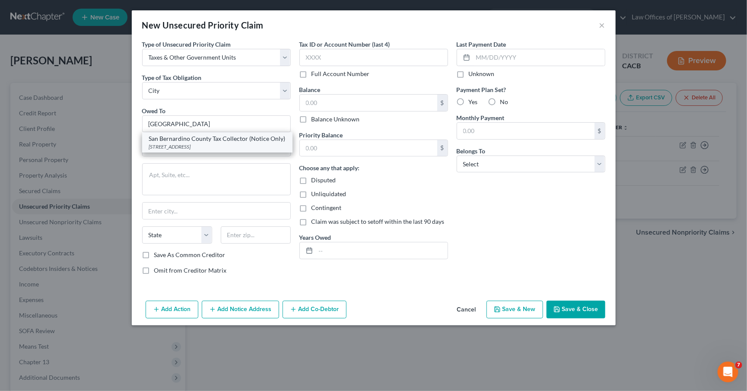
select select "4"
type input "92408"
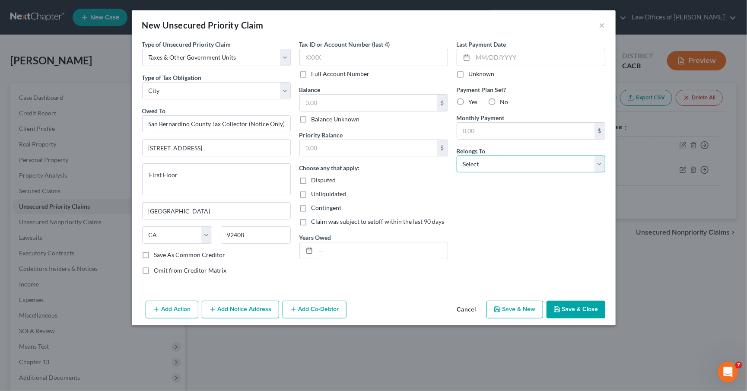
select select "0"
drag, startPoint x: 571, startPoint y: 308, endPoint x: 584, endPoint y: 310, distance: 13.1
click at [571, 308] on button "Save & Close" at bounding box center [576, 310] width 59 height 18
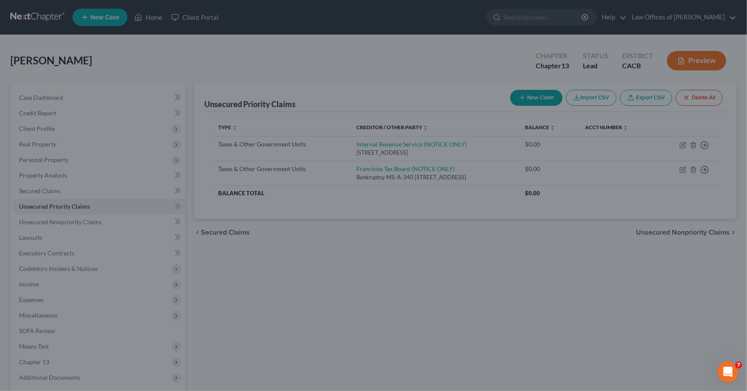
type input "0.00"
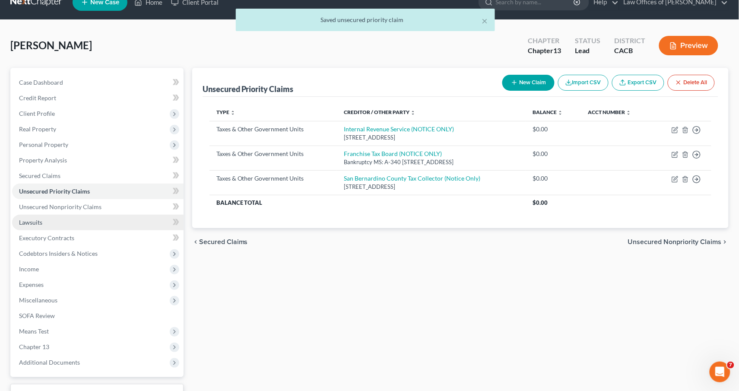
scroll to position [72, 0]
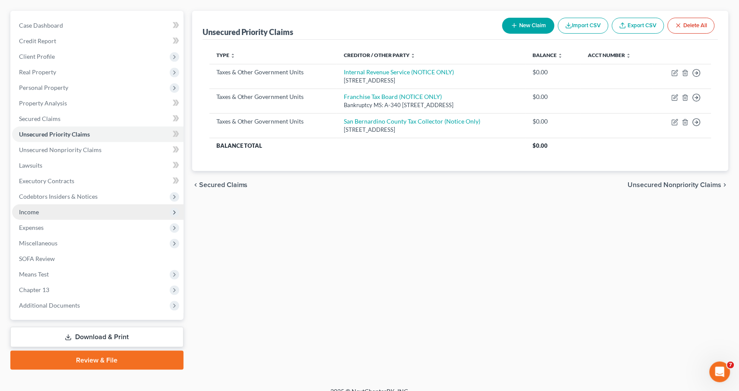
click at [55, 209] on span "Income" at bounding box center [98, 212] width 172 height 16
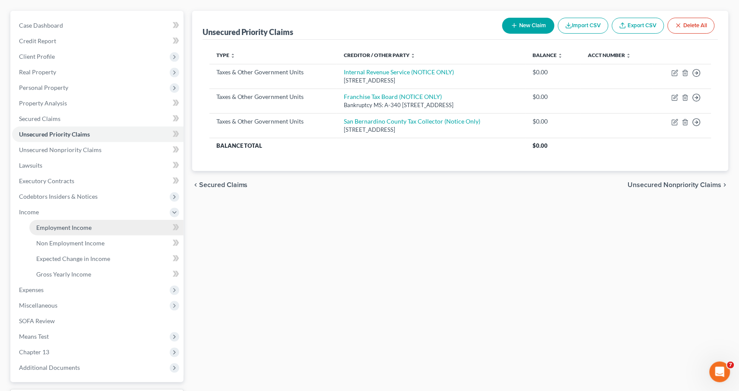
click at [92, 223] on link "Employment Income" at bounding box center [106, 228] width 154 height 16
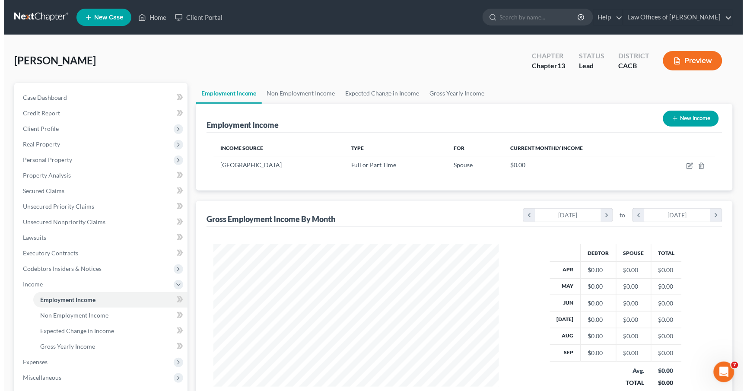
scroll to position [151, 303]
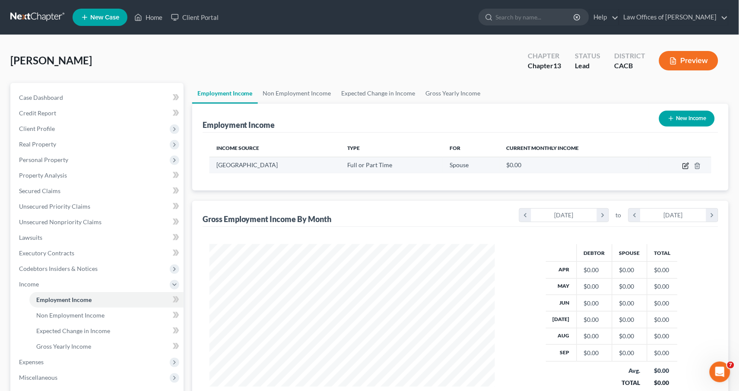
click at [689, 165] on icon "button" at bounding box center [686, 166] width 7 height 7
select select "0"
select select "4"
select select "0"
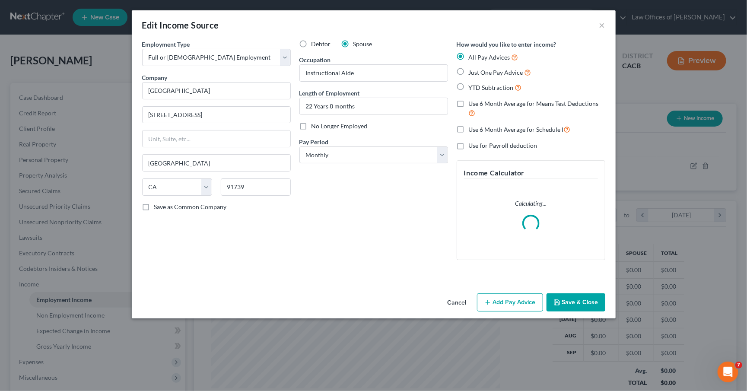
scroll to position [151, 306]
click at [500, 295] on button "Add Pay Advice" at bounding box center [510, 302] width 66 height 18
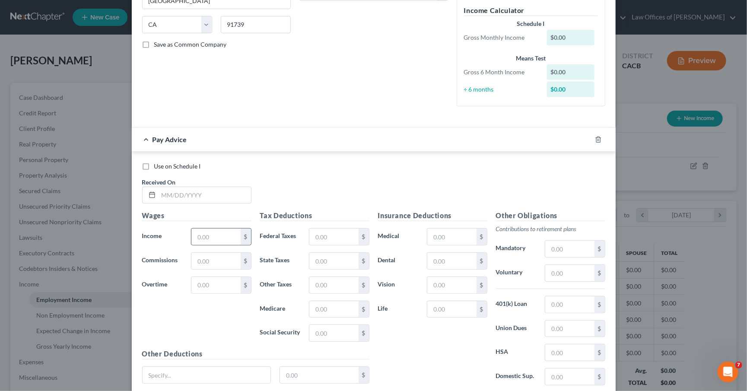
scroll to position [165, 0]
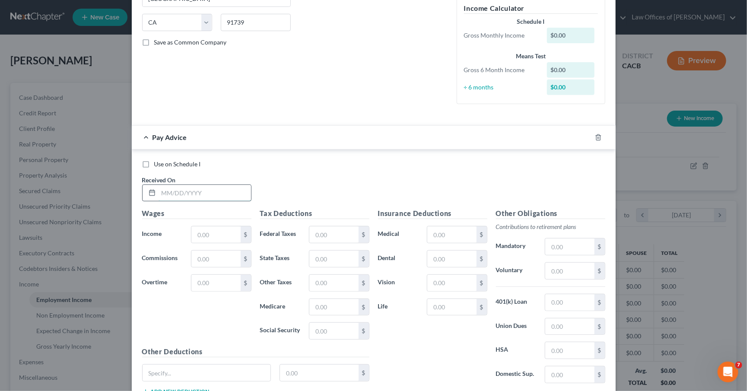
click at [182, 192] on input "text" at bounding box center [205, 193] width 92 height 16
type input "[DATE]"
type input "2,966.49"
click at [339, 234] on input "text" at bounding box center [333, 234] width 49 height 16
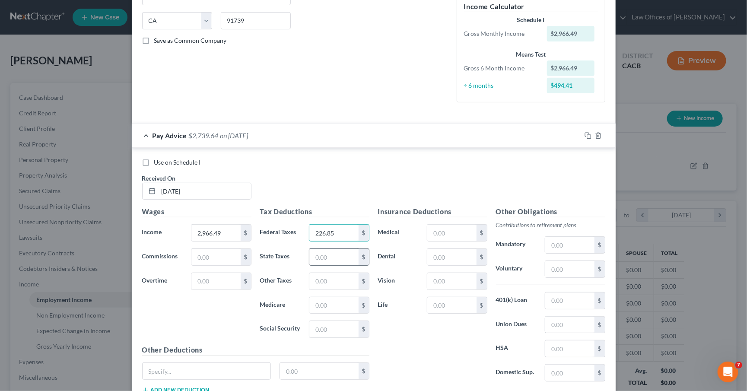
type input "226.85"
click at [316, 255] on input "text" at bounding box center [333, 257] width 49 height 16
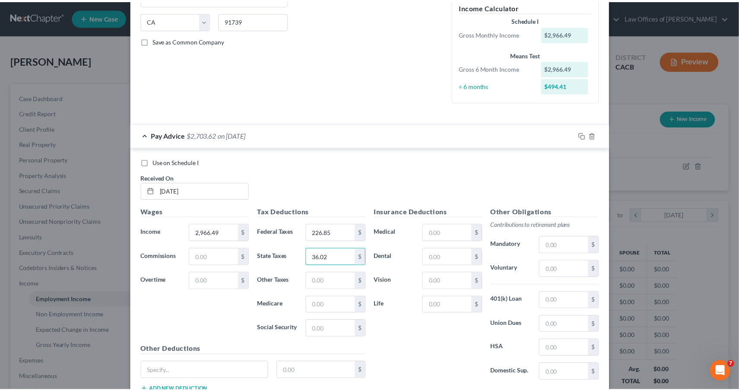
scroll to position [225, 0]
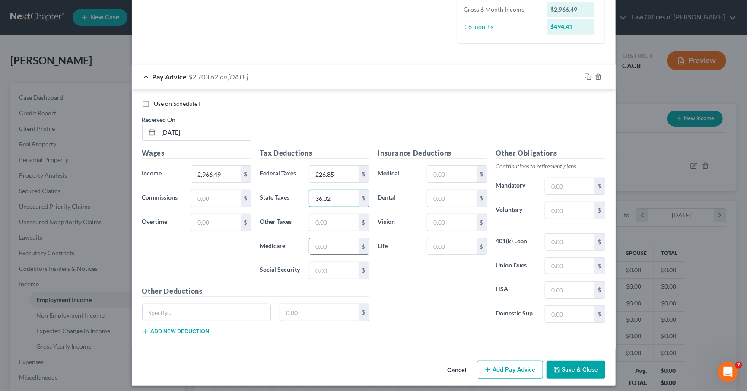
type input "36.02"
click at [331, 240] on input "text" at bounding box center [333, 247] width 49 height 16
drag, startPoint x: 336, startPoint y: 245, endPoint x: 290, endPoint y: 238, distance: 47.3
click at [290, 238] on div "Medicare 183.92 $" at bounding box center [315, 246] width 118 height 17
type input "183.92"
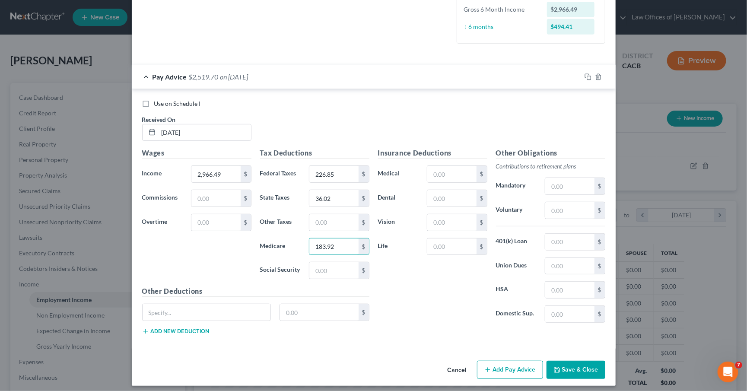
click at [360, 138] on div "Use on Schedule I Received On * [DATE]" at bounding box center [374, 123] width 472 height 49
click at [325, 217] on input "text" at bounding box center [333, 222] width 49 height 16
click at [327, 217] on input "text" at bounding box center [333, 222] width 49 height 16
paste input "183.92"
type input "183.92"
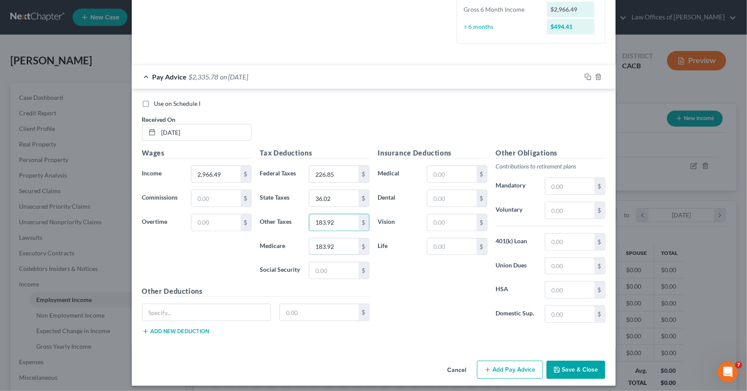
drag, startPoint x: 336, startPoint y: 245, endPoint x: 270, endPoint y: 237, distance: 66.6
click at [270, 238] on div "Medicare 183.92 $" at bounding box center [315, 246] width 118 height 17
type input "43.01"
type input "Deferred Net pay"
type input "197.55"
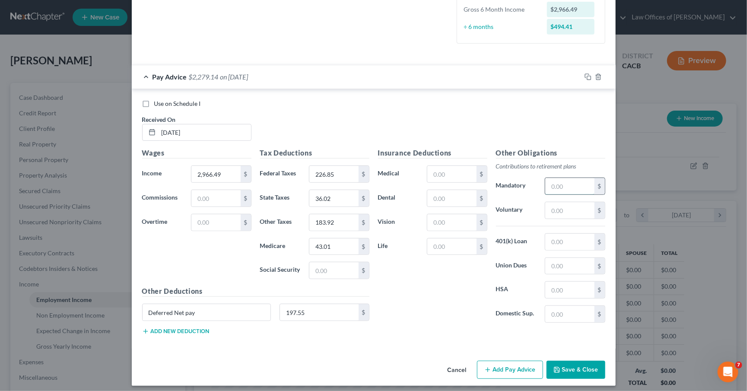
click at [545, 178] on input "text" at bounding box center [569, 186] width 49 height 16
click at [575, 368] on button "Save & Close" at bounding box center [576, 370] width 59 height 18
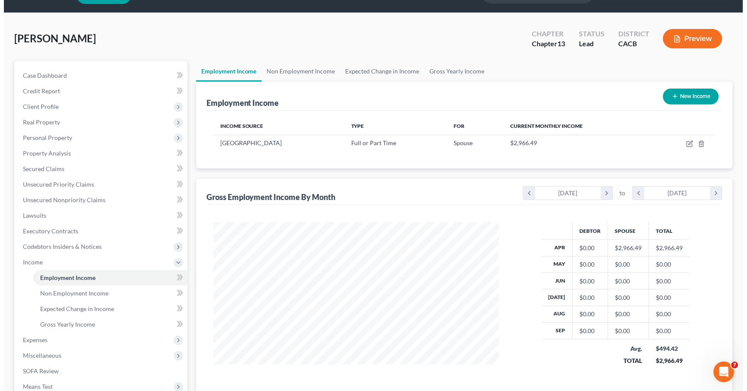
scroll to position [24, 0]
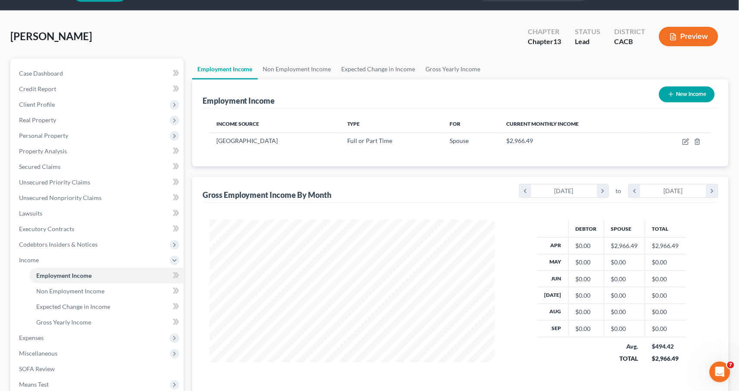
click at [701, 99] on button "New Income" at bounding box center [688, 94] width 56 height 16
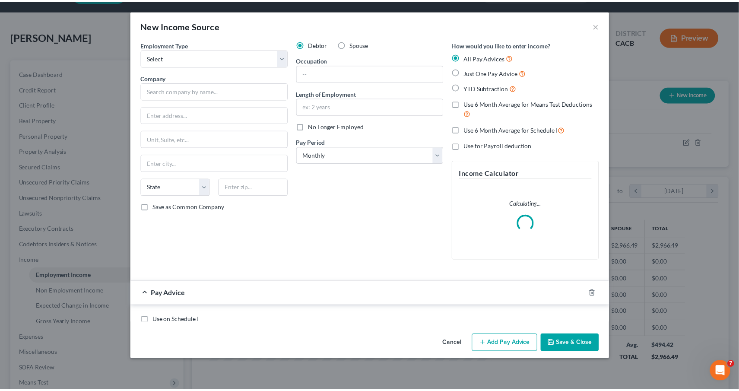
scroll to position [151, 306]
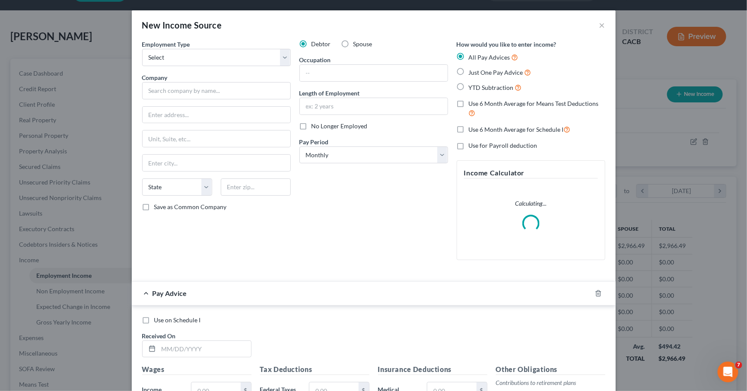
click at [599, 28] on button "×" at bounding box center [602, 25] width 6 height 10
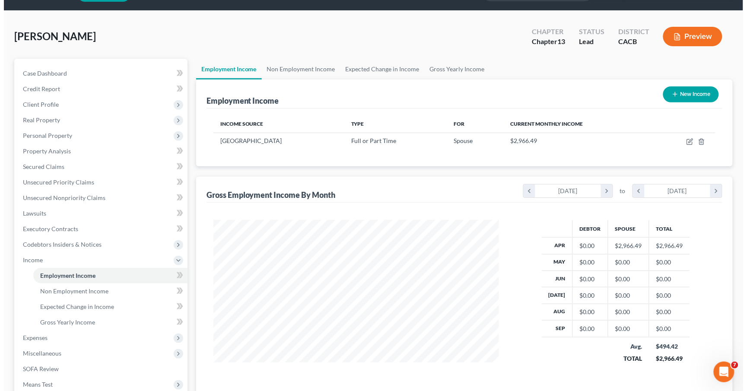
scroll to position [132, 0]
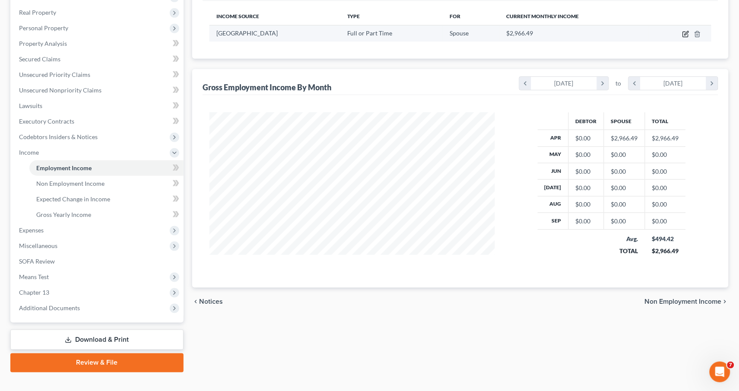
click at [685, 34] on icon "button" at bounding box center [686, 34] width 7 height 7
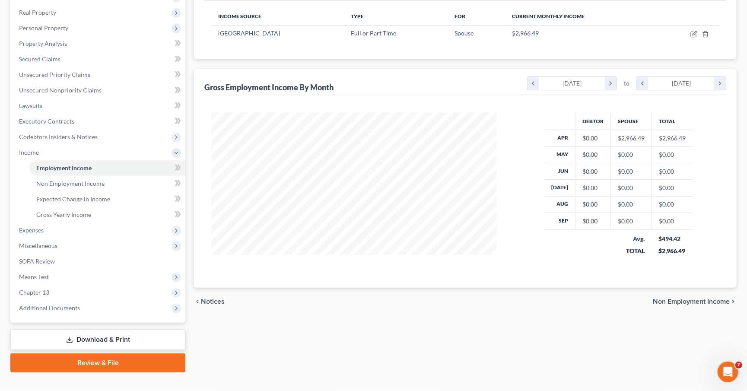
scroll to position [151, 306]
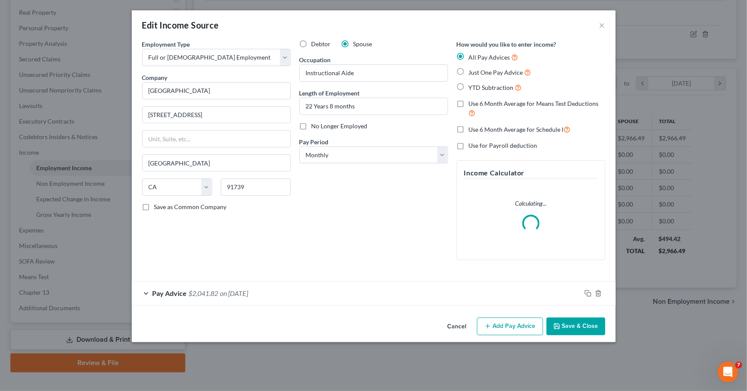
click at [497, 321] on button "Add Pay Advice" at bounding box center [510, 327] width 66 height 18
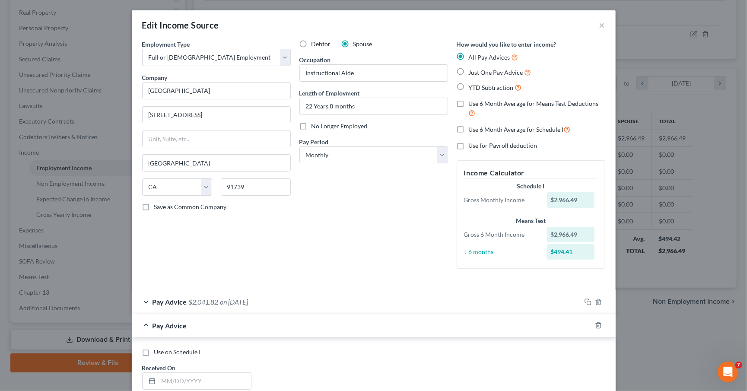
scroll to position [249, 0]
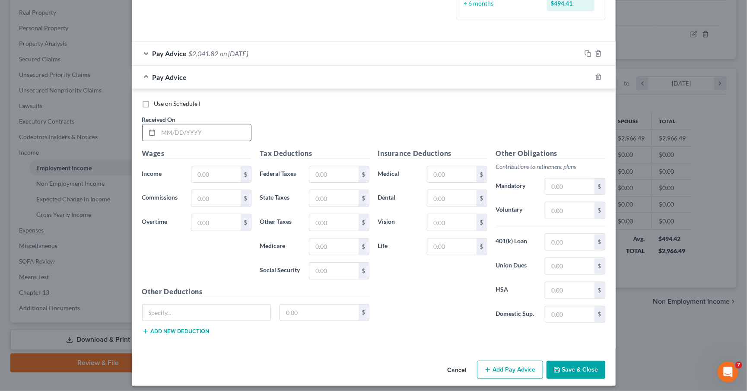
click at [236, 131] on input "text" at bounding box center [205, 132] width 92 height 16
click at [319, 171] on input "text" at bounding box center [333, 174] width 49 height 16
click at [325, 194] on input "text" at bounding box center [333, 198] width 49 height 16
click at [330, 246] on input "text" at bounding box center [333, 247] width 49 height 16
click at [324, 214] on input "text" at bounding box center [333, 222] width 49 height 16
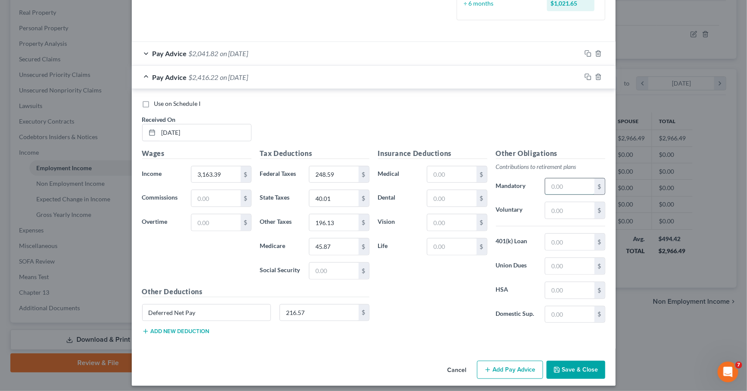
click at [548, 182] on input "text" at bounding box center [569, 186] width 49 height 16
click at [513, 366] on button "Add Pay Advice" at bounding box center [510, 370] width 66 height 18
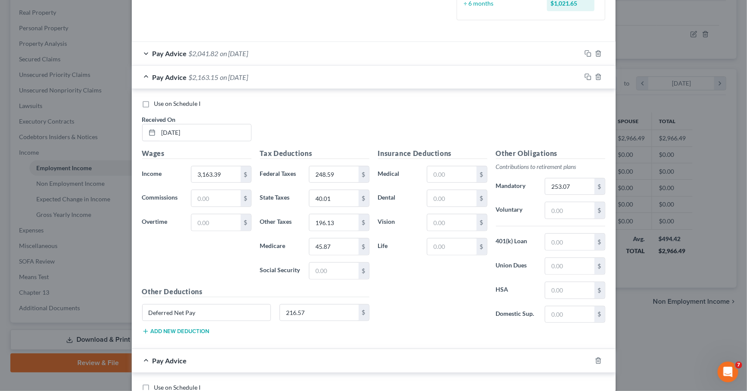
scroll to position [532, 0]
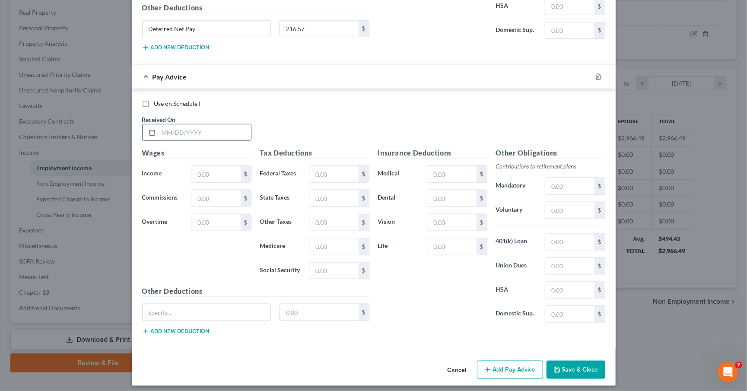
click at [179, 134] on input "text" at bounding box center [205, 132] width 92 height 16
click at [323, 166] on input "text" at bounding box center [333, 174] width 49 height 16
click at [316, 245] on input "text" at bounding box center [333, 247] width 49 height 16
click at [333, 215] on input "text" at bounding box center [333, 222] width 49 height 16
click at [560, 206] on input "text" at bounding box center [569, 210] width 49 height 16
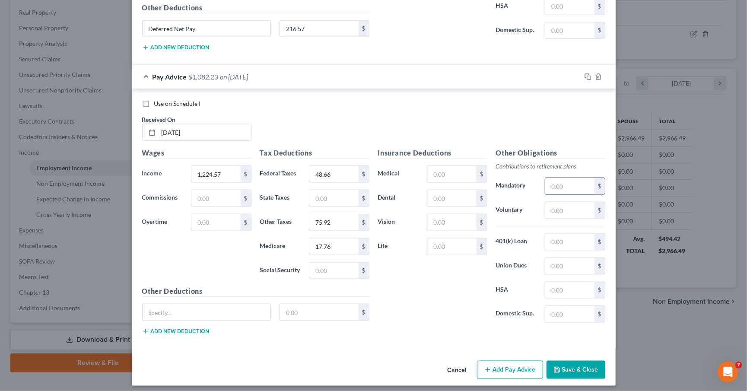
click at [558, 179] on input "text" at bounding box center [569, 186] width 49 height 16
click at [508, 367] on button "Add Pay Advice" at bounding box center [510, 370] width 66 height 18
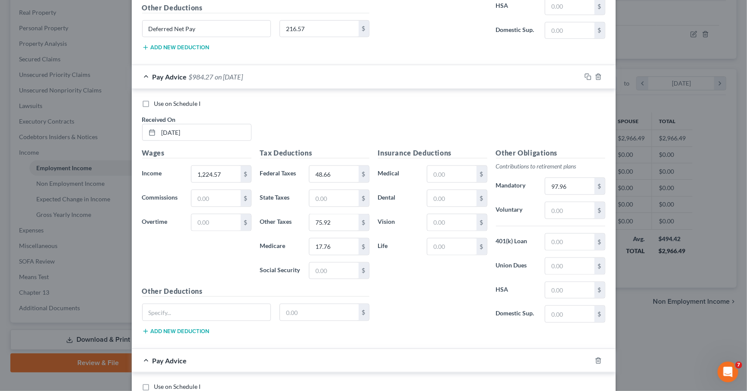
scroll to position [817, 0]
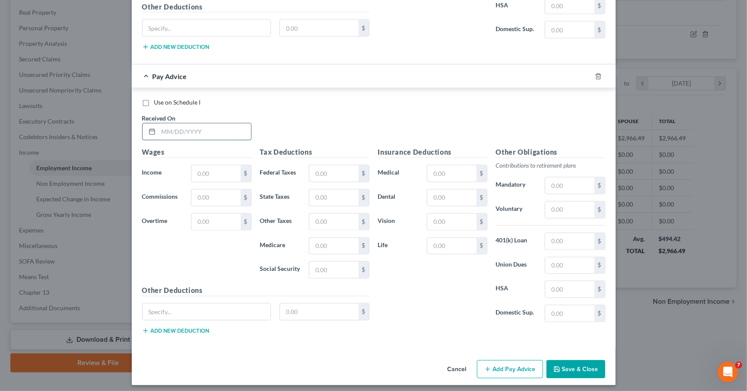
click at [218, 126] on input "text" at bounding box center [205, 132] width 92 height 16
click at [495, 368] on button "Add Pay Advice" at bounding box center [510, 369] width 66 height 18
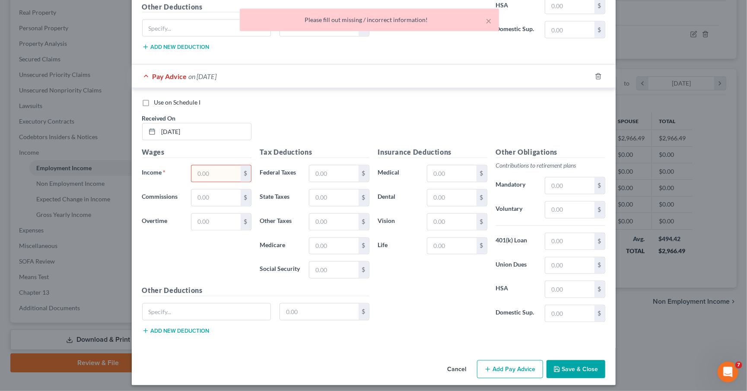
scroll to position [796, 0]
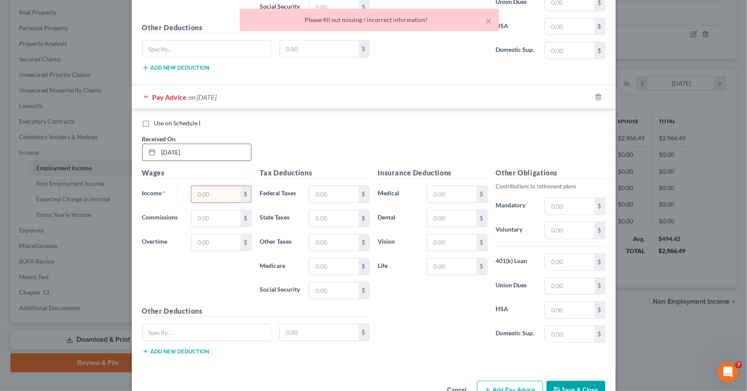
click at [218, 144] on input "[DATE]" at bounding box center [205, 152] width 92 height 16
drag, startPoint x: 194, startPoint y: 145, endPoint x: 120, endPoint y: 137, distance: 74.8
click at [120, 137] on div "Edit Income Source × Employment Type * Select Full or [DEMOGRAPHIC_DATA] Employ…" at bounding box center [373, 195] width 747 height 391
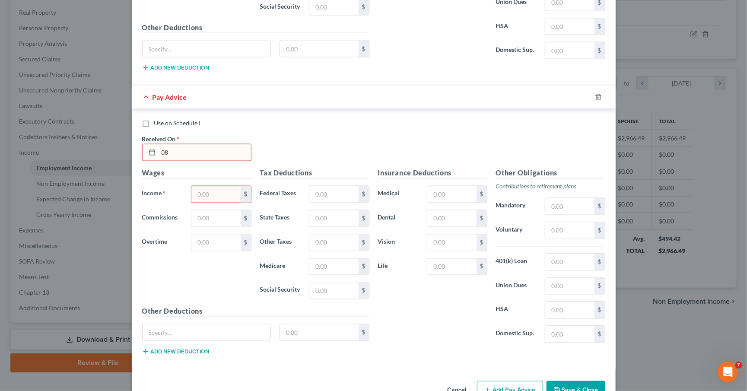
click at [201, 149] on input "08" at bounding box center [205, 152] width 92 height 16
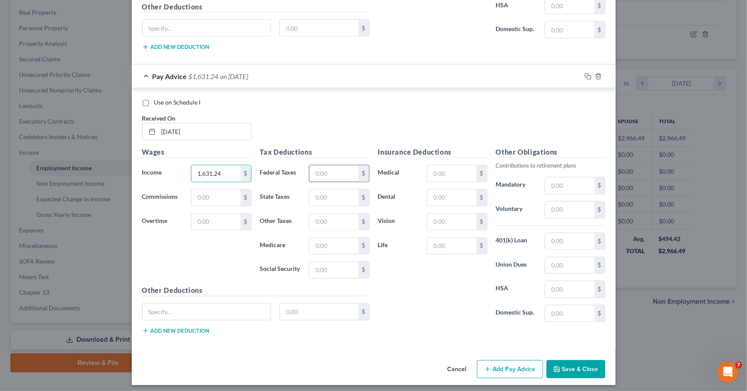
click at [332, 166] on input "text" at bounding box center [333, 174] width 49 height 16
click at [326, 219] on input "text" at bounding box center [333, 222] width 49 height 16
click at [555, 179] on input "text" at bounding box center [569, 186] width 49 height 16
click at [503, 368] on button "Add Pay Advice" at bounding box center [510, 369] width 66 height 18
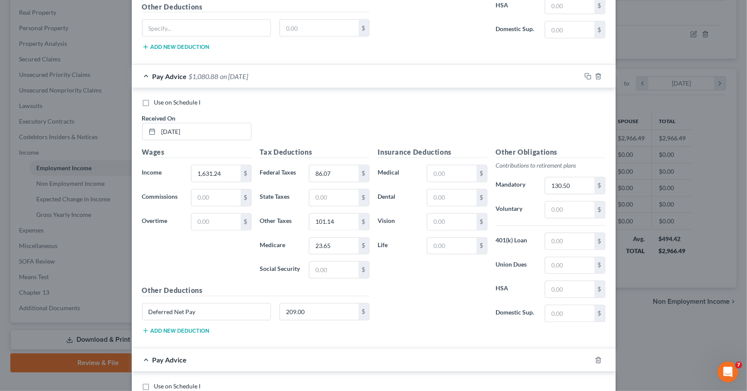
scroll to position [1101, 0]
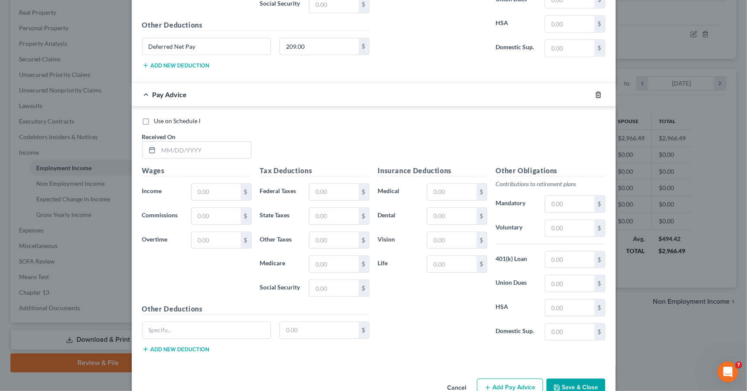
click at [595, 92] on icon "button" at bounding box center [598, 94] width 7 height 7
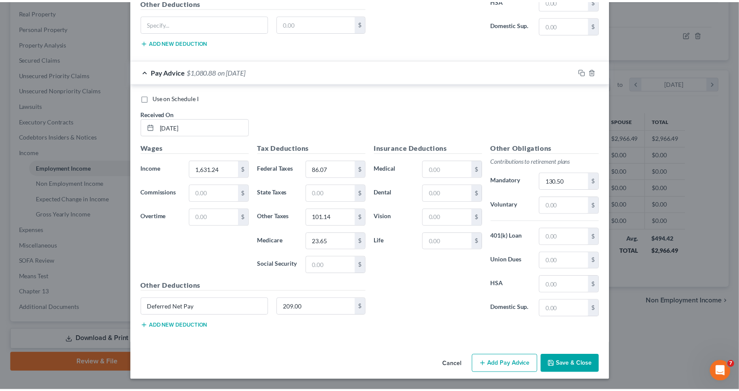
scroll to position [817, 0]
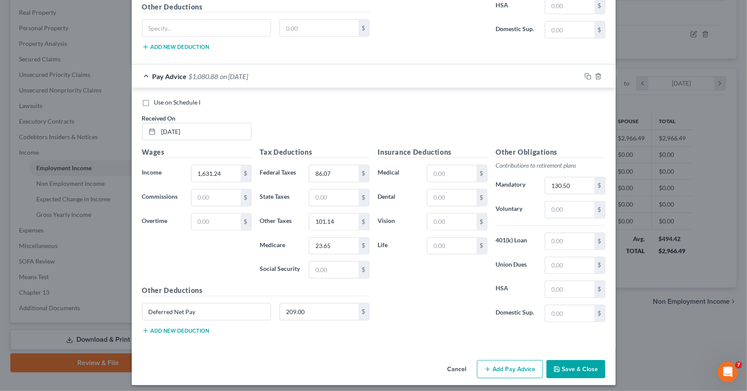
click at [566, 367] on button "Save & Close" at bounding box center [576, 369] width 59 height 18
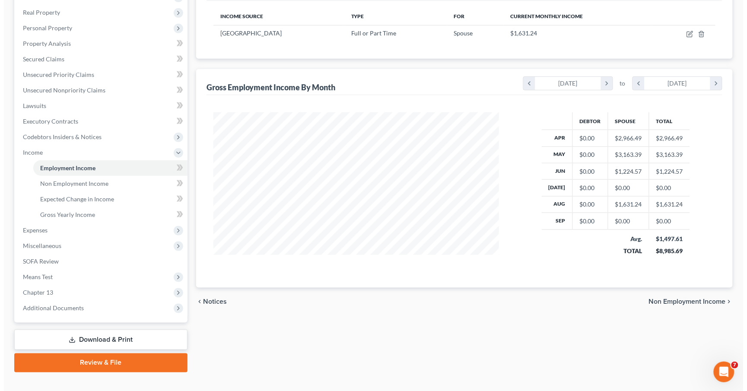
scroll to position [0, 0]
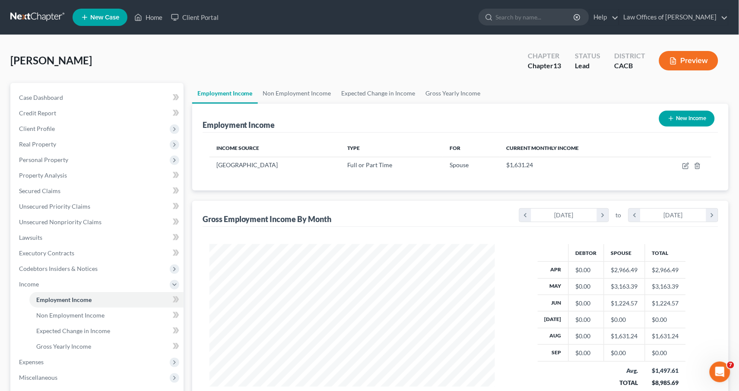
click at [687, 113] on button "New Income" at bounding box center [688, 119] width 56 height 16
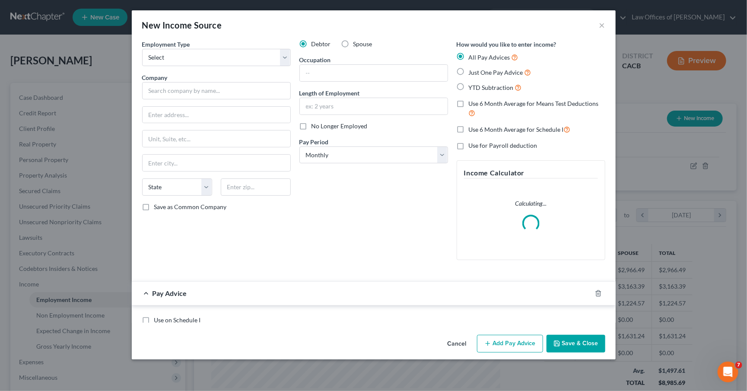
scroll to position [151, 306]
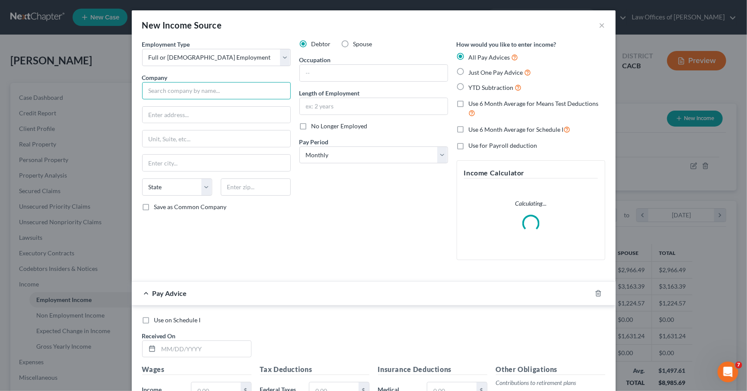
click at [204, 83] on input "text" at bounding box center [216, 90] width 149 height 17
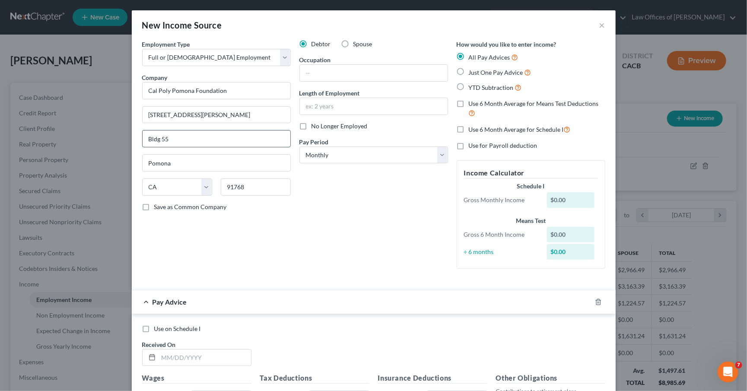
click at [192, 139] on input "Bldg 55" at bounding box center [217, 139] width 148 height 16
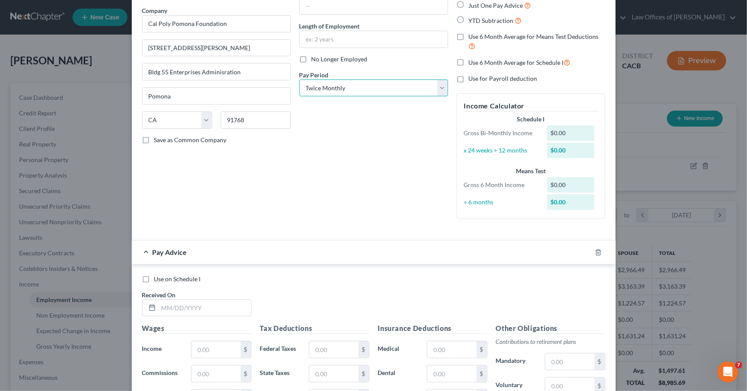
scroll to position [0, 0]
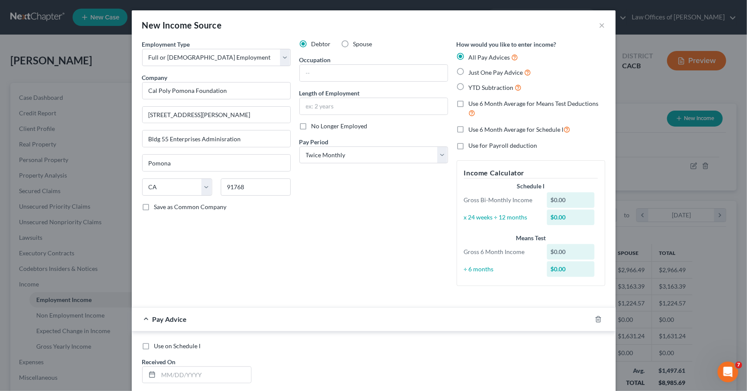
click at [469, 89] on span "YTD Subtraction" at bounding box center [491, 87] width 45 height 7
click at [472, 88] on input "YTD Subtraction" at bounding box center [475, 86] width 6 height 6
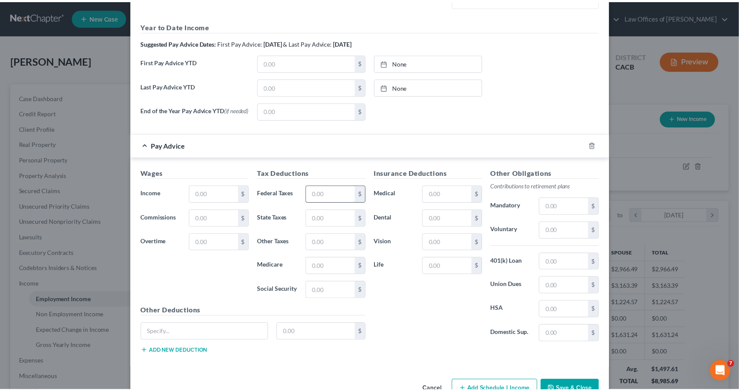
scroll to position [303, 0]
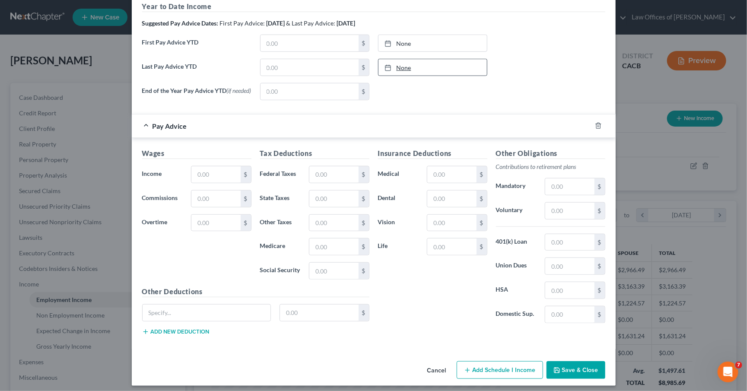
click at [397, 63] on link "None" at bounding box center [433, 67] width 108 height 16
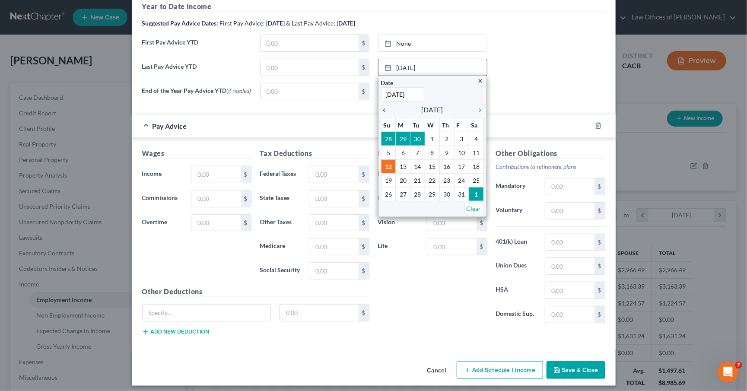
click at [382, 107] on icon "chevron_left" at bounding box center [386, 110] width 11 height 7
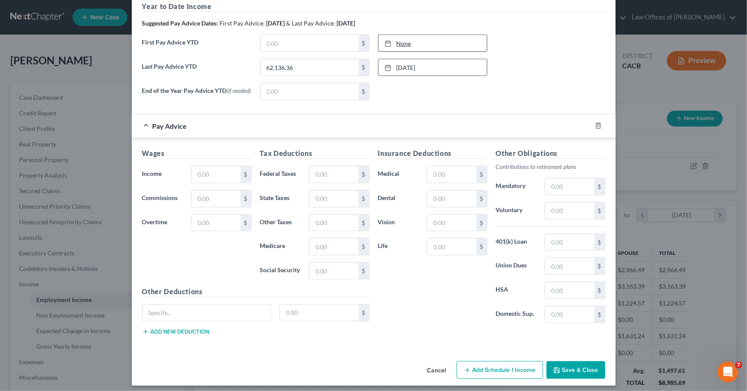
click at [432, 39] on link "None" at bounding box center [433, 43] width 108 height 16
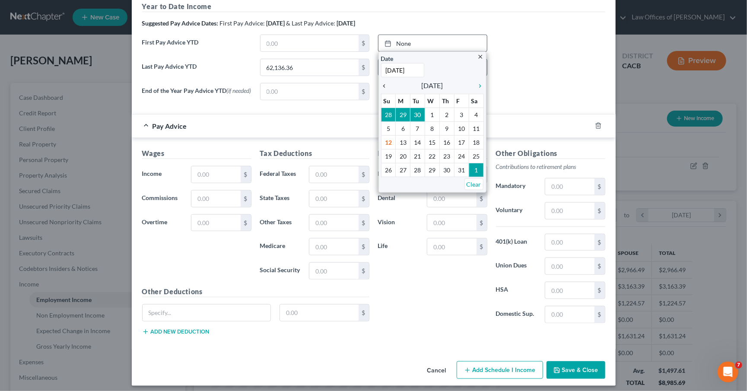
click at [381, 83] on icon "chevron_left" at bounding box center [386, 86] width 11 height 7
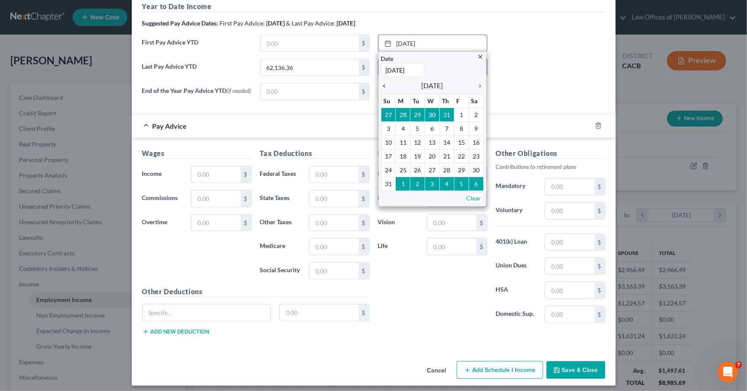
click at [381, 83] on icon "chevron_left" at bounding box center [386, 86] width 11 height 7
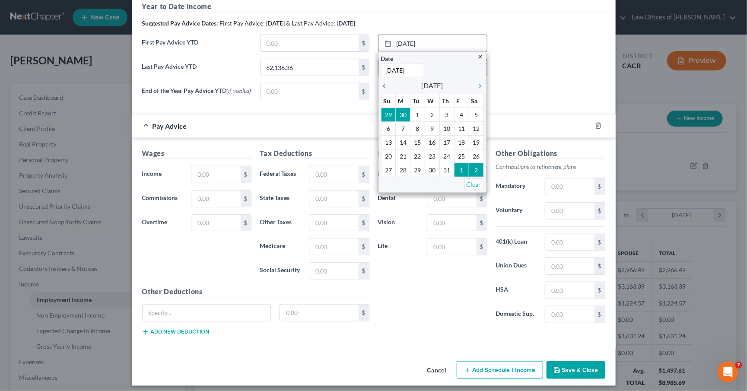
click at [381, 83] on icon "chevron_left" at bounding box center [386, 86] width 11 height 7
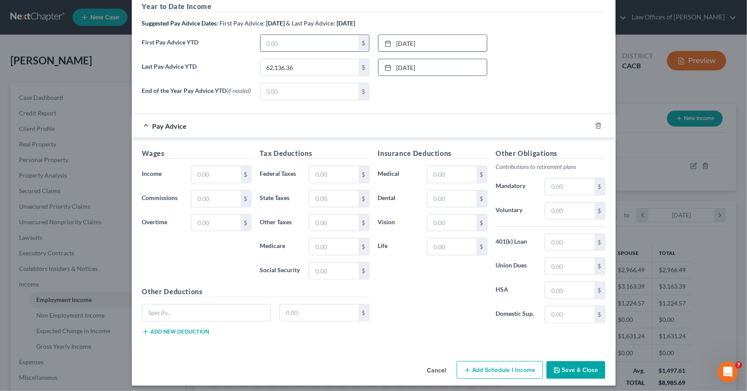
click at [274, 35] on input "text" at bounding box center [310, 43] width 98 height 16
click at [227, 172] on input "text" at bounding box center [215, 174] width 49 height 16
click at [326, 166] on input "text" at bounding box center [333, 174] width 49 height 16
click at [331, 239] on input "text" at bounding box center [333, 247] width 49 height 16
click at [329, 168] on input "36.83" at bounding box center [333, 174] width 49 height 16
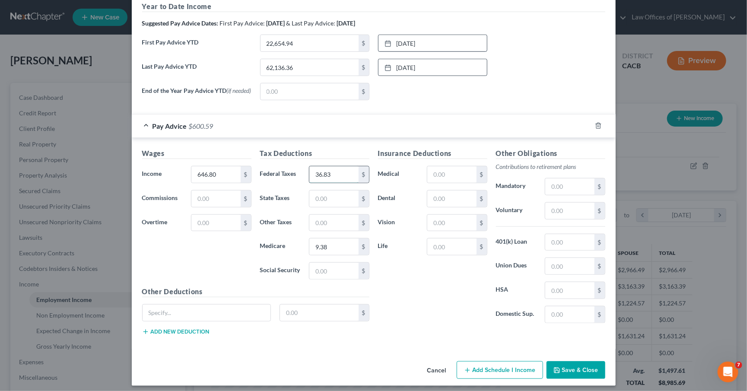
click at [329, 168] on input "36.83" at bounding box center [333, 174] width 49 height 16
click at [571, 361] on button "Save & Close" at bounding box center [576, 370] width 59 height 18
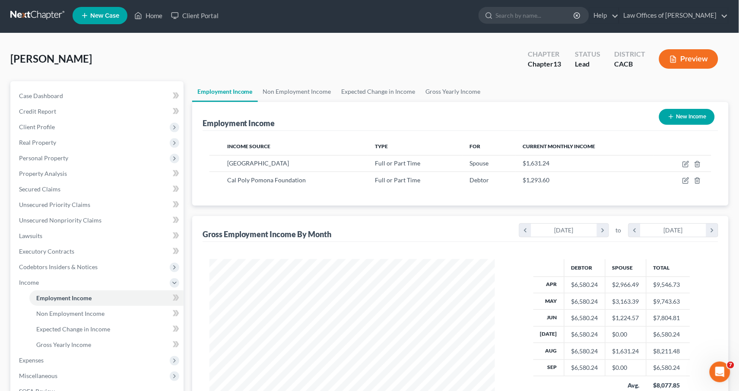
scroll to position [132, 0]
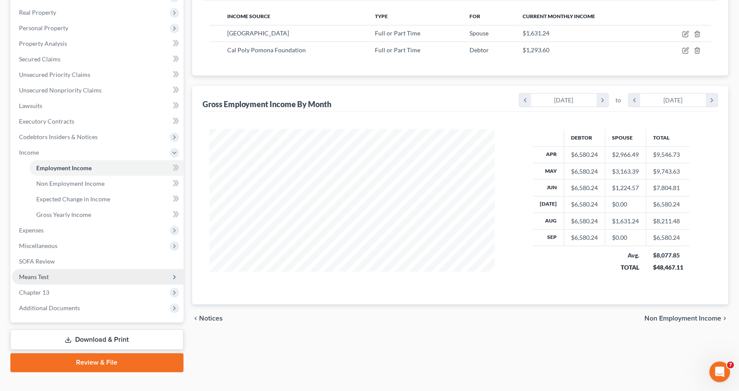
click at [31, 269] on span "Means Test" at bounding box center [98, 277] width 172 height 16
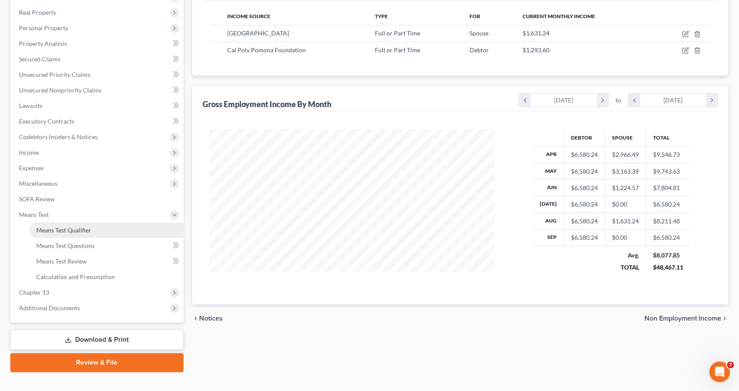
click at [61, 223] on link "Means Test Qualifier" at bounding box center [106, 231] width 154 height 16
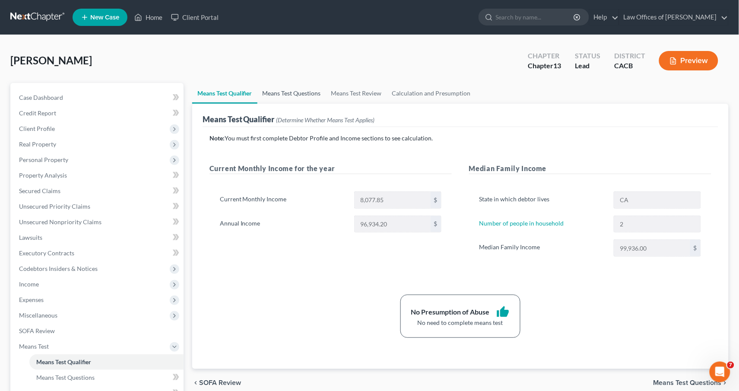
click at [290, 91] on link "Means Test Questions" at bounding box center [292, 93] width 69 height 21
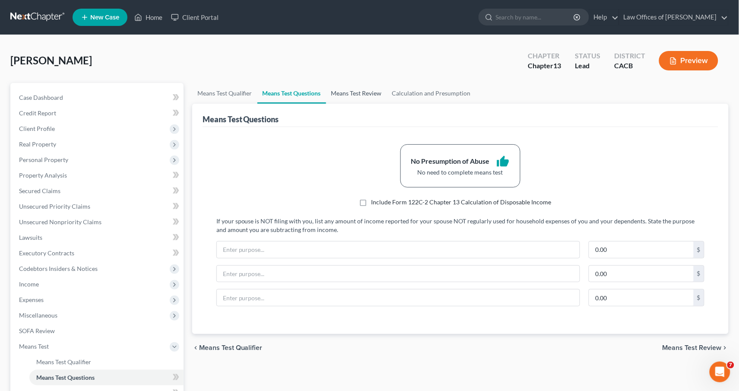
click at [343, 96] on link "Means Test Review" at bounding box center [356, 93] width 61 height 21
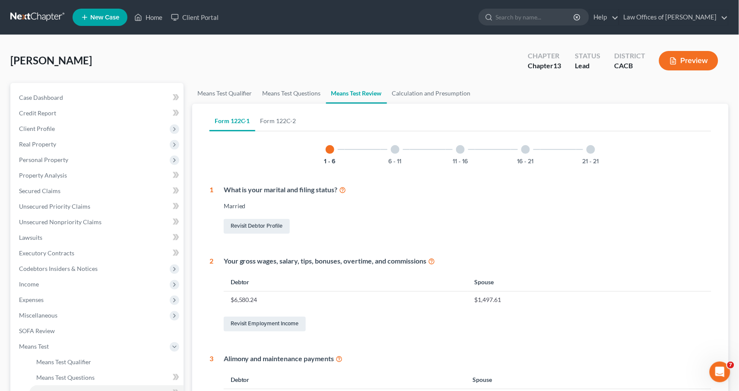
scroll to position [284, 0]
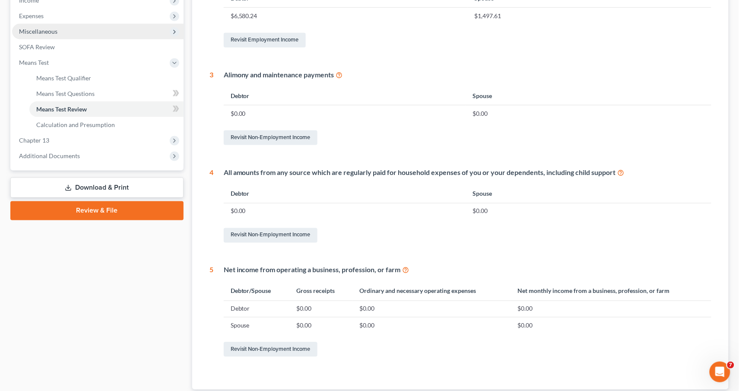
click at [39, 28] on span "Miscellaneous" at bounding box center [38, 31] width 38 height 7
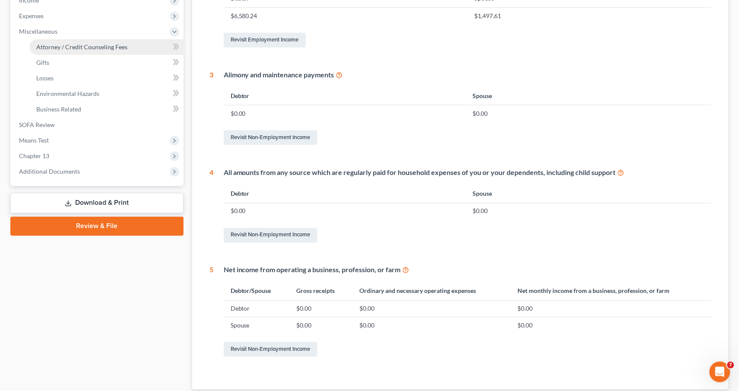
click at [70, 43] on span "Attorney / Credit Counseling Fees" at bounding box center [81, 46] width 91 height 7
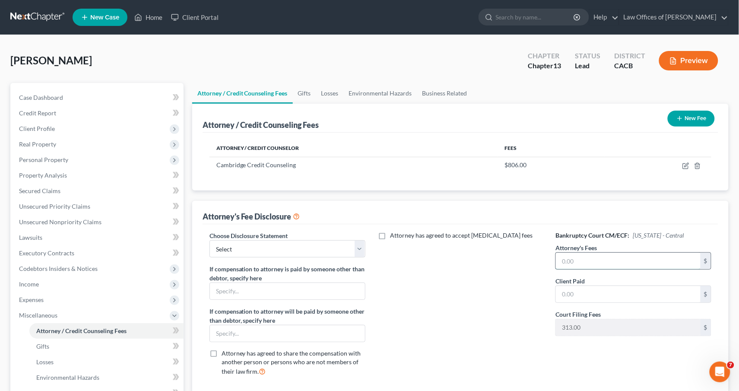
click at [598, 261] on input "text" at bounding box center [628, 261] width 145 height 16
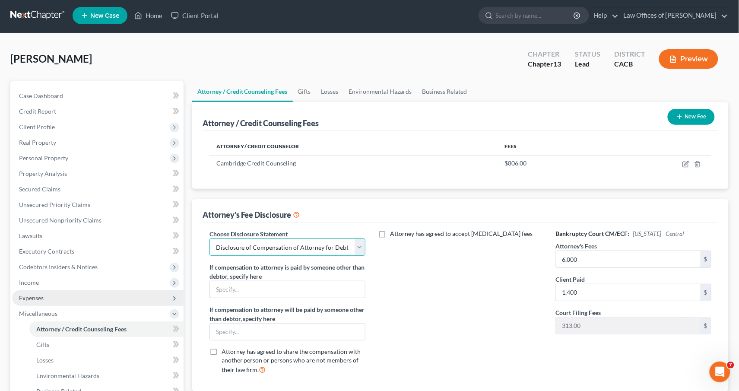
scroll to position [4, 0]
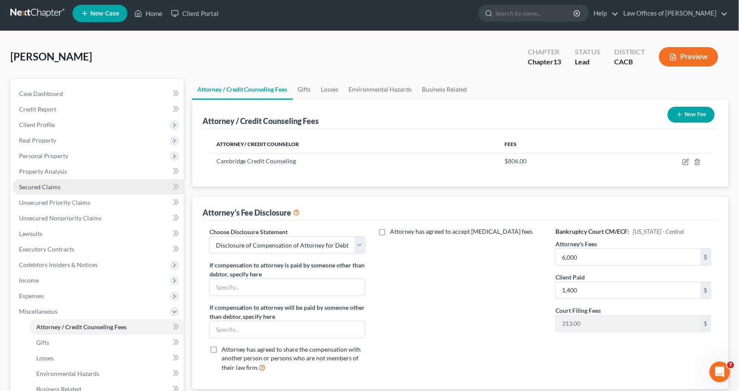
click at [36, 185] on span "Secured Claims" at bounding box center [39, 186] width 41 height 7
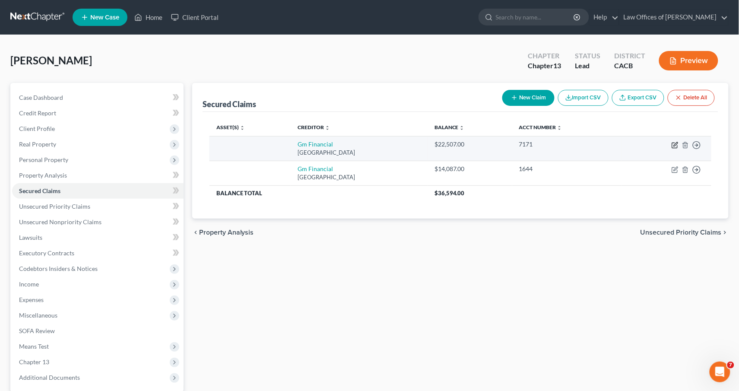
click at [675, 144] on icon "button" at bounding box center [675, 145] width 7 height 7
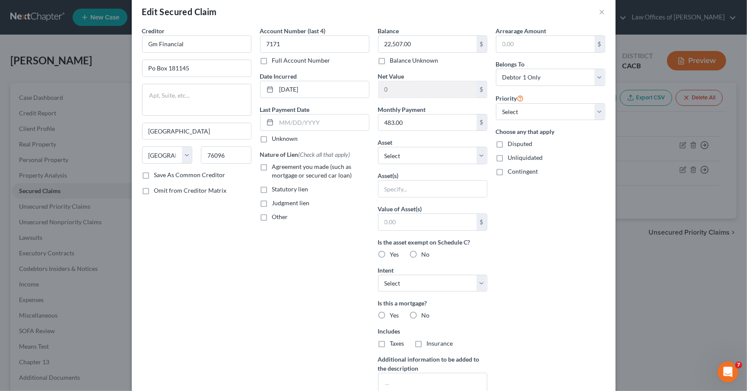
scroll to position [133, 0]
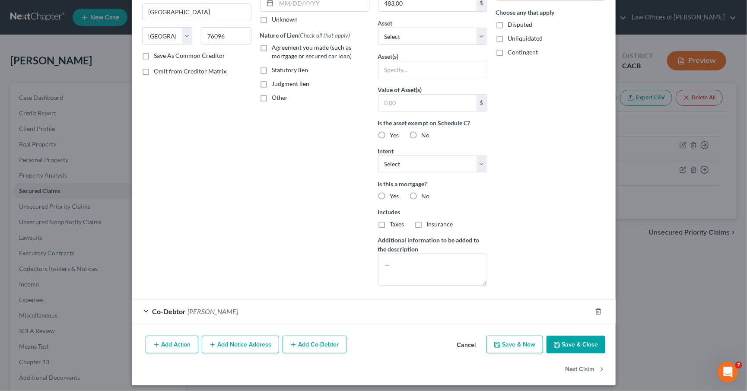
click at [422, 194] on label "No" at bounding box center [426, 196] width 8 height 9
click at [425, 194] on input "No" at bounding box center [428, 195] width 6 height 6
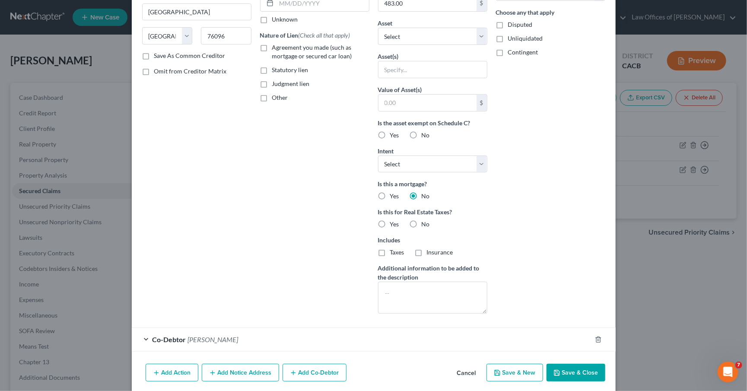
click at [422, 220] on label "No" at bounding box center [426, 224] width 8 height 9
click at [425, 220] on input "No" at bounding box center [428, 223] width 6 height 6
click at [554, 354] on div "Creditor * Gm Financial Po Box [GEOGRAPHIC_DATA] [US_STATE] AK AR AZ [GEOGRAPHI…" at bounding box center [374, 133] width 484 height 453
click at [559, 368] on button "Save & Close" at bounding box center [576, 373] width 59 height 18
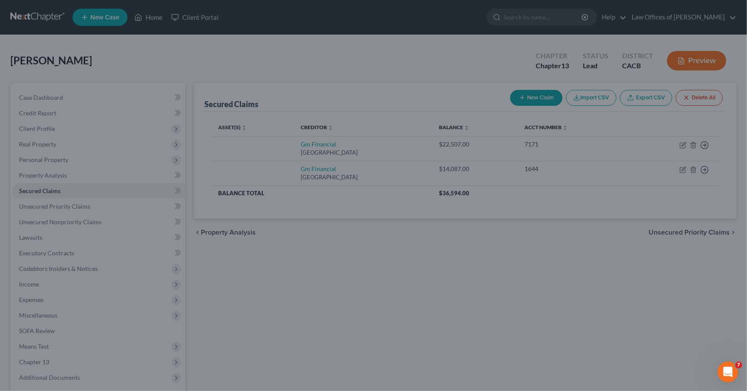
scroll to position [67, 0]
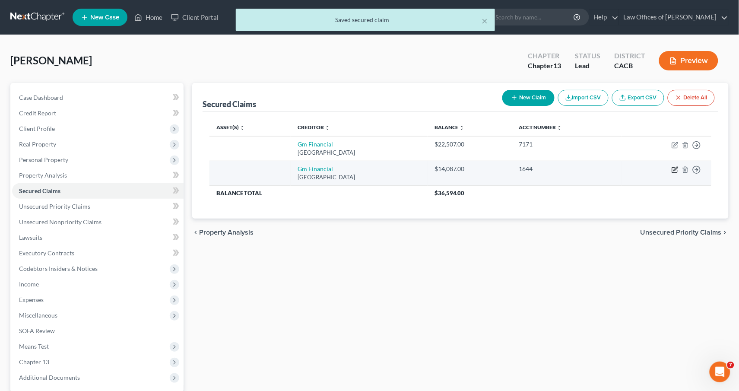
click at [674, 171] on icon "button" at bounding box center [675, 169] width 7 height 7
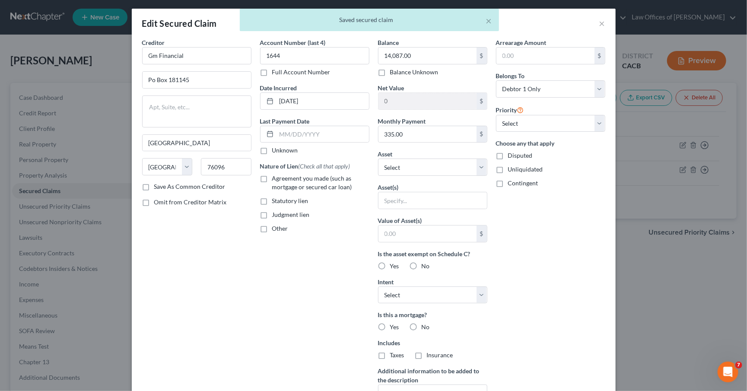
scroll to position [19, 0]
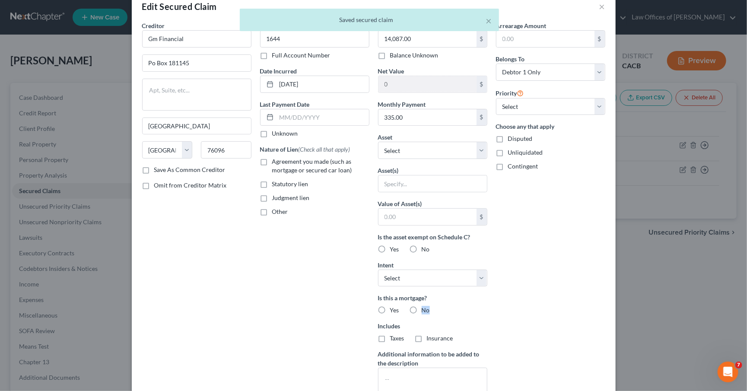
click at [422, 306] on label "No" at bounding box center [426, 310] width 8 height 9
click at [425, 306] on input "No" at bounding box center [428, 309] width 6 height 6
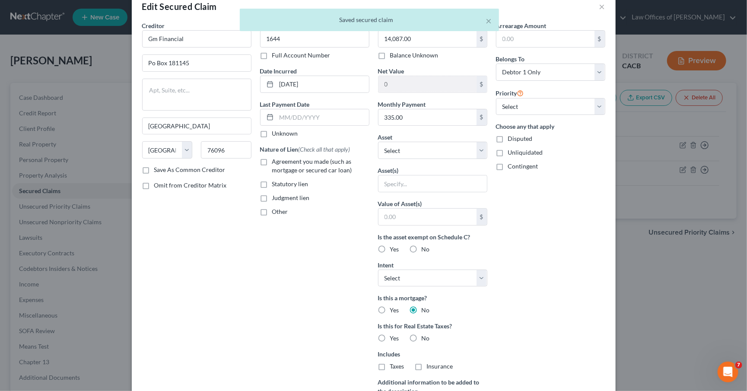
click at [422, 334] on label "No" at bounding box center [426, 338] width 8 height 9
click at [425, 334] on input "No" at bounding box center [428, 337] width 6 height 6
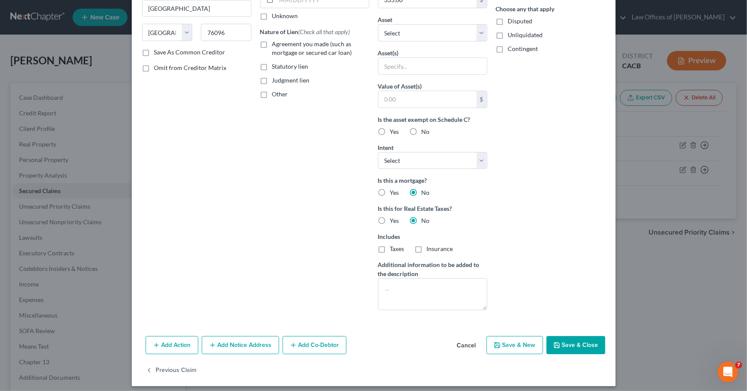
click at [572, 342] on button "Save & Close" at bounding box center [576, 345] width 59 height 18
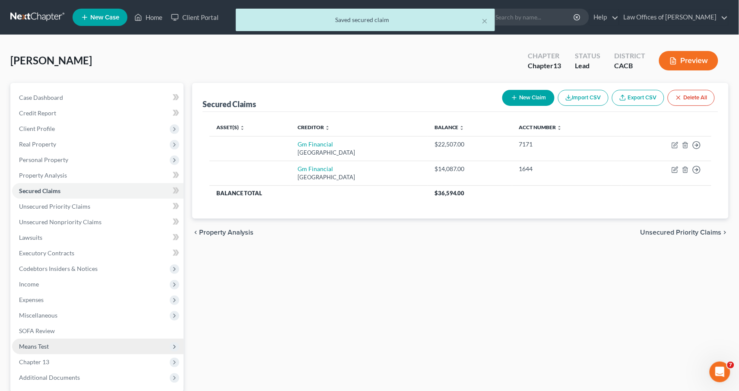
scroll to position [72, 0]
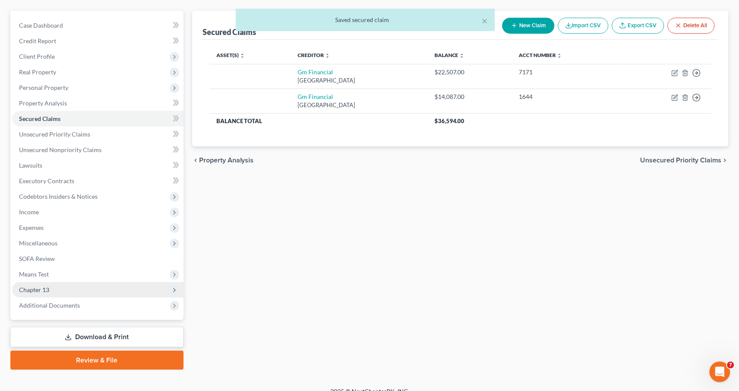
click at [24, 286] on span "Chapter 13" at bounding box center [34, 289] width 30 height 7
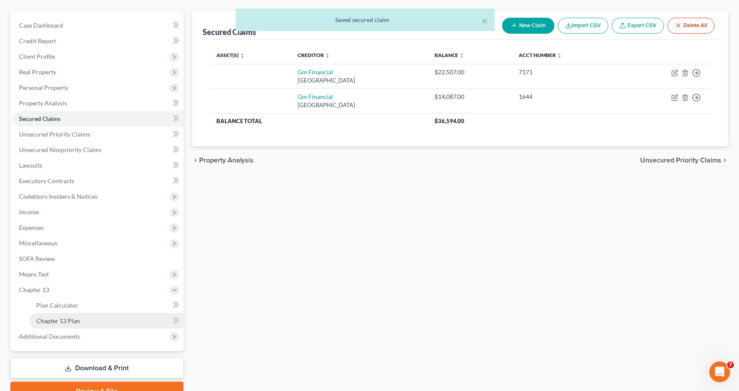
click at [34, 313] on link "Chapter 13 Plan" at bounding box center [106, 321] width 154 height 16
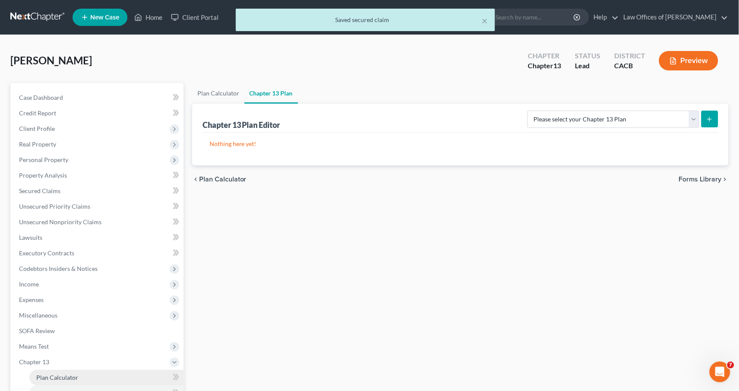
scroll to position [56, 0]
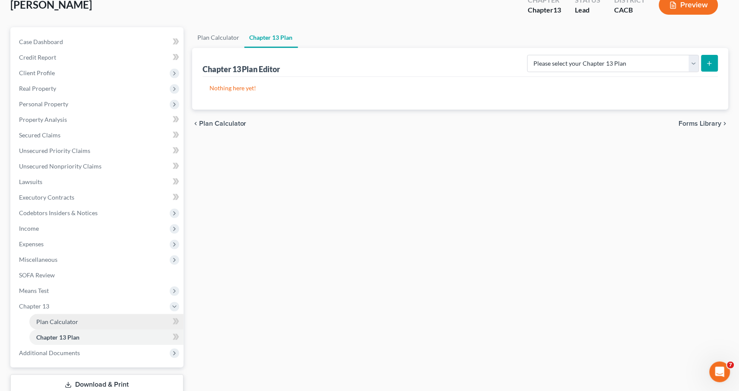
click at [70, 318] on span "Plan Calculator" at bounding box center [57, 321] width 42 height 7
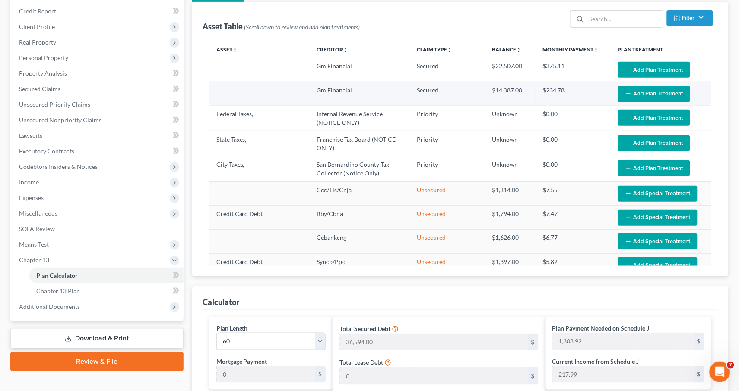
scroll to position [2, 0]
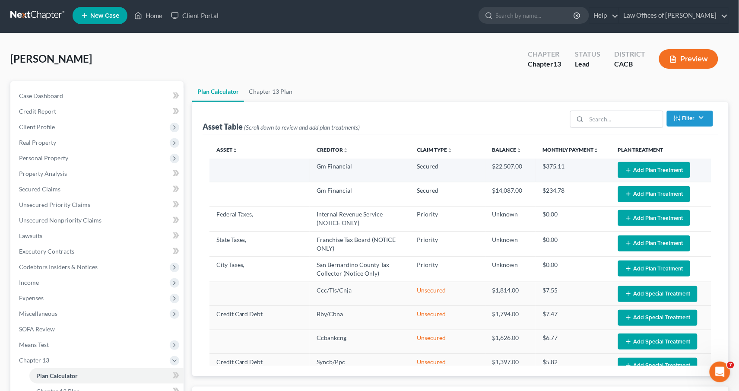
click at [623, 175] on button "Add Plan Treatment" at bounding box center [654, 170] width 72 height 16
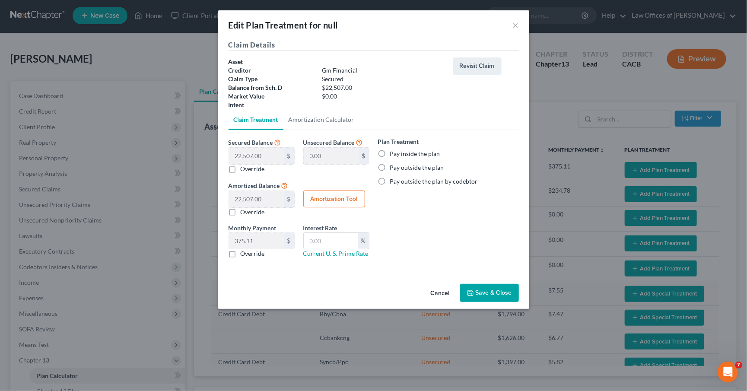
click at [406, 166] on label "Pay outside the plan" at bounding box center [417, 167] width 54 height 9
click at [399, 166] on input "Pay outside the plan" at bounding box center [397, 166] width 6 height 6
click at [481, 290] on button "Save & Close" at bounding box center [489, 293] width 59 height 18
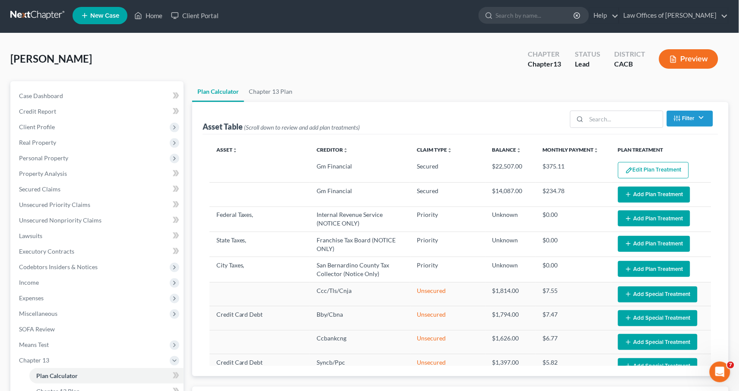
click at [643, 195] on button "Add Plan Treatment" at bounding box center [654, 195] width 72 height 16
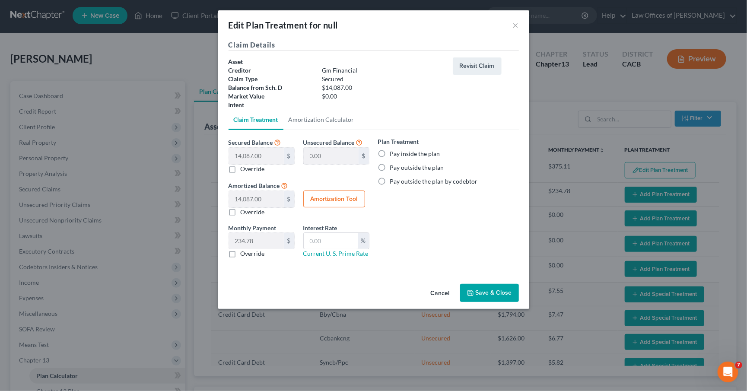
click at [414, 163] on label "Pay outside the plan" at bounding box center [417, 167] width 54 height 9
click at [399, 163] on input "Pay outside the plan" at bounding box center [397, 166] width 6 height 6
click at [497, 293] on button "Save & Close" at bounding box center [489, 293] width 59 height 18
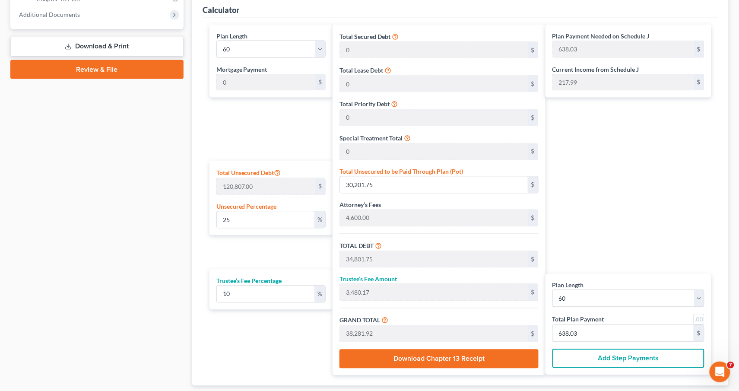
scroll to position [446, 0]
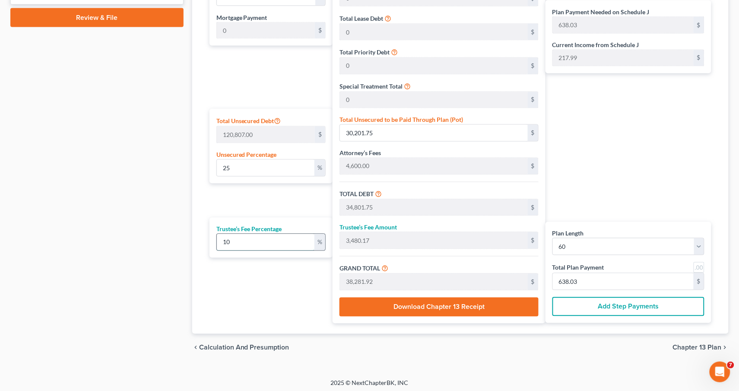
click at [298, 243] on input "10" at bounding box center [266, 242] width 98 height 16
click at [605, 274] on input "643.83" at bounding box center [623, 282] width 141 height 16
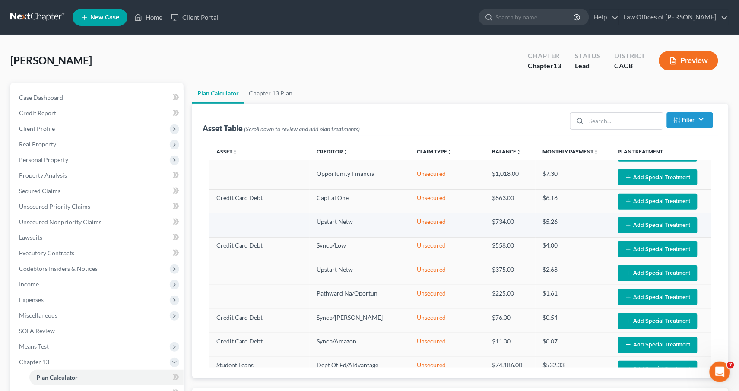
scroll to position [278, 0]
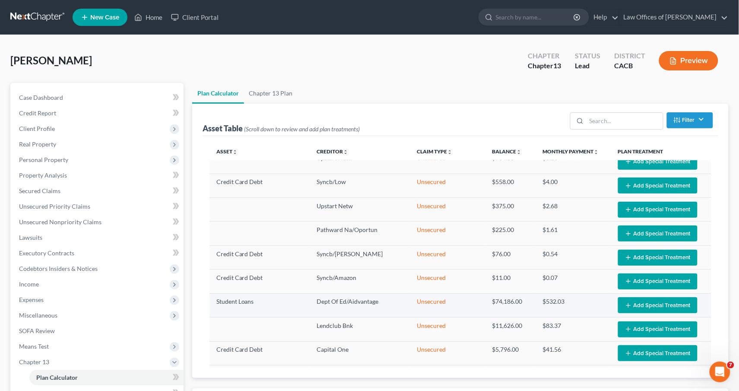
click at [641, 302] on button "Add Special Treatment" at bounding box center [658, 305] width 80 height 16
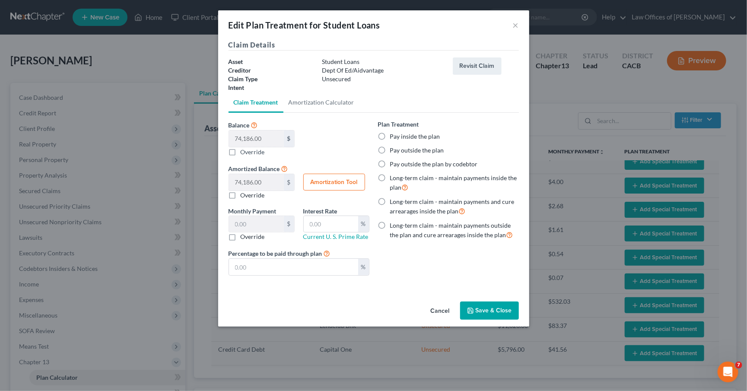
click at [391, 150] on label "Pay outside the plan" at bounding box center [417, 150] width 54 height 9
click at [394, 150] on input "Pay outside the plan" at bounding box center [397, 149] width 6 height 6
click at [488, 298] on div "Cancel Save & Close" at bounding box center [373, 312] width 311 height 29
click at [492, 309] on button "Save & Close" at bounding box center [489, 311] width 59 height 18
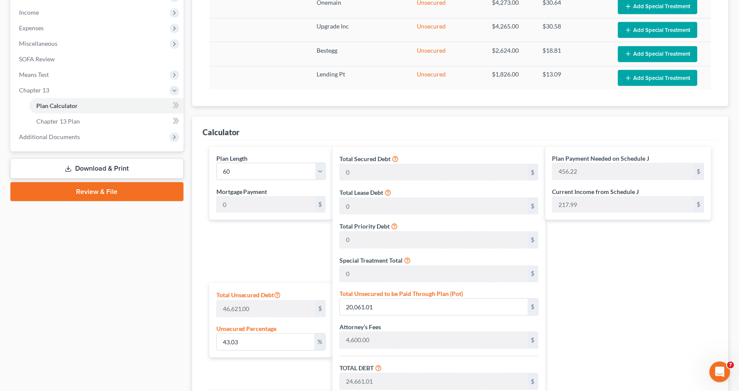
scroll to position [446, 0]
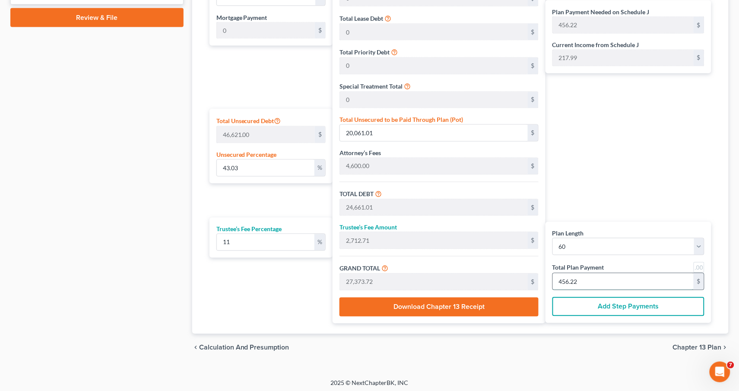
click at [619, 277] on input "456.22" at bounding box center [623, 282] width 141 height 16
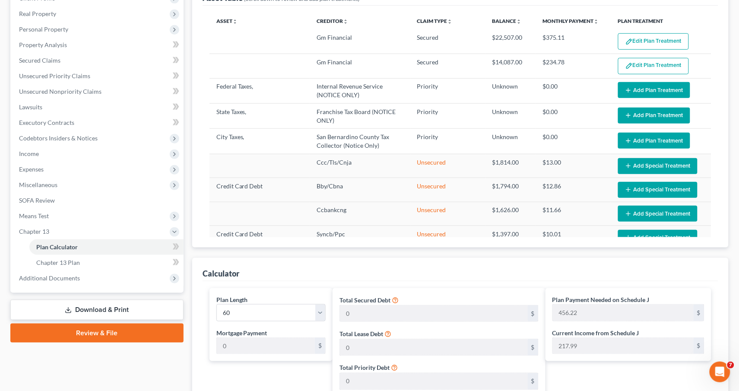
scroll to position [61, 0]
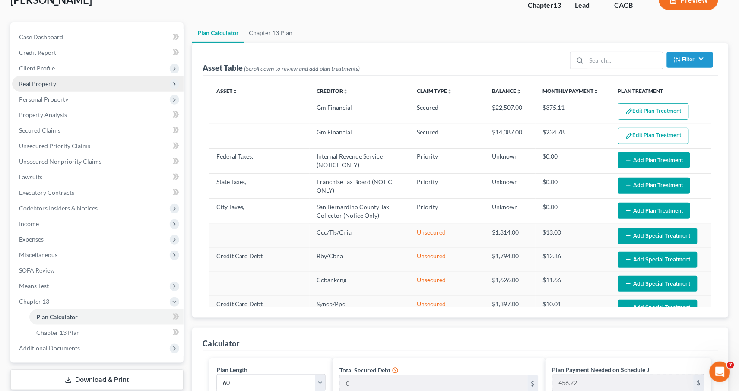
click at [45, 85] on span "Real Property" at bounding box center [37, 83] width 37 height 7
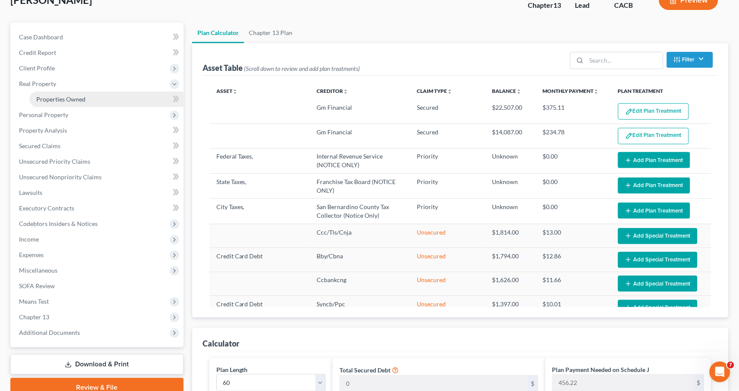
click at [55, 99] on span "Properties Owned" at bounding box center [60, 99] width 49 height 7
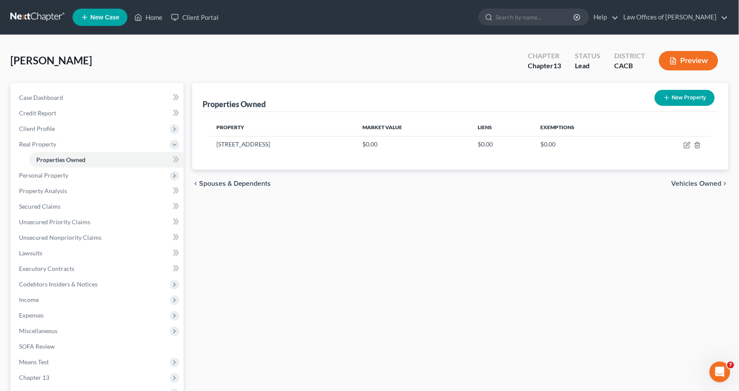
scroll to position [79, 0]
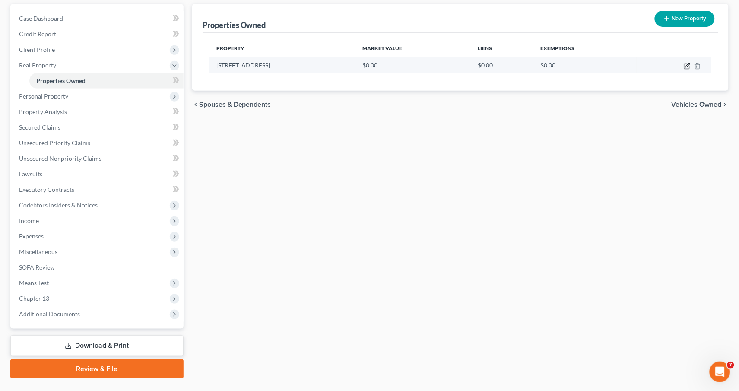
click at [685, 66] on icon "button" at bounding box center [687, 66] width 5 height 5
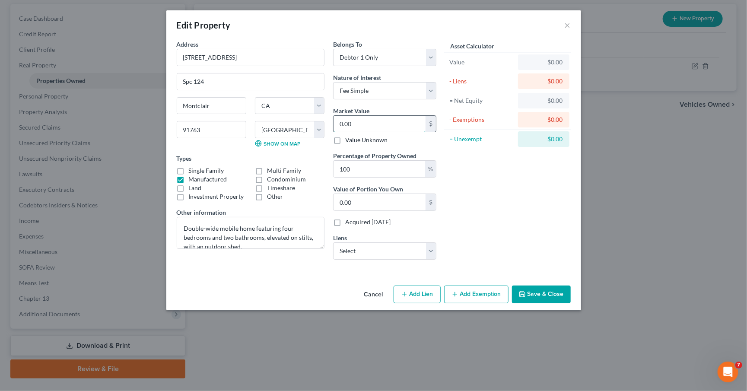
click at [377, 118] on input "0.00" at bounding box center [380, 124] width 92 height 16
click at [536, 291] on button "Save & Close" at bounding box center [541, 295] width 59 height 18
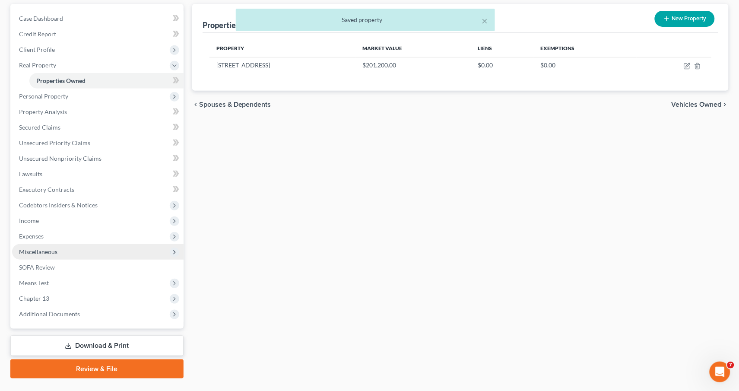
click at [51, 244] on span "Miscellaneous" at bounding box center [98, 252] width 172 height 16
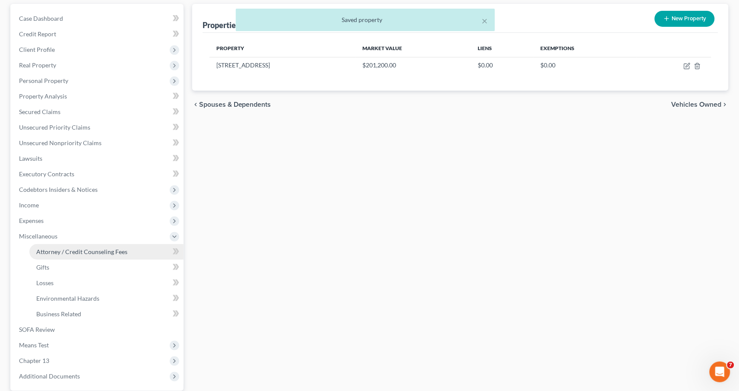
click at [76, 247] on link "Attorney / Credit Counseling Fees" at bounding box center [106, 252] width 154 height 16
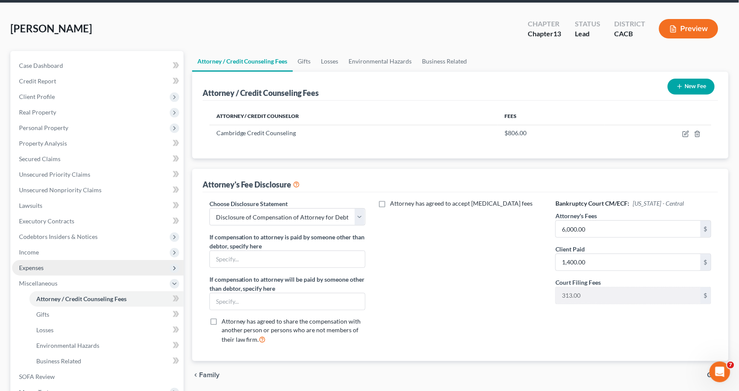
scroll to position [53, 0]
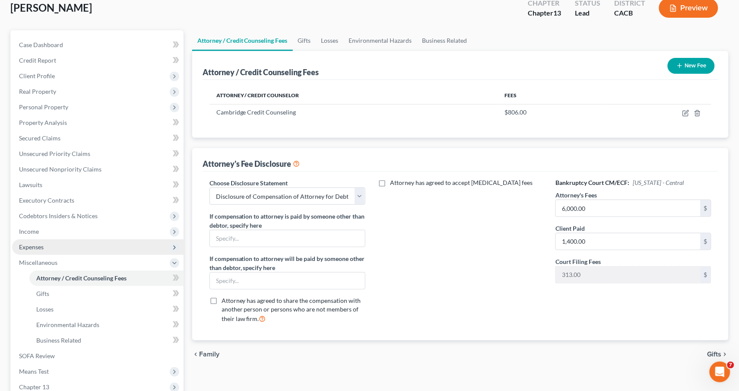
click at [22, 243] on span "Expenses" at bounding box center [31, 246] width 25 height 7
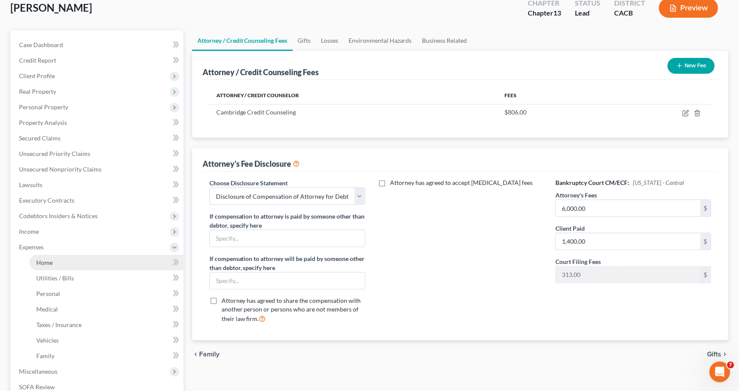
click at [64, 256] on link "Home" at bounding box center [106, 263] width 154 height 16
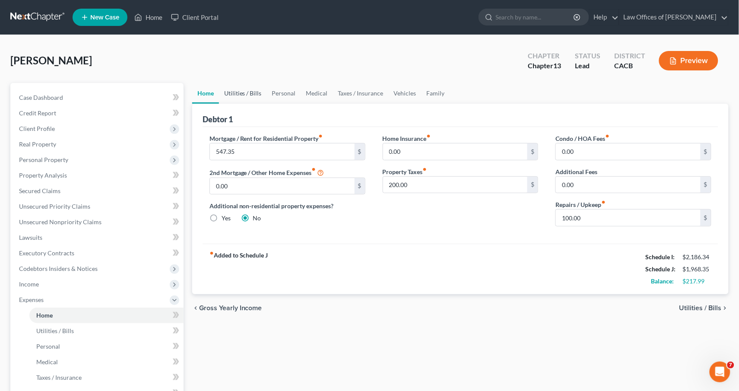
click at [234, 92] on link "Utilities / Bills" at bounding box center [243, 93] width 48 height 21
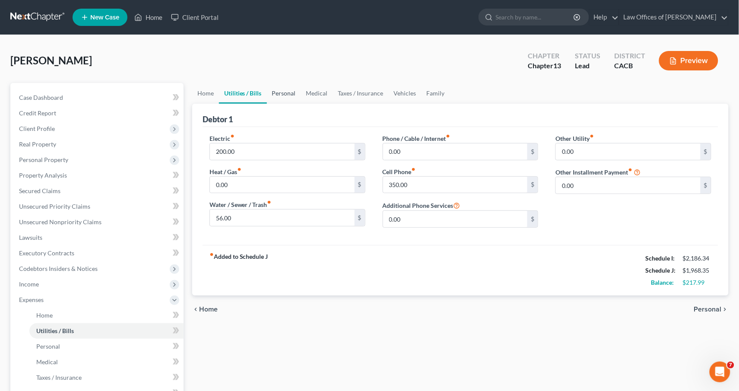
click at [292, 100] on link "Personal" at bounding box center [284, 93] width 34 height 21
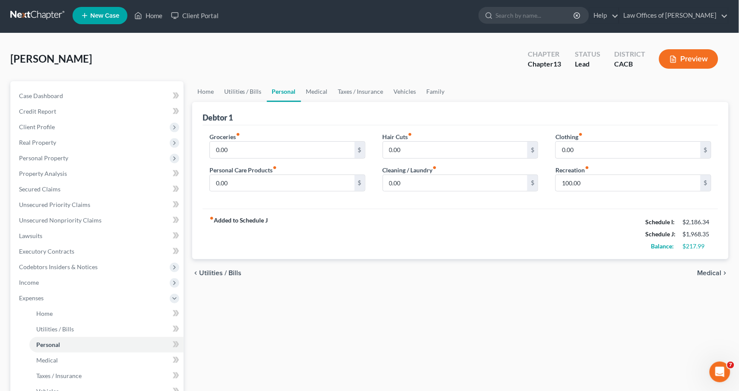
scroll to position [4, 0]
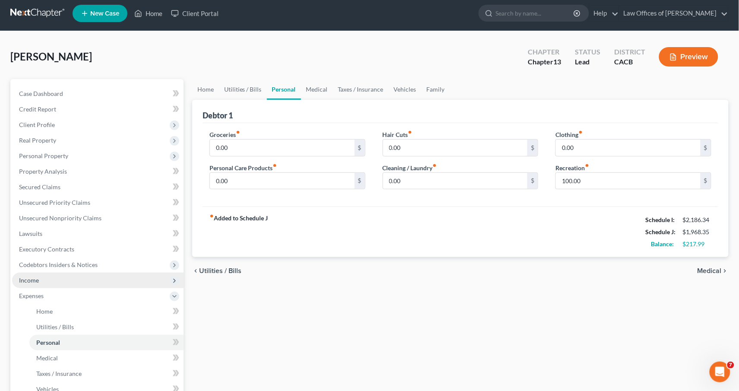
click at [45, 274] on span "Income" at bounding box center [98, 281] width 172 height 16
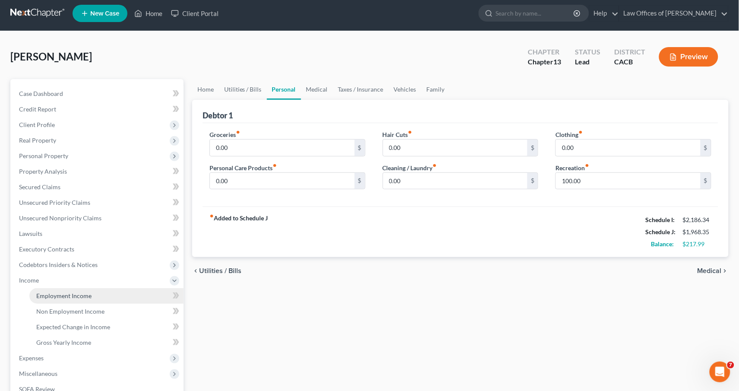
click at [81, 292] on span "Employment Income" at bounding box center [63, 295] width 55 height 7
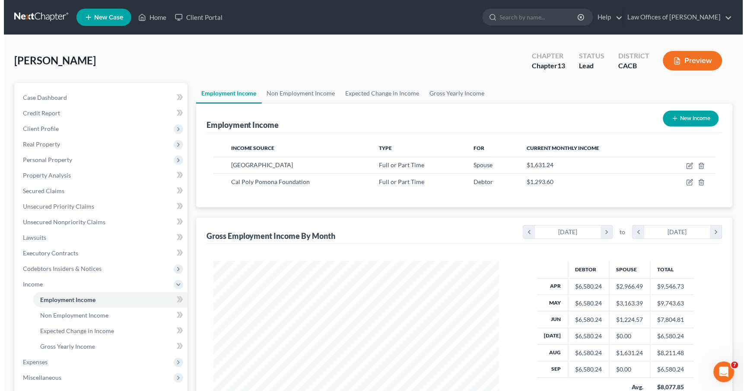
scroll to position [151, 303]
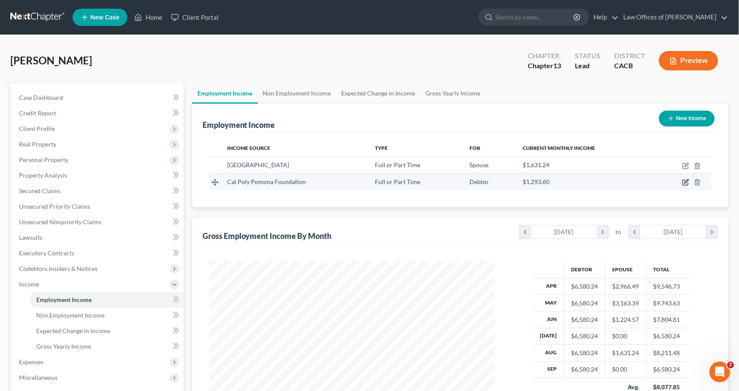
click at [684, 183] on icon "button" at bounding box center [685, 182] width 5 height 5
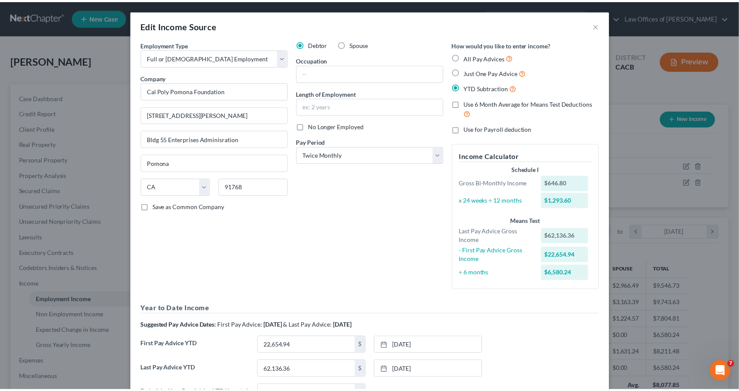
scroll to position [2, 0]
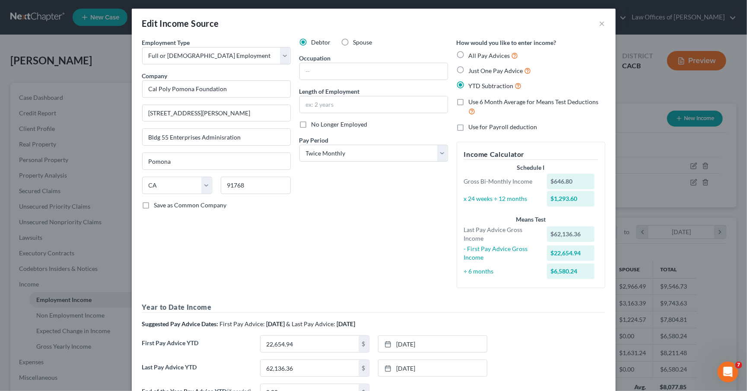
click at [595, 22] on div "Edit Income Source ×" at bounding box center [374, 23] width 484 height 29
click at [600, 24] on button "×" at bounding box center [602, 23] width 6 height 10
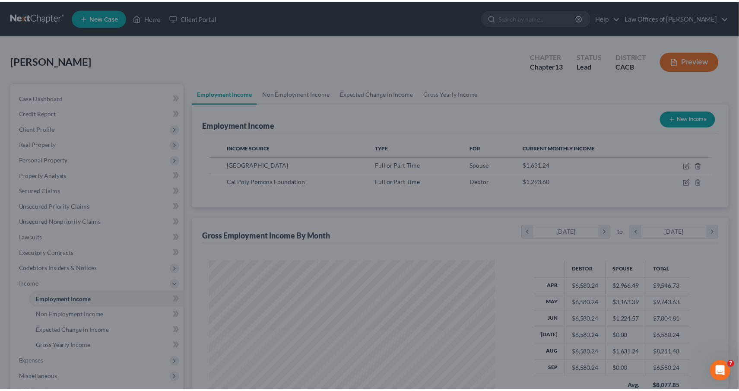
scroll to position [151, 303]
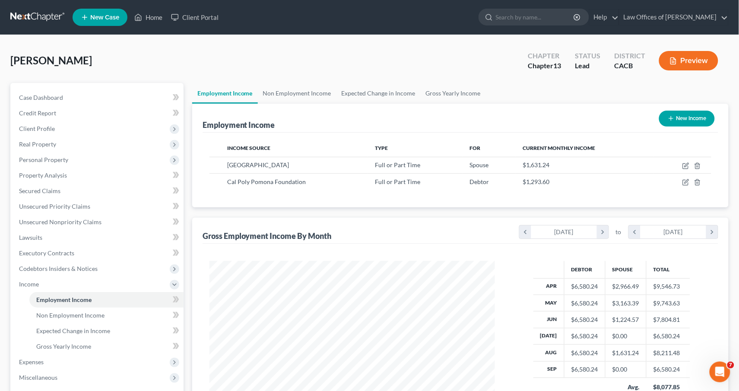
click at [690, 122] on button "New Income" at bounding box center [688, 119] width 56 height 16
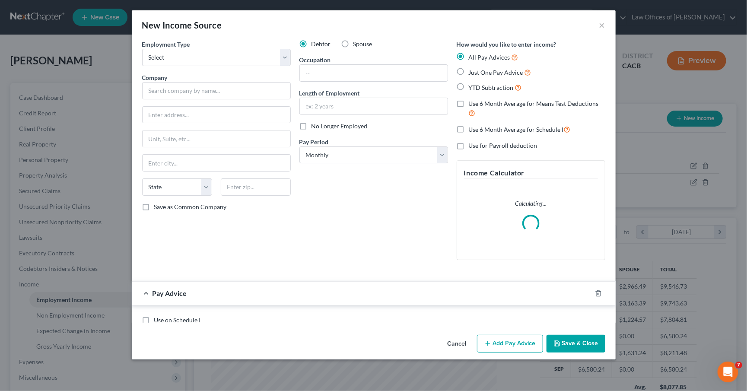
scroll to position [151, 306]
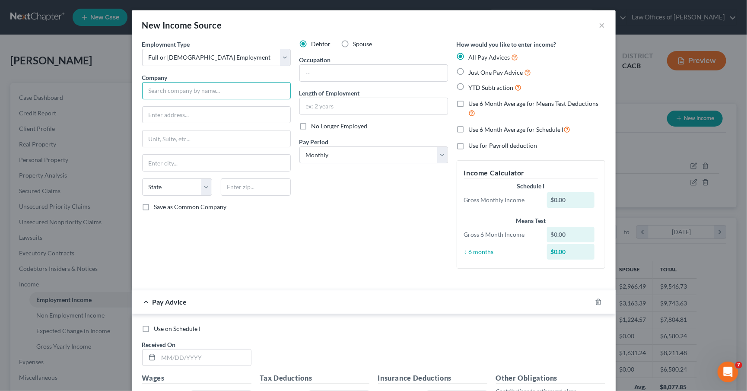
click at [181, 82] on input "text" at bounding box center [216, 90] width 149 height 17
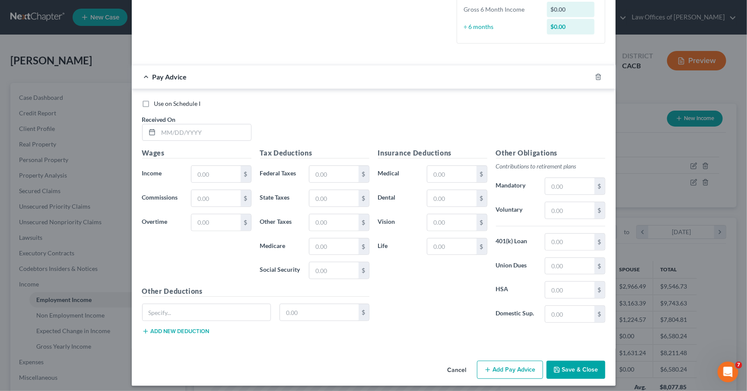
click at [606, 70] on div at bounding box center [604, 77] width 24 height 14
click at [598, 70] on div at bounding box center [604, 77] width 24 height 14
click at [595, 73] on icon "button" at bounding box center [598, 76] width 7 height 7
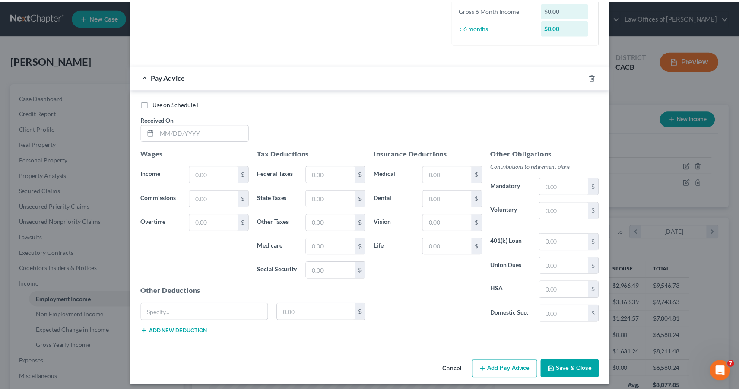
scroll to position [0, 0]
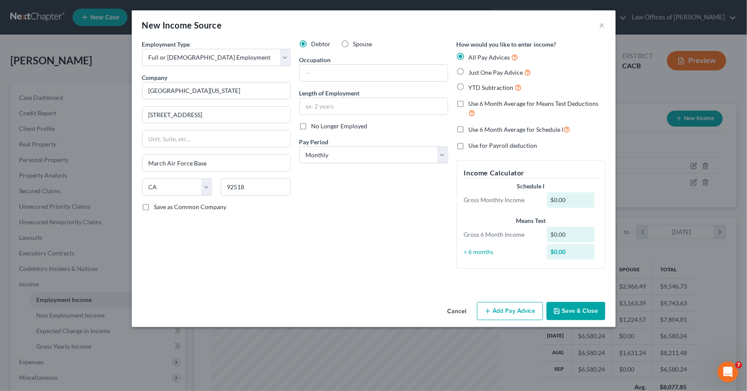
click at [577, 305] on button "Save & Close" at bounding box center [576, 311] width 59 height 18
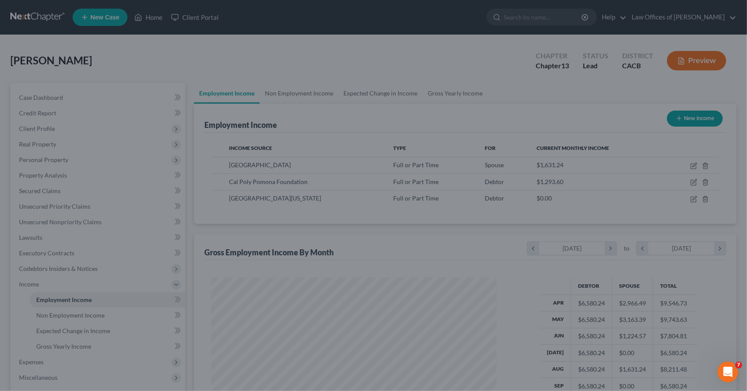
scroll to position [432042, 431889]
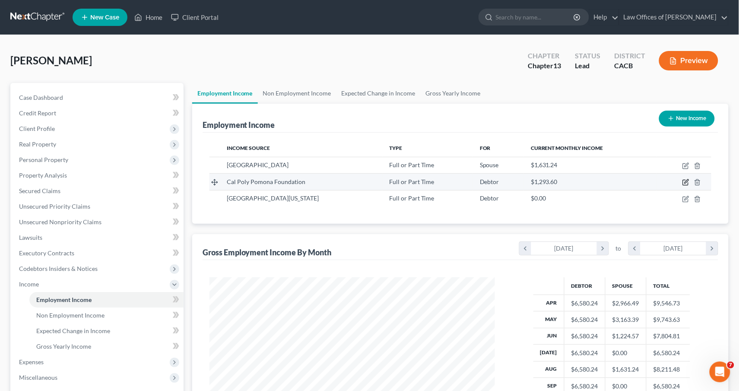
click at [686, 185] on icon "button" at bounding box center [686, 182] width 7 height 7
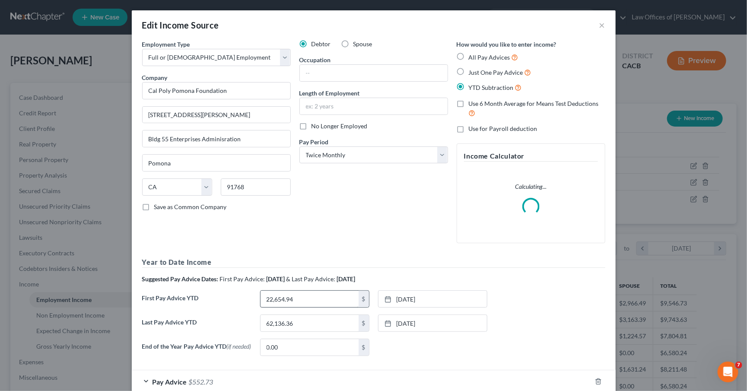
scroll to position [9, 0]
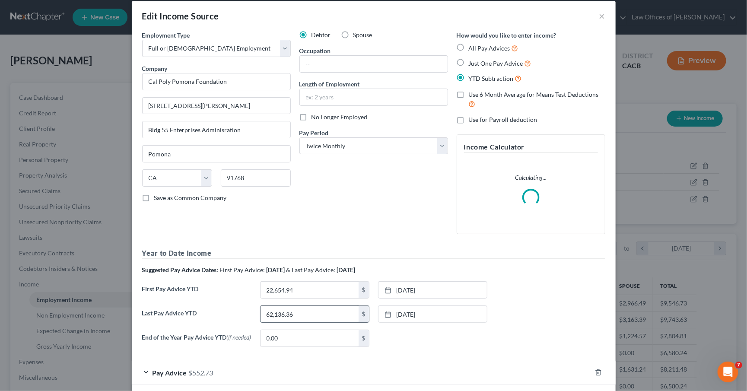
click at [323, 318] on input "62,136.36" at bounding box center [310, 314] width 98 height 16
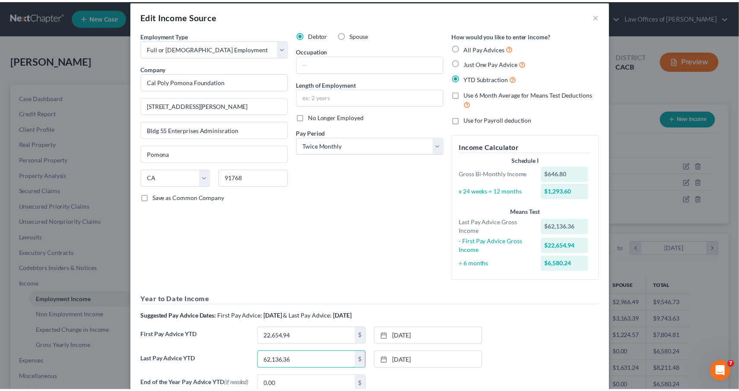
scroll to position [90, 0]
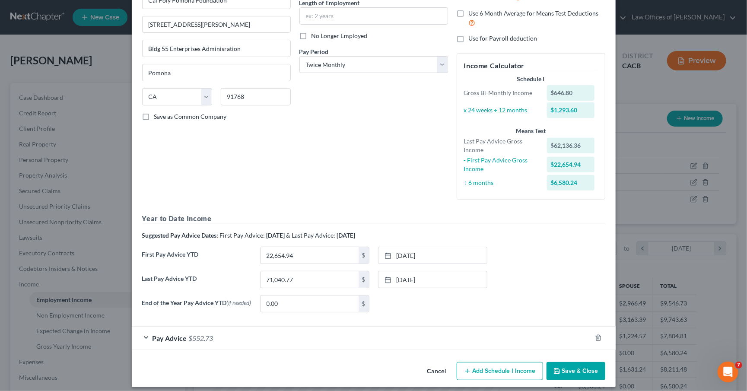
click at [523, 316] on form "Employment Type * Select Full or [DEMOGRAPHIC_DATA] Employment Self Employment …" at bounding box center [373, 149] width 463 height 401
click at [565, 365] on button "Save & Close" at bounding box center [576, 371] width 59 height 18
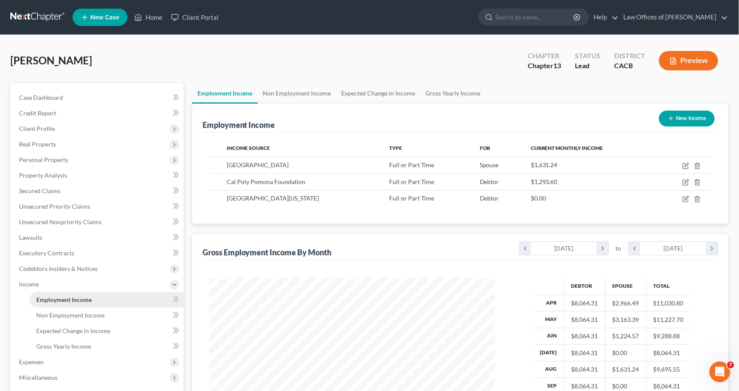
scroll to position [132, 0]
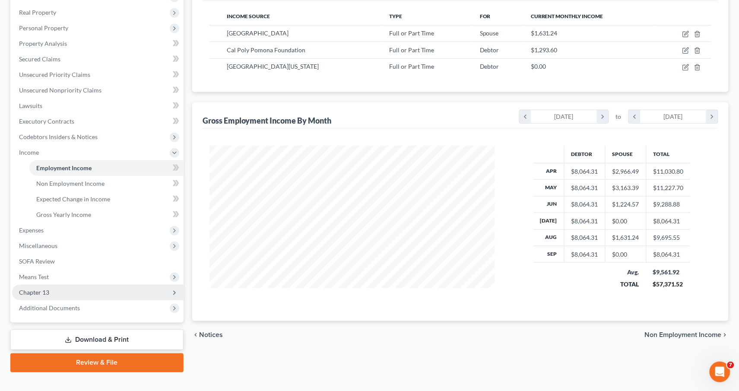
click at [32, 289] on span "Chapter 13" at bounding box center [34, 292] width 30 height 7
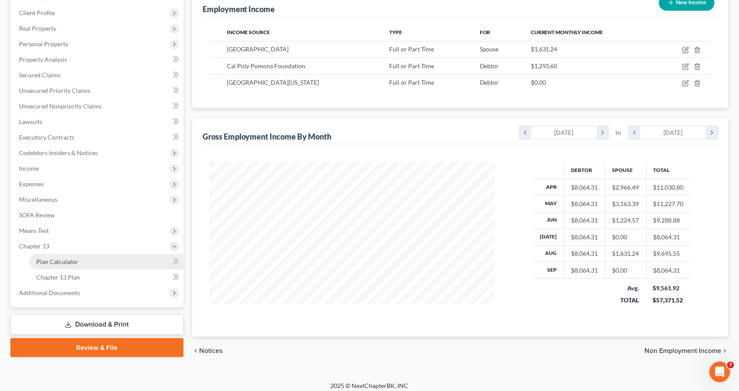
click at [51, 258] on span "Plan Calculator" at bounding box center [57, 261] width 42 height 7
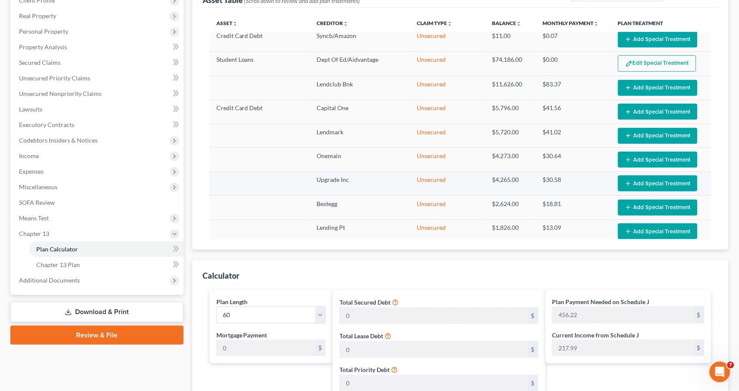
scroll to position [390, 0]
